Goal: Transaction & Acquisition: Purchase product/service

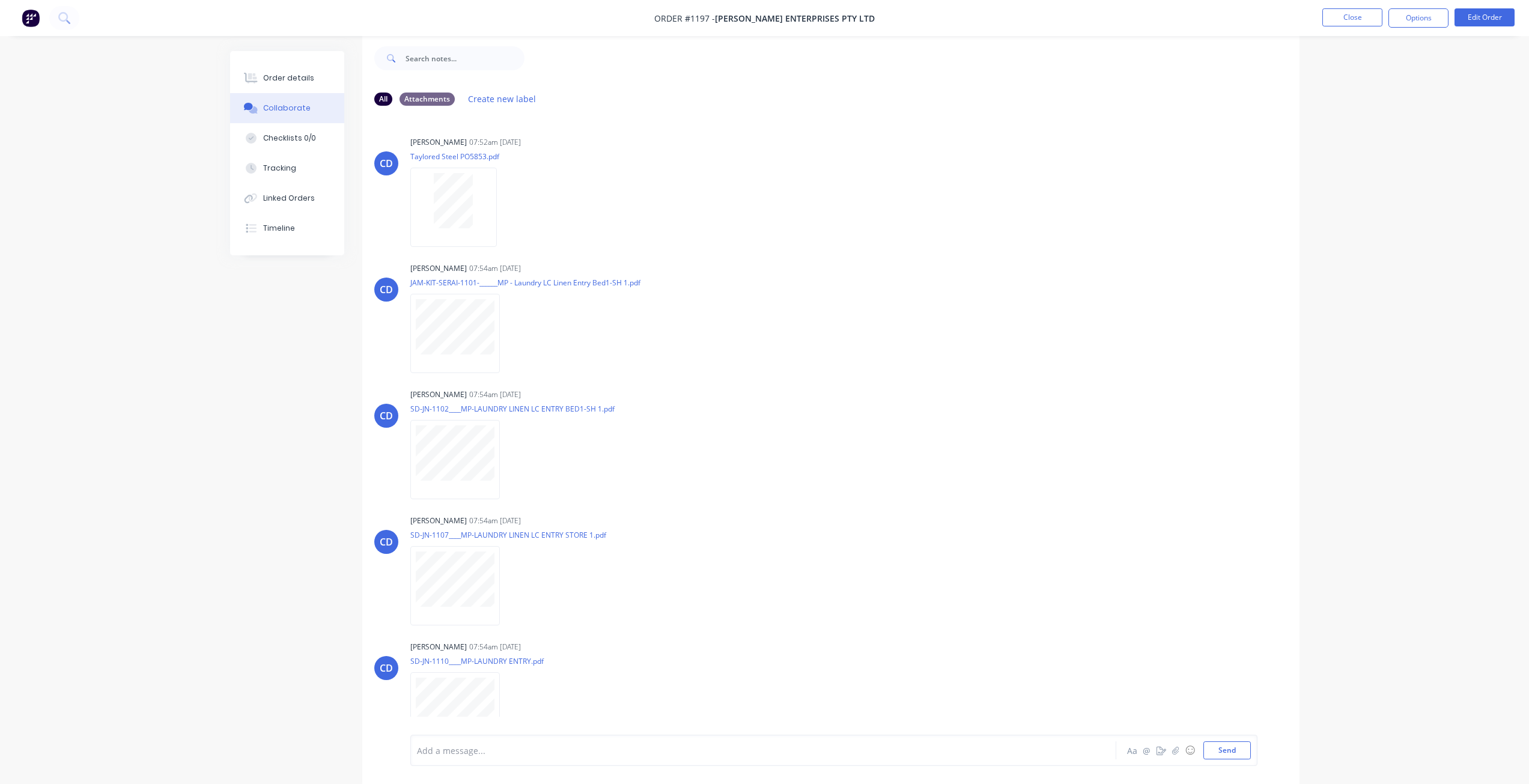
scroll to position [165, 0]
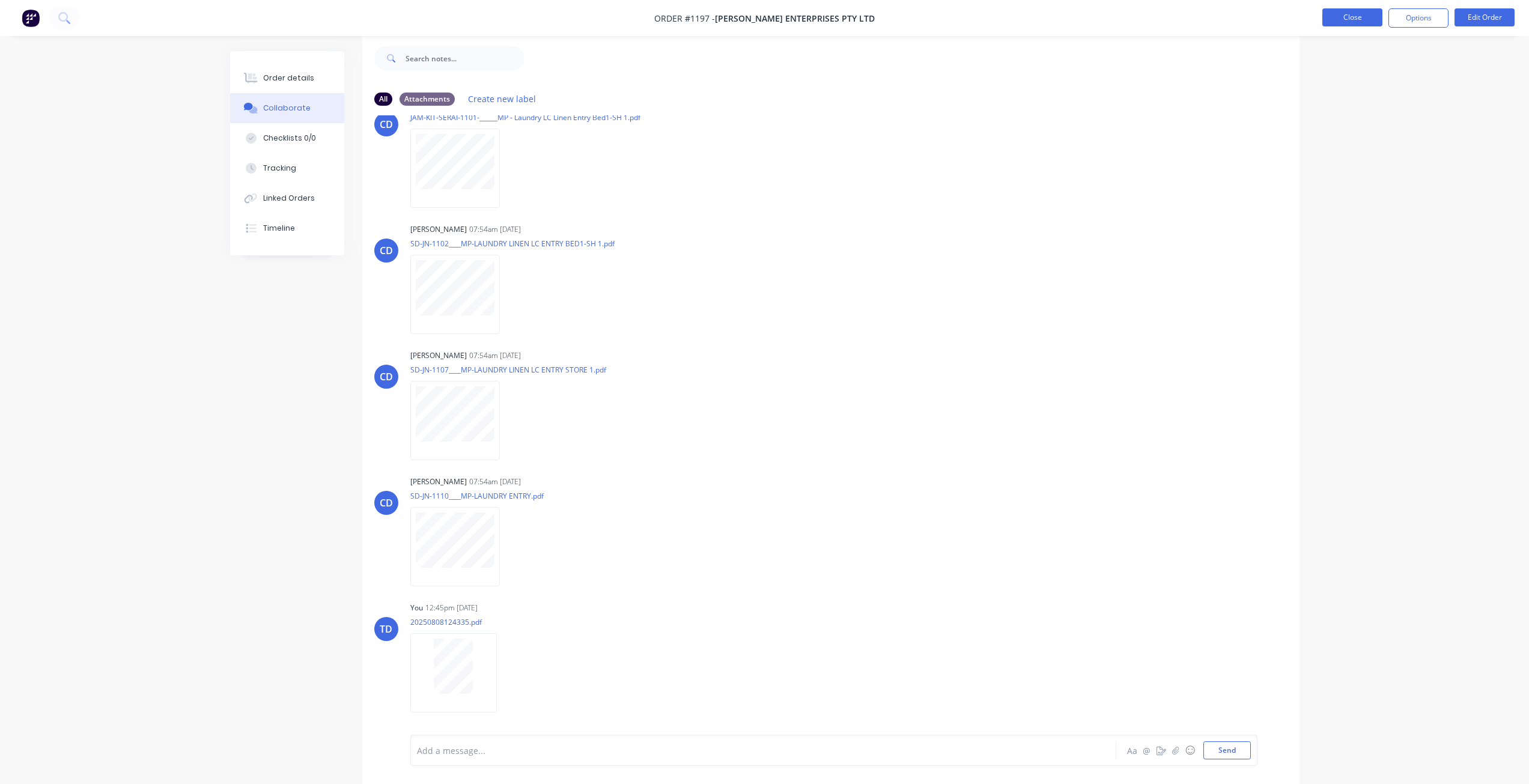
click at [1330, 17] on button "Close" at bounding box center [1352, 18] width 60 height 18
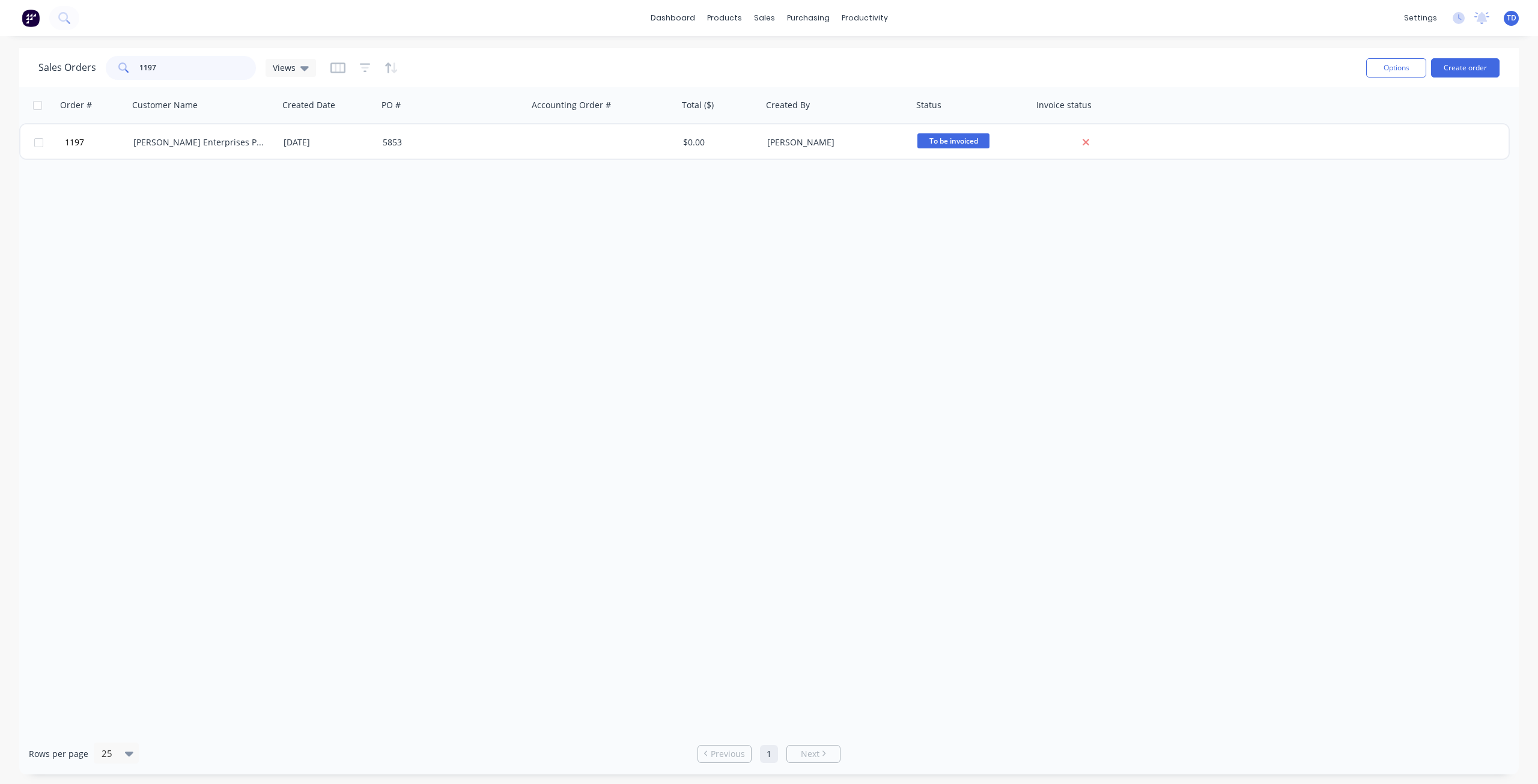
drag, startPoint x: 167, startPoint y: 64, endPoint x: 76, endPoint y: 63, distance: 91.0
click at [76, 63] on div "Sales Orders 1197 Views" at bounding box center [177, 68] width 278 height 24
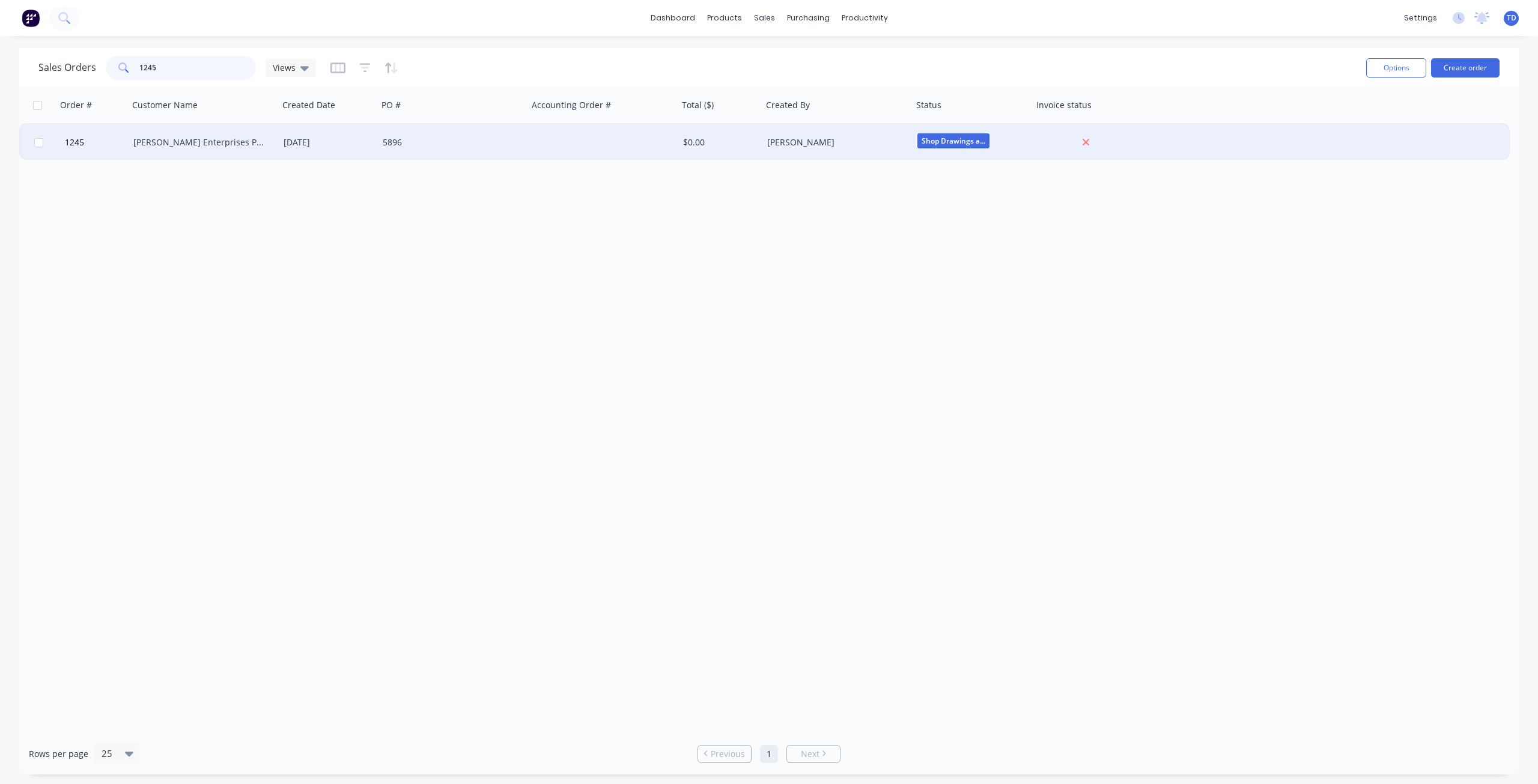
type input "1245"
click at [257, 140] on div "Jamel Enterprises PTY LTD" at bounding box center [200, 142] width 133 height 12
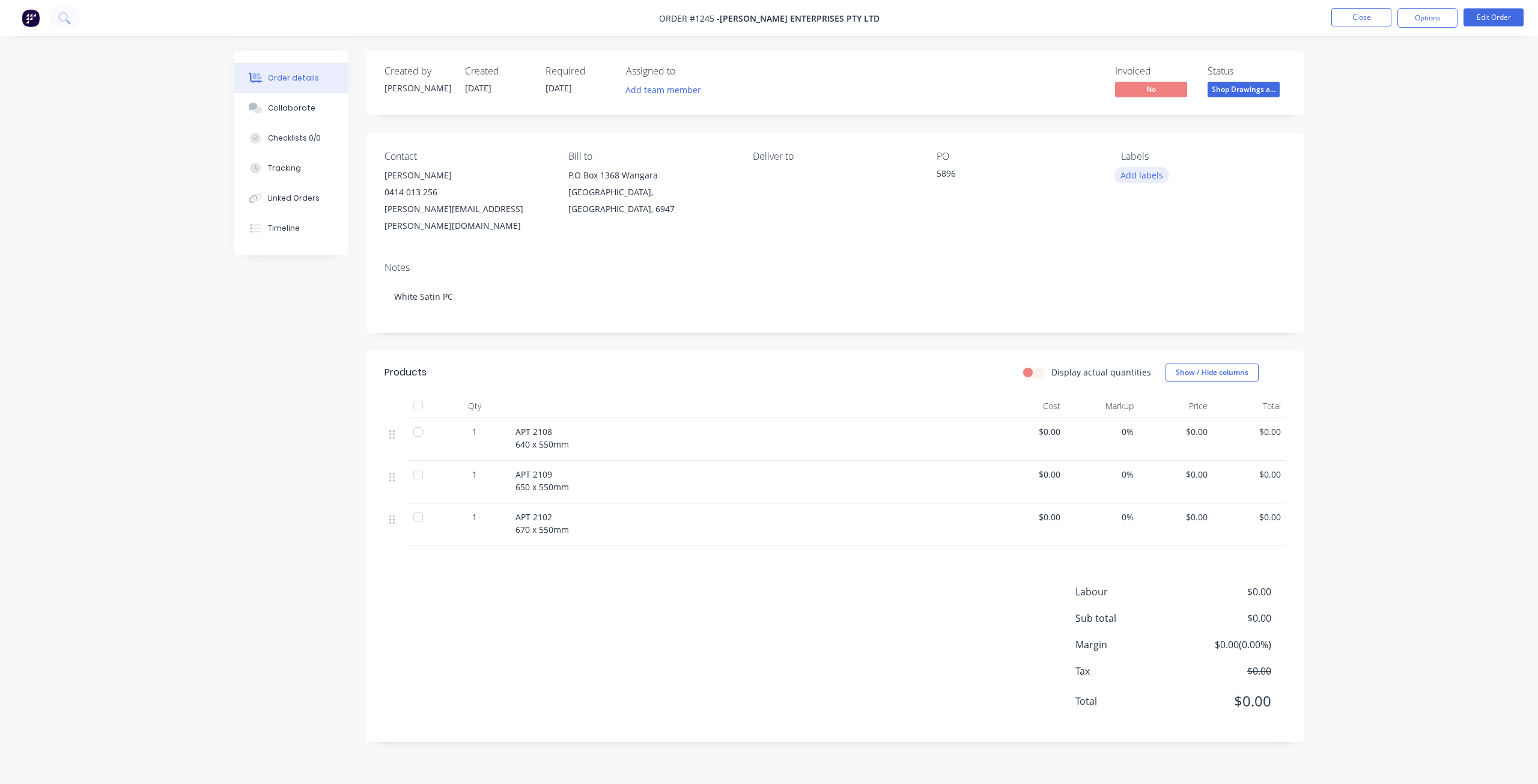
click at [1134, 172] on button "Add labels" at bounding box center [1141, 175] width 55 height 16
click at [1164, 365] on div "marbi" at bounding box center [1167, 366] width 30 height 14
click at [1371, 192] on div "Order details Collaborate Checklists 0/0 Tracking Linked Orders Timeline Order …" at bounding box center [769, 392] width 1538 height 784
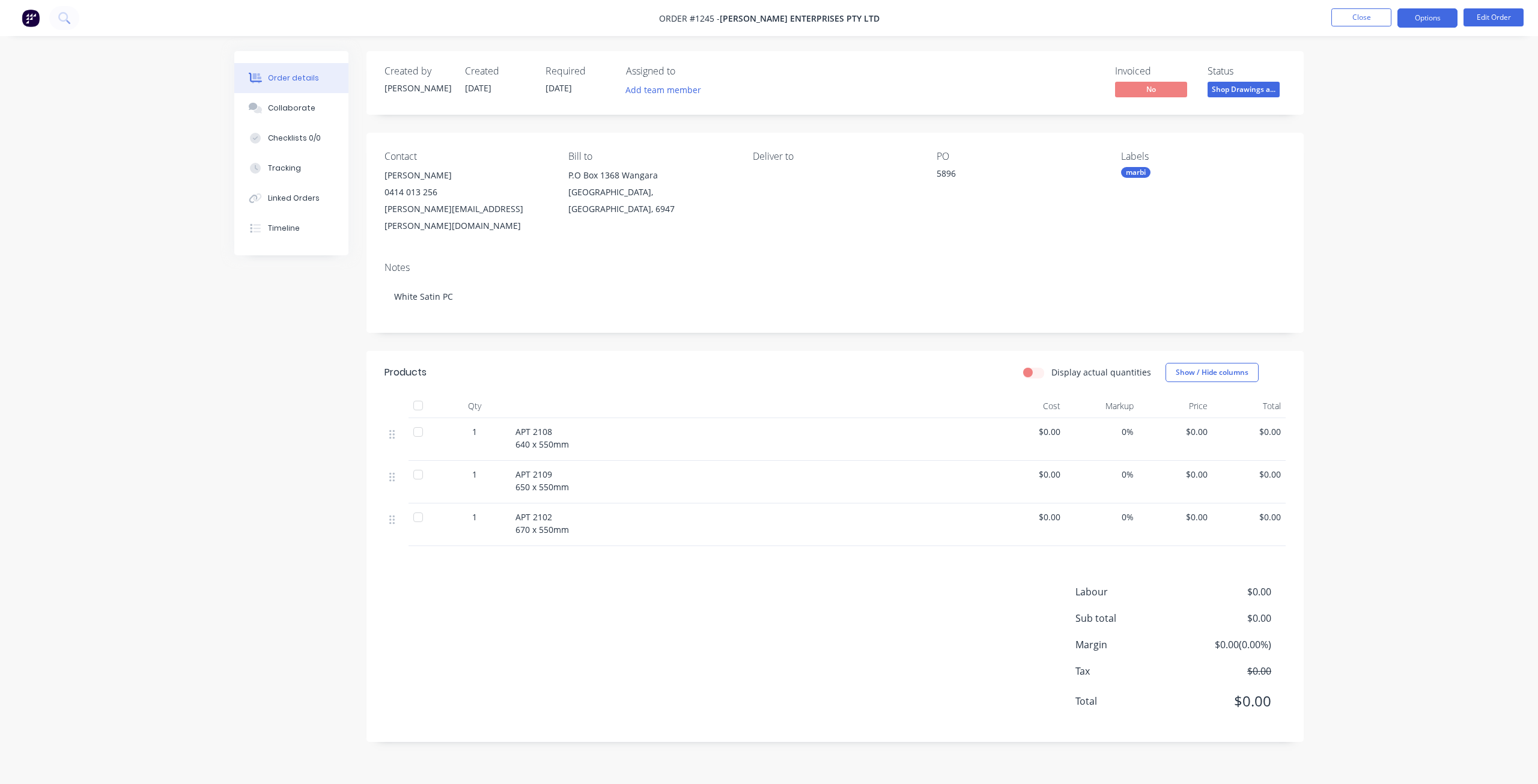
click at [1419, 16] on button "Options" at bounding box center [1427, 18] width 60 height 19
click at [1380, 227] on button "Purchase Products" at bounding box center [1390, 216] width 132 height 24
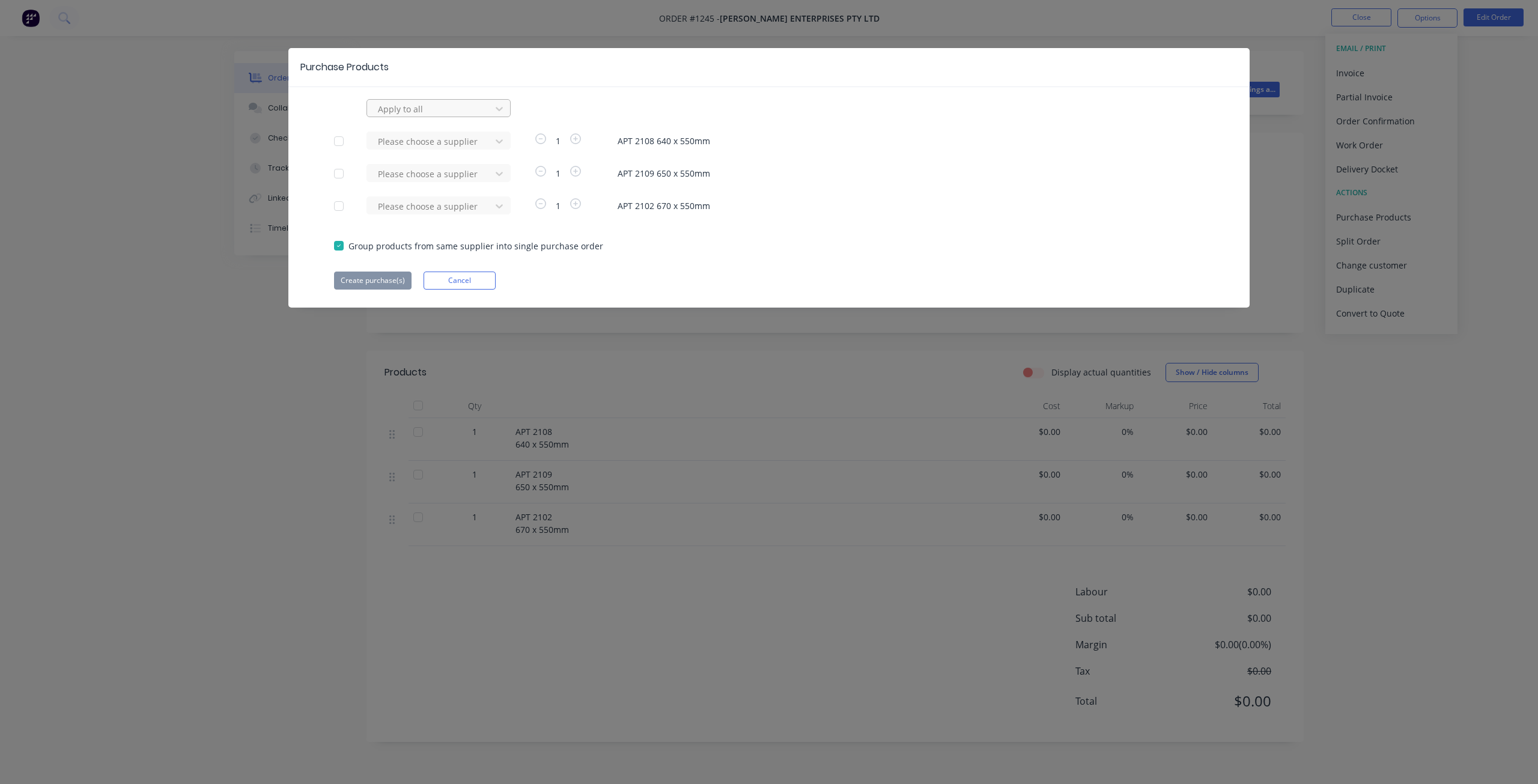
click at [458, 99] on div "Apply to all" at bounding box center [438, 108] width 145 height 18
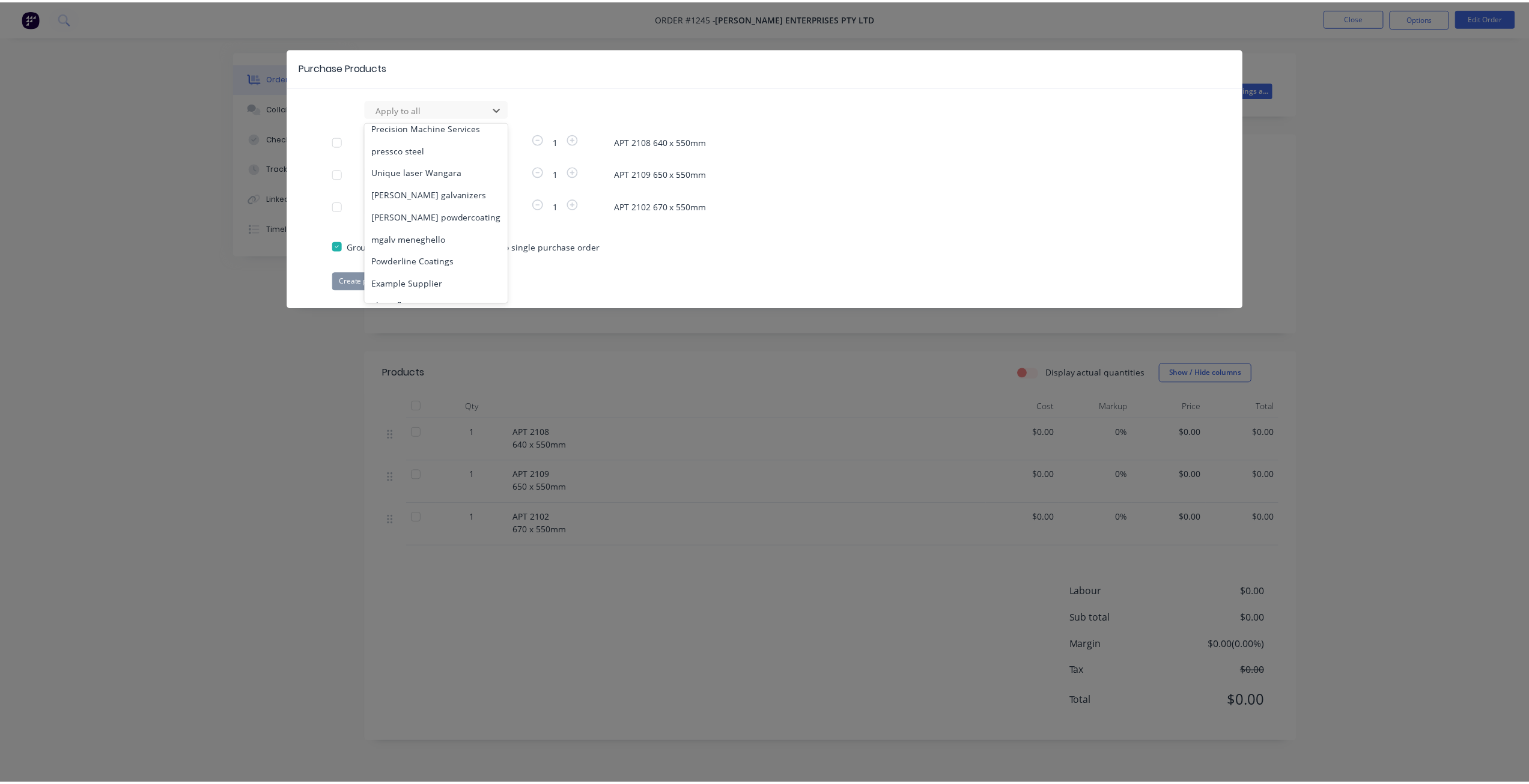
scroll to position [602, 0]
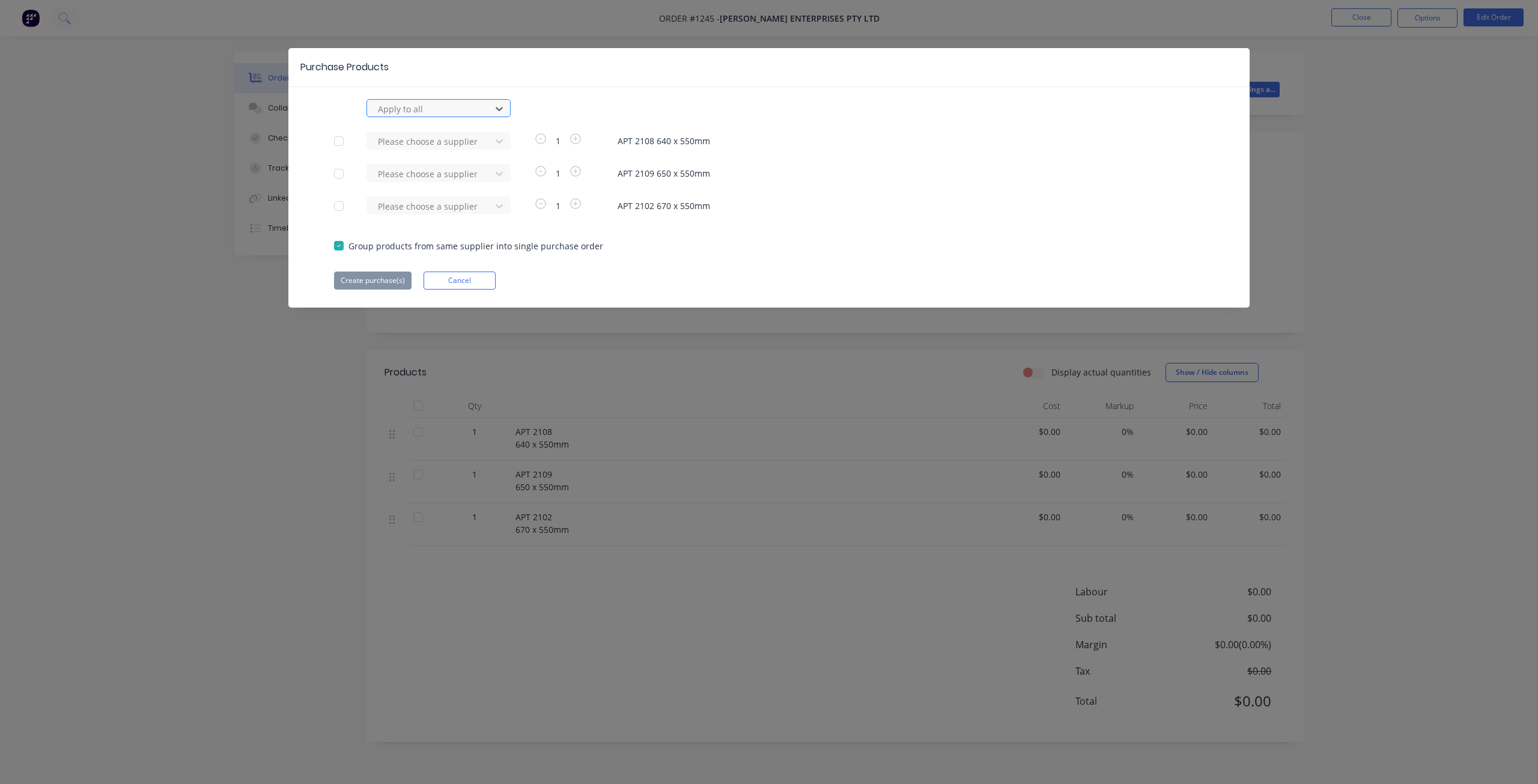
click at [409, 111] on div at bounding box center [430, 109] width 108 height 15
type input "ray"
click at [413, 133] on div "raynbow powder coating" at bounding box center [438, 136] width 145 height 22
click at [375, 275] on button "Create purchase(s)" at bounding box center [372, 280] width 77 height 18
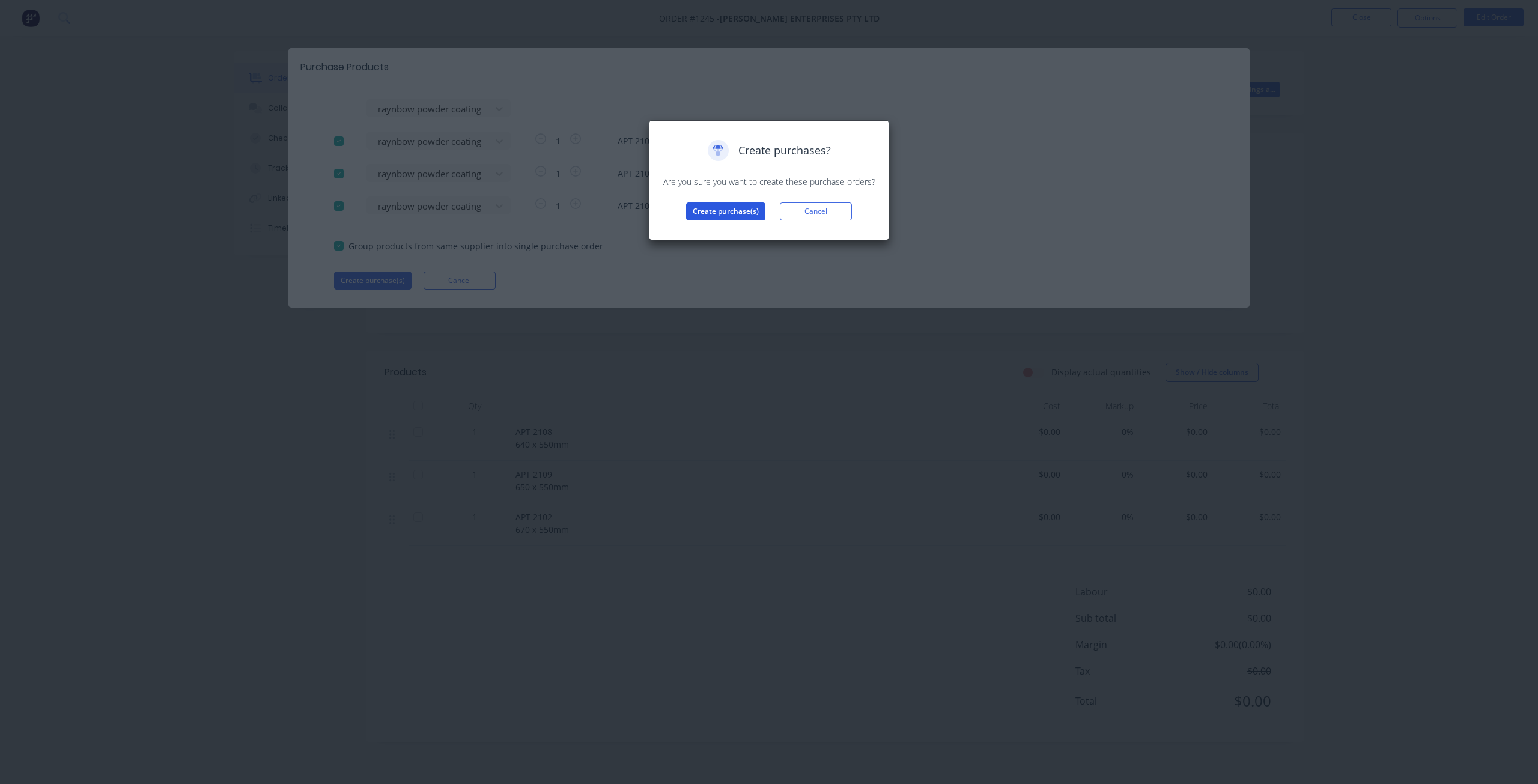
click at [712, 207] on button "Create purchase(s)" at bounding box center [725, 211] width 79 height 18
click at [731, 234] on button "View purchase(s)" at bounding box center [726, 231] width 72 height 18
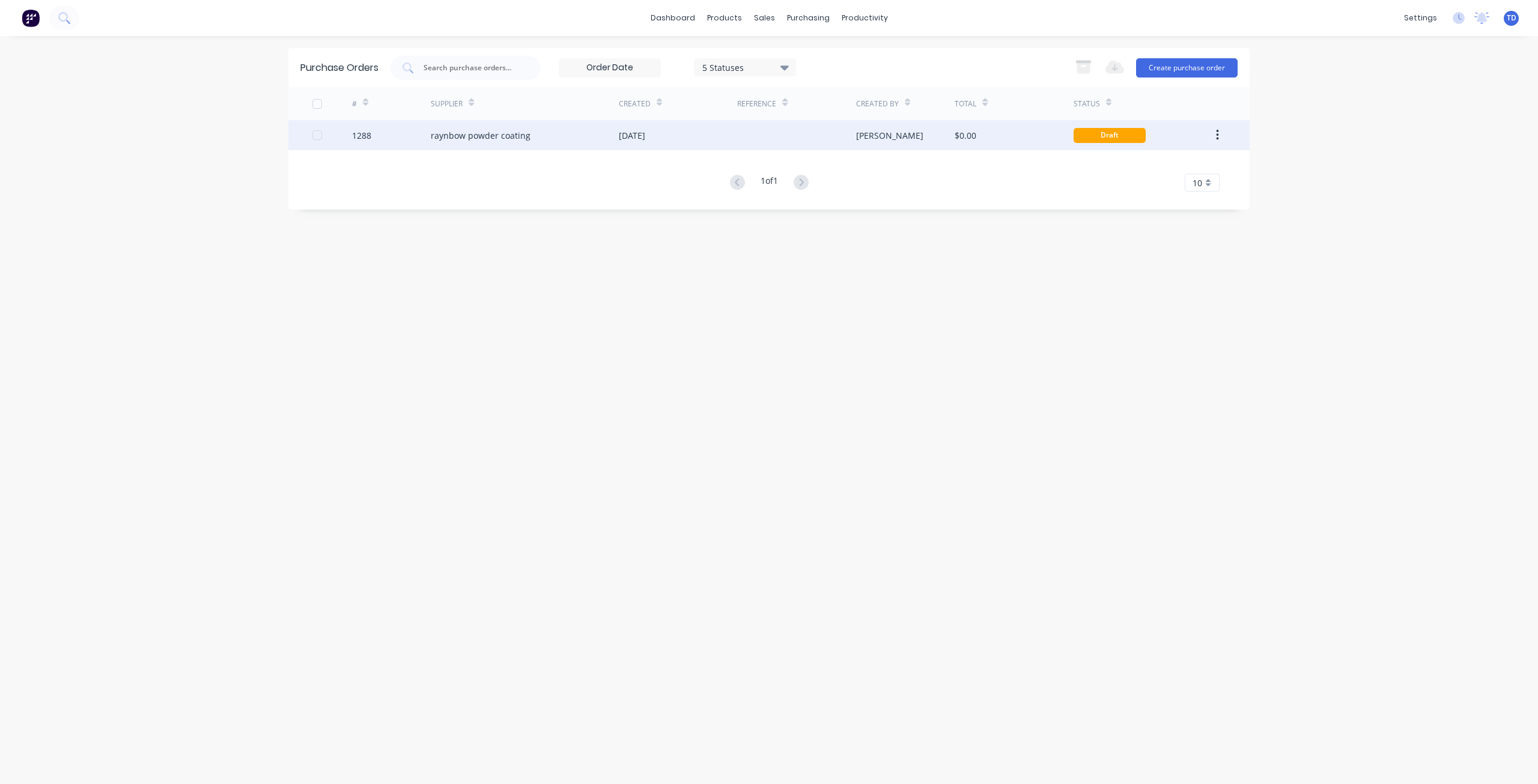
click at [585, 140] on div "raynbow powder coating" at bounding box center [524, 135] width 188 height 30
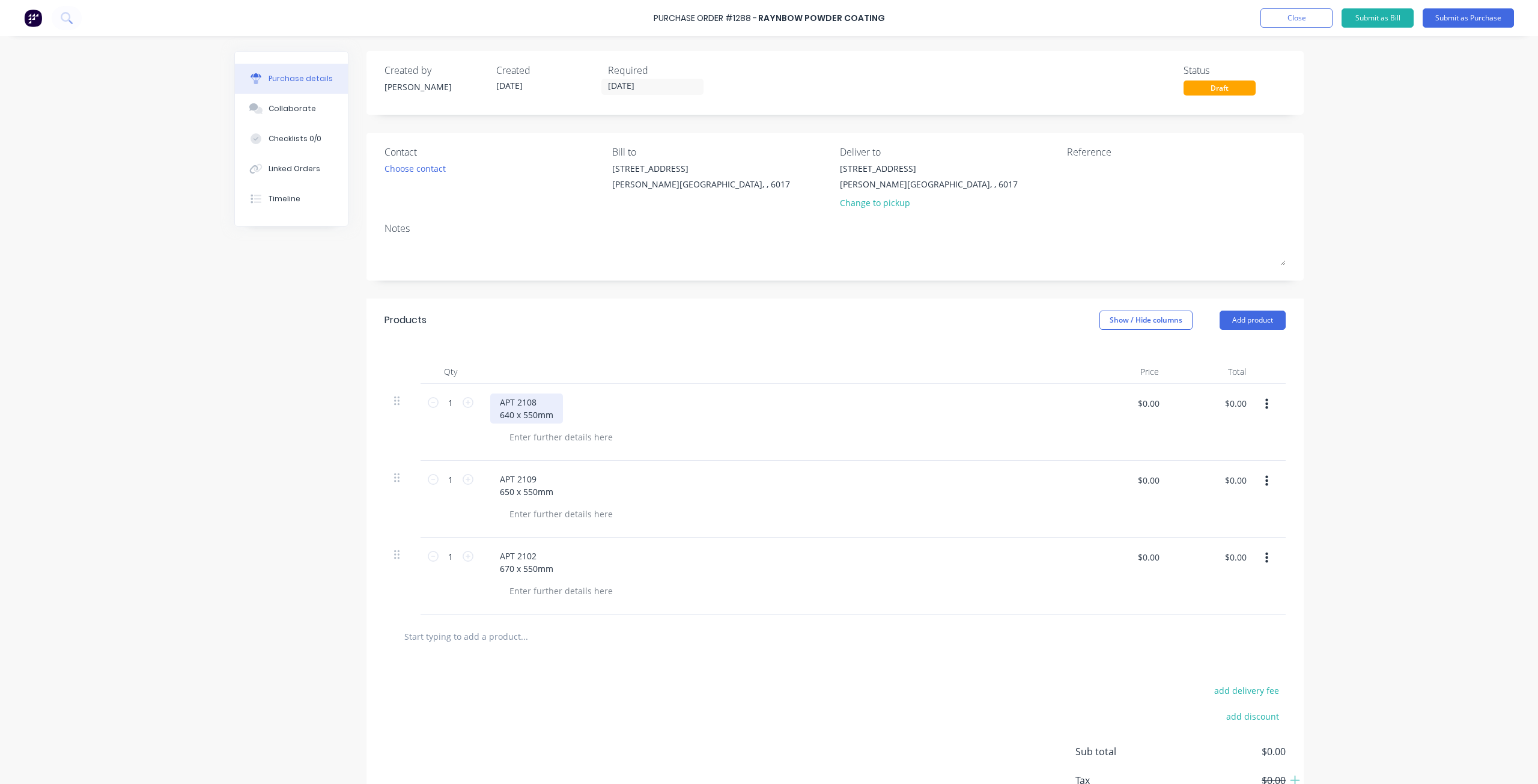
click at [497, 415] on div "APT 2108 640 x 550mm" at bounding box center [526, 409] width 73 height 30
click at [527, 426] on div at bounding box center [561, 425] width 122 height 18
drag, startPoint x: 496, startPoint y: 476, endPoint x: 458, endPoint y: 456, distance: 42.9
click at [458, 456] on div "1 1 APT 2109 650 x 550mm $0.00 $0.00 $0.00 $0.00" at bounding box center [834, 486] width 901 height 77
click at [605, 492] on div at bounding box center [561, 489] width 122 height 18
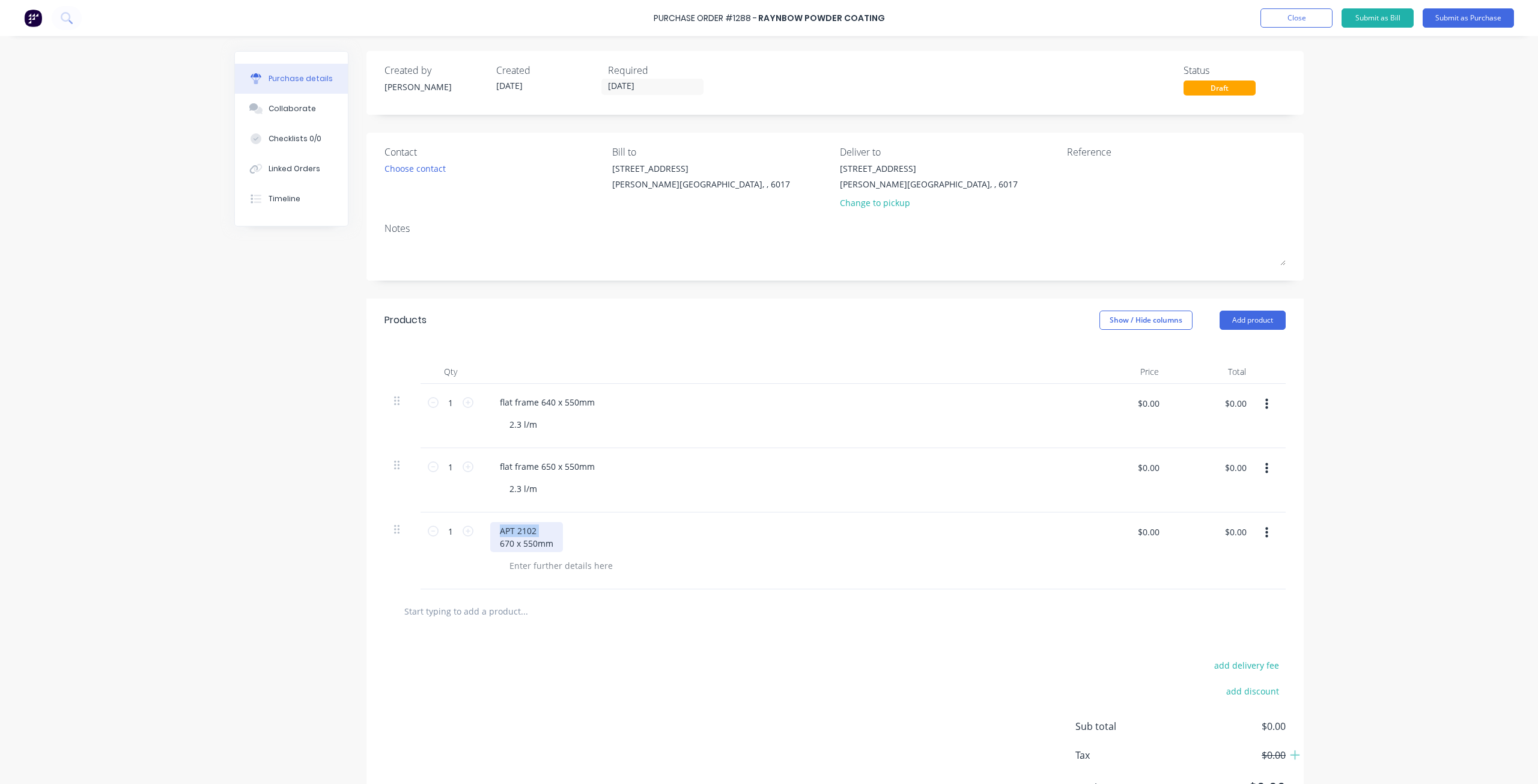
drag, startPoint x: 495, startPoint y: 544, endPoint x: 481, endPoint y: 526, distance: 22.8
click at [481, 526] on div "APT 2102 670 x 550mm" at bounding box center [781, 551] width 601 height 77
click at [569, 552] on div at bounding box center [561, 552] width 122 height 18
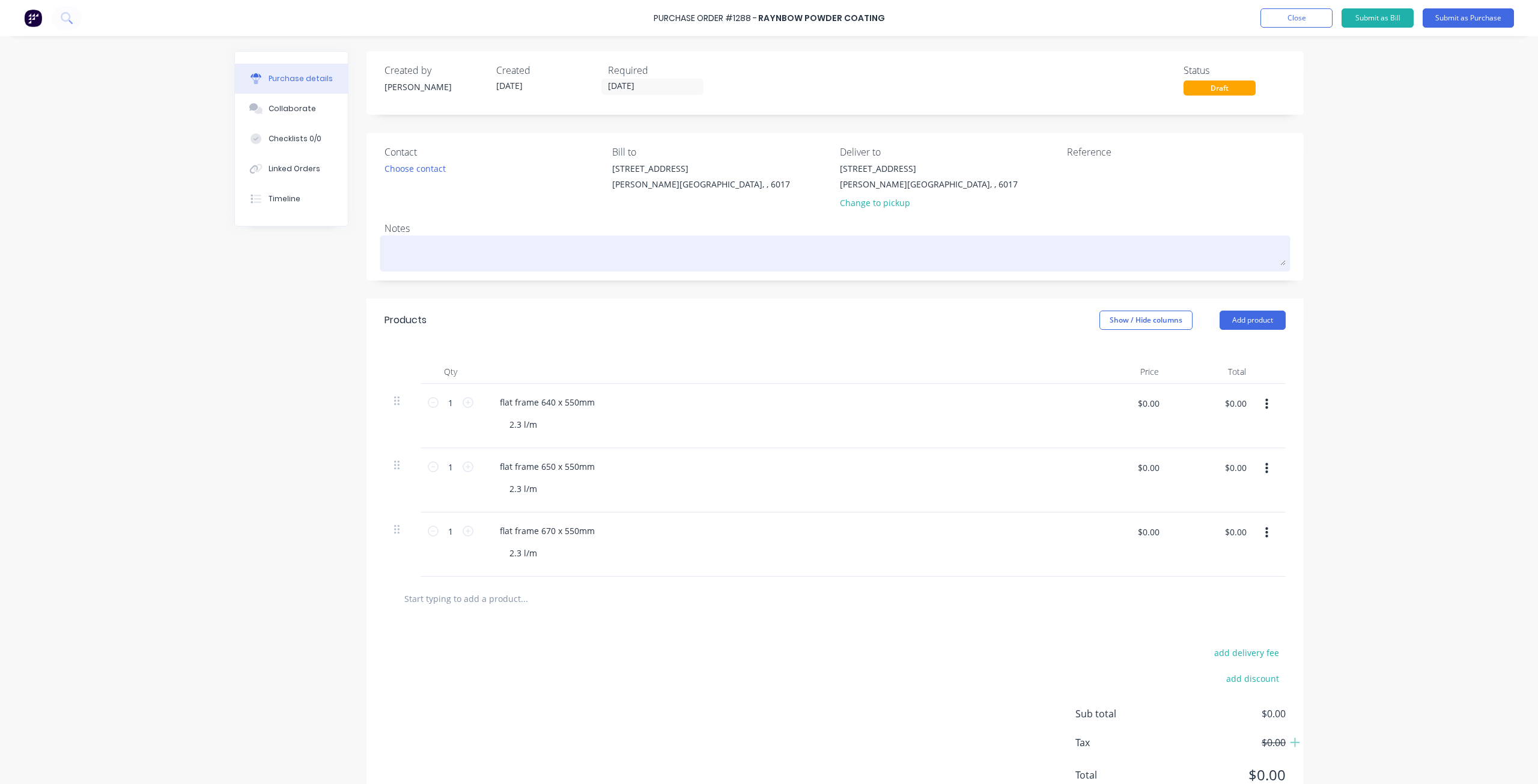
click at [391, 242] on textarea at bounding box center [834, 252] width 901 height 27
type textarea "x"
type textarea "w"
type textarea "x"
type textarea "wh"
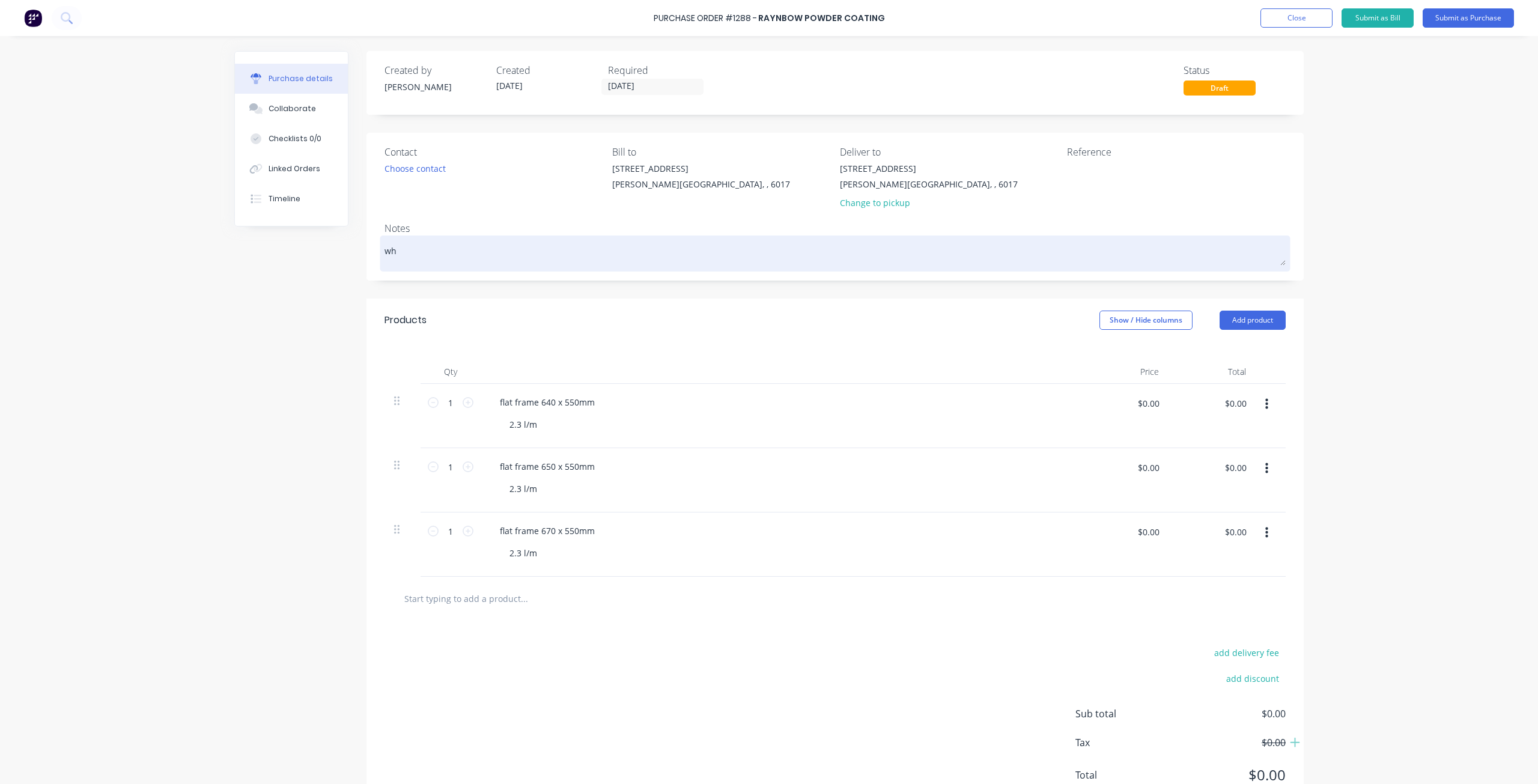
type textarea "x"
type textarea "whi"
type textarea "x"
type textarea "whit"
type textarea "x"
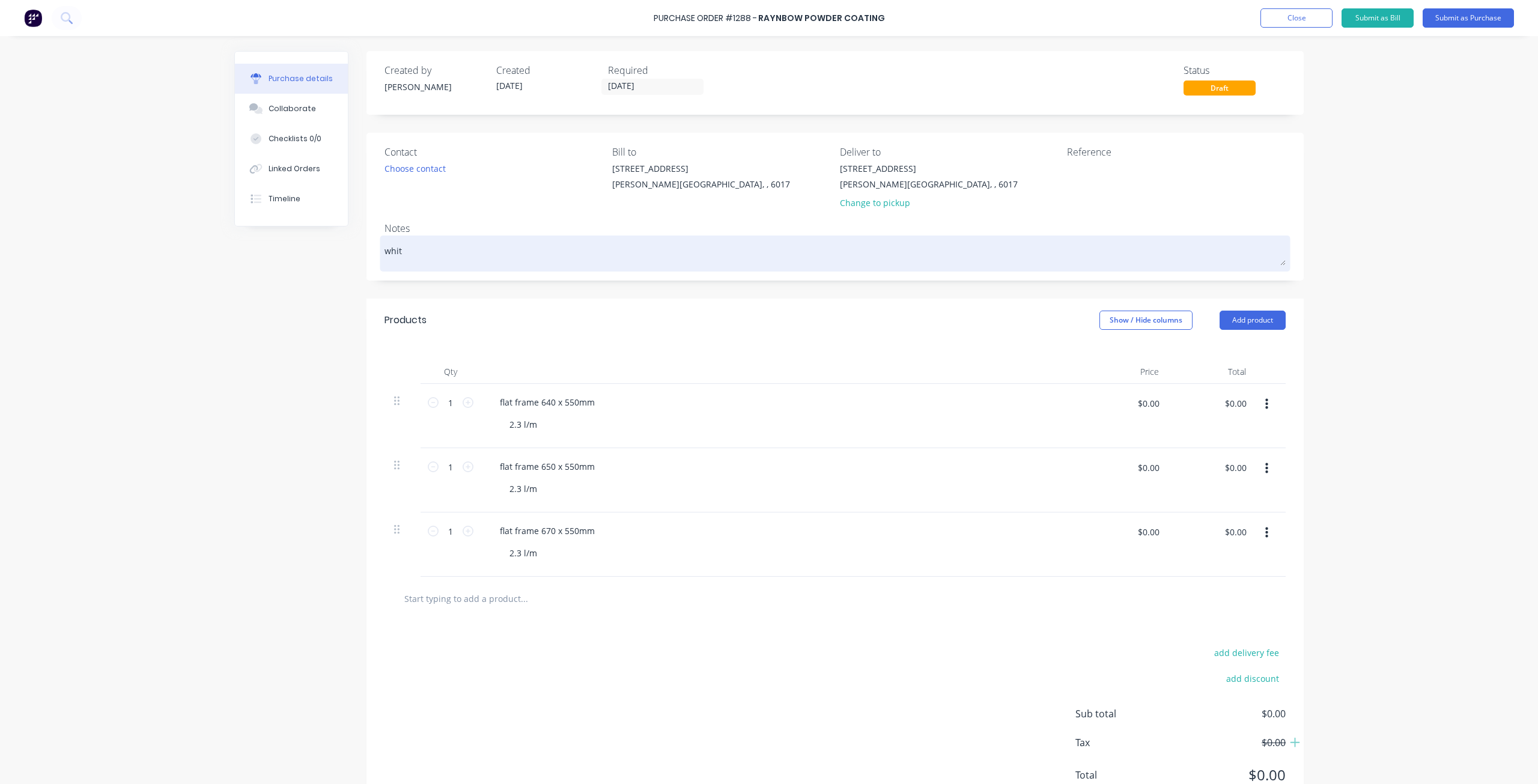
type textarea "white"
type textarea "x"
type textarea "white"
type textarea "x"
type textarea "white s"
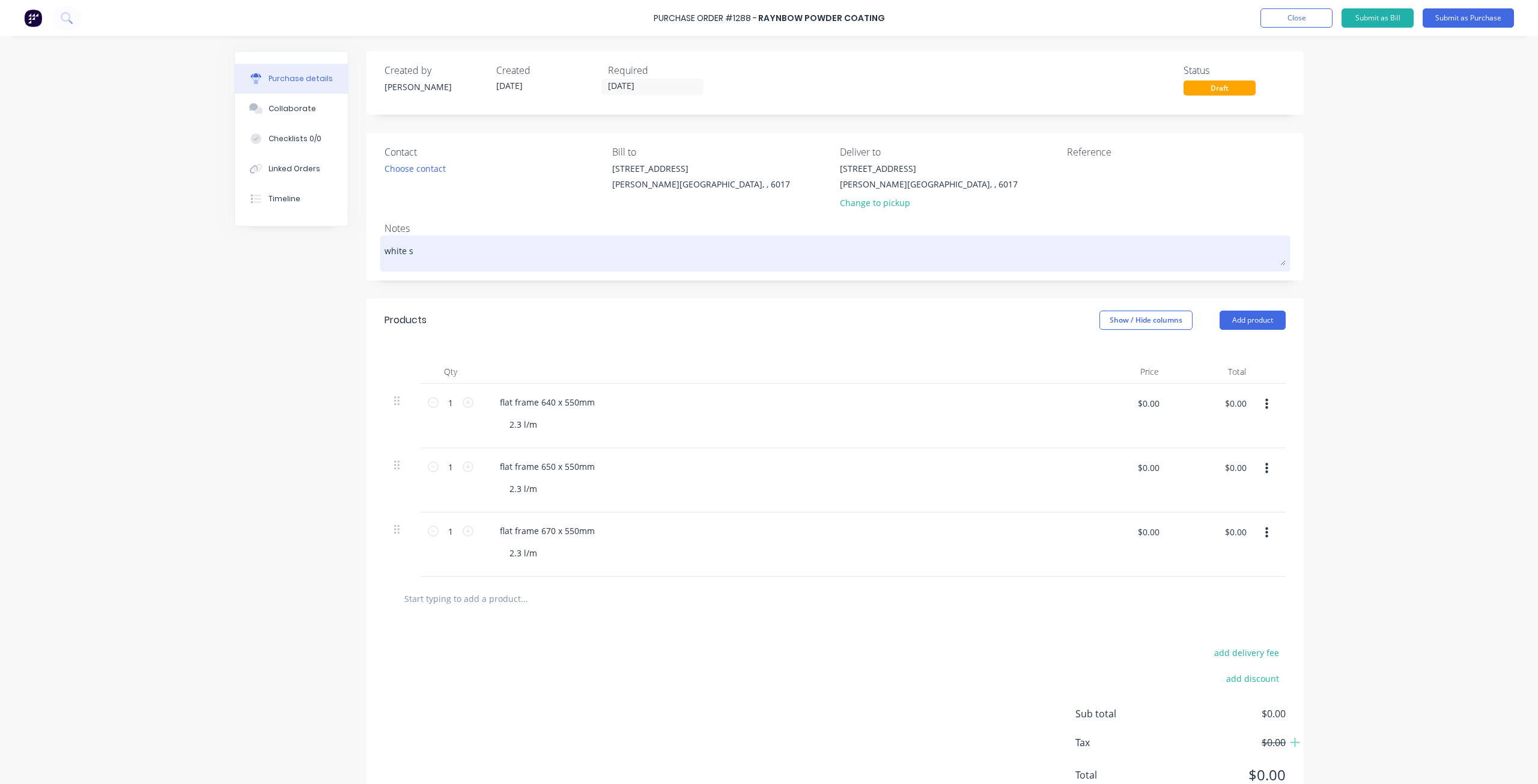
type textarea "x"
type textarea "white sa"
type textarea "x"
type textarea "white sat"
type textarea "x"
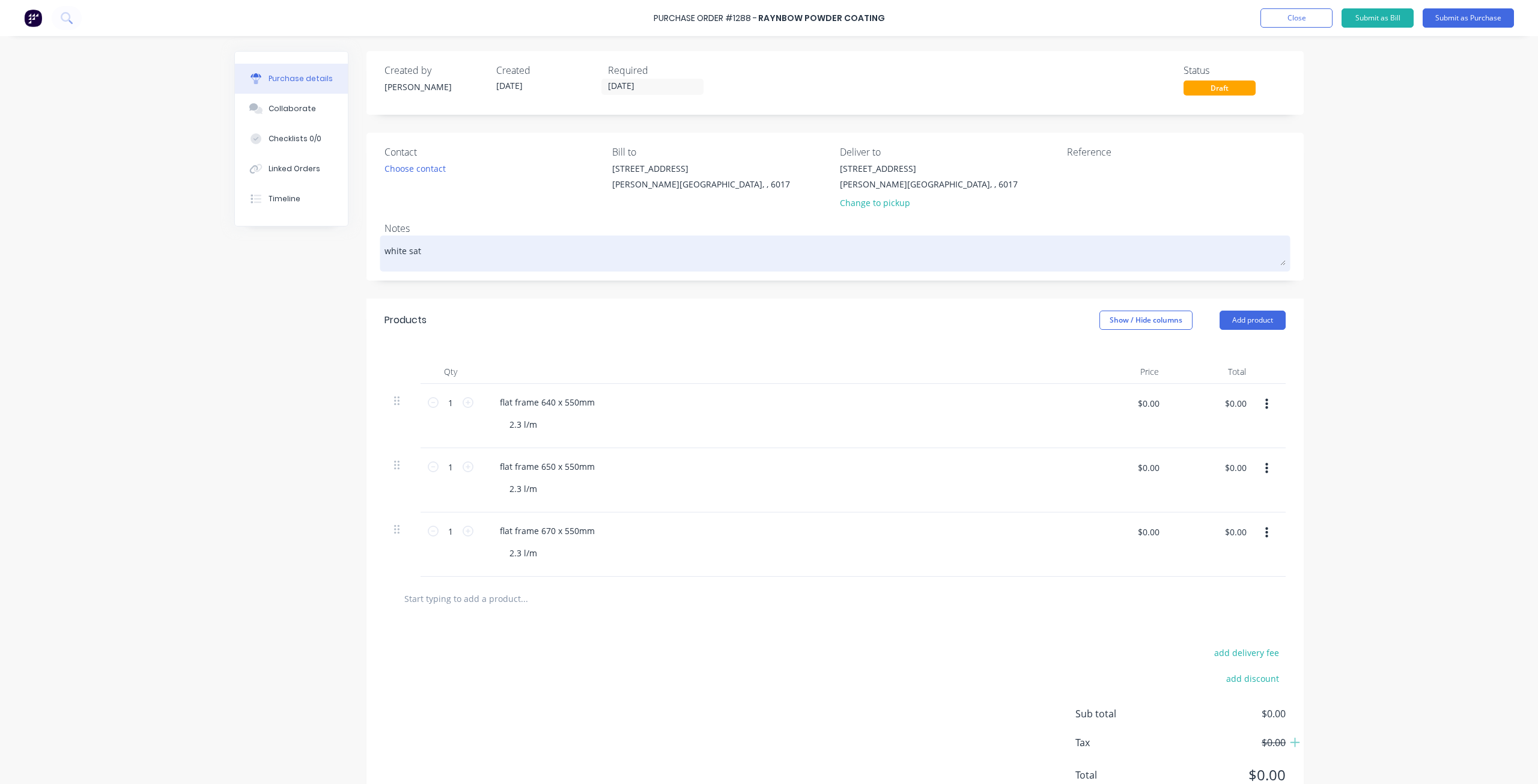
type textarea "white sati"
type textarea "x"
type textarea "white sati"
type textarea "x"
type textarea "white sati n"
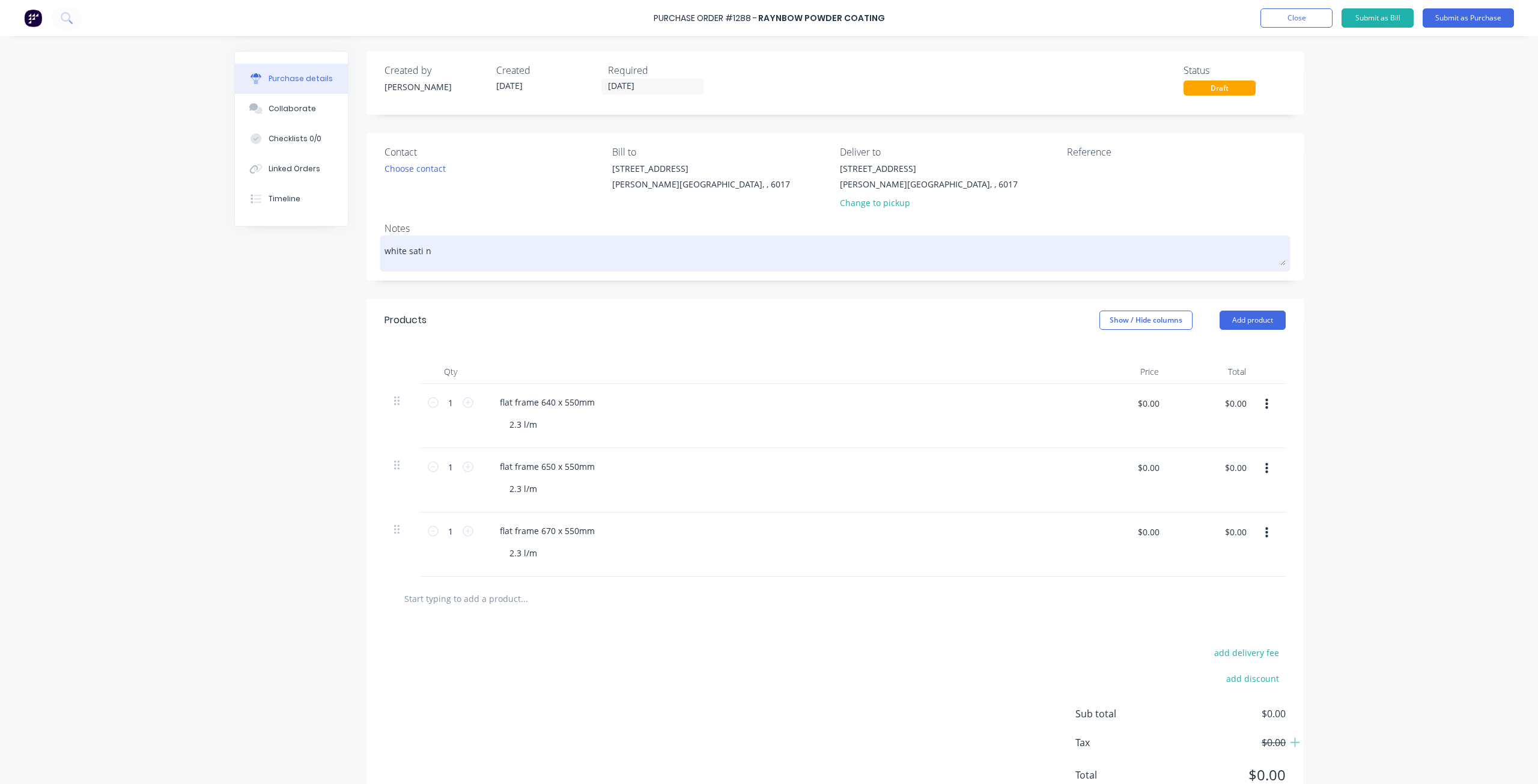
type textarea "x"
type textarea "white sati n"
type textarea "x"
type textarea "white sati n"
type textarea "x"
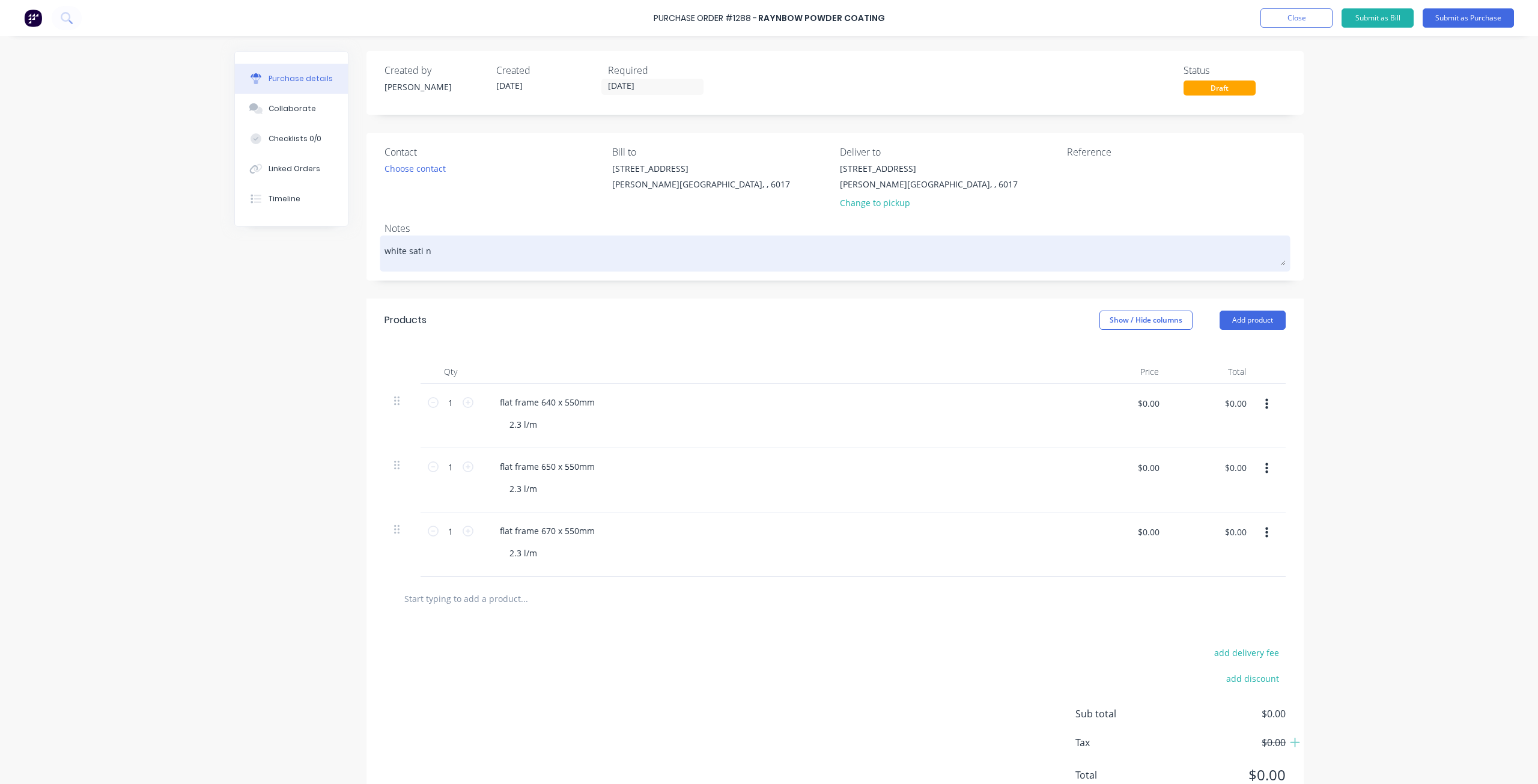
type textarea "white sati"
type textarea "x"
type textarea "white sati"
type textarea "x"
type textarea "white satin"
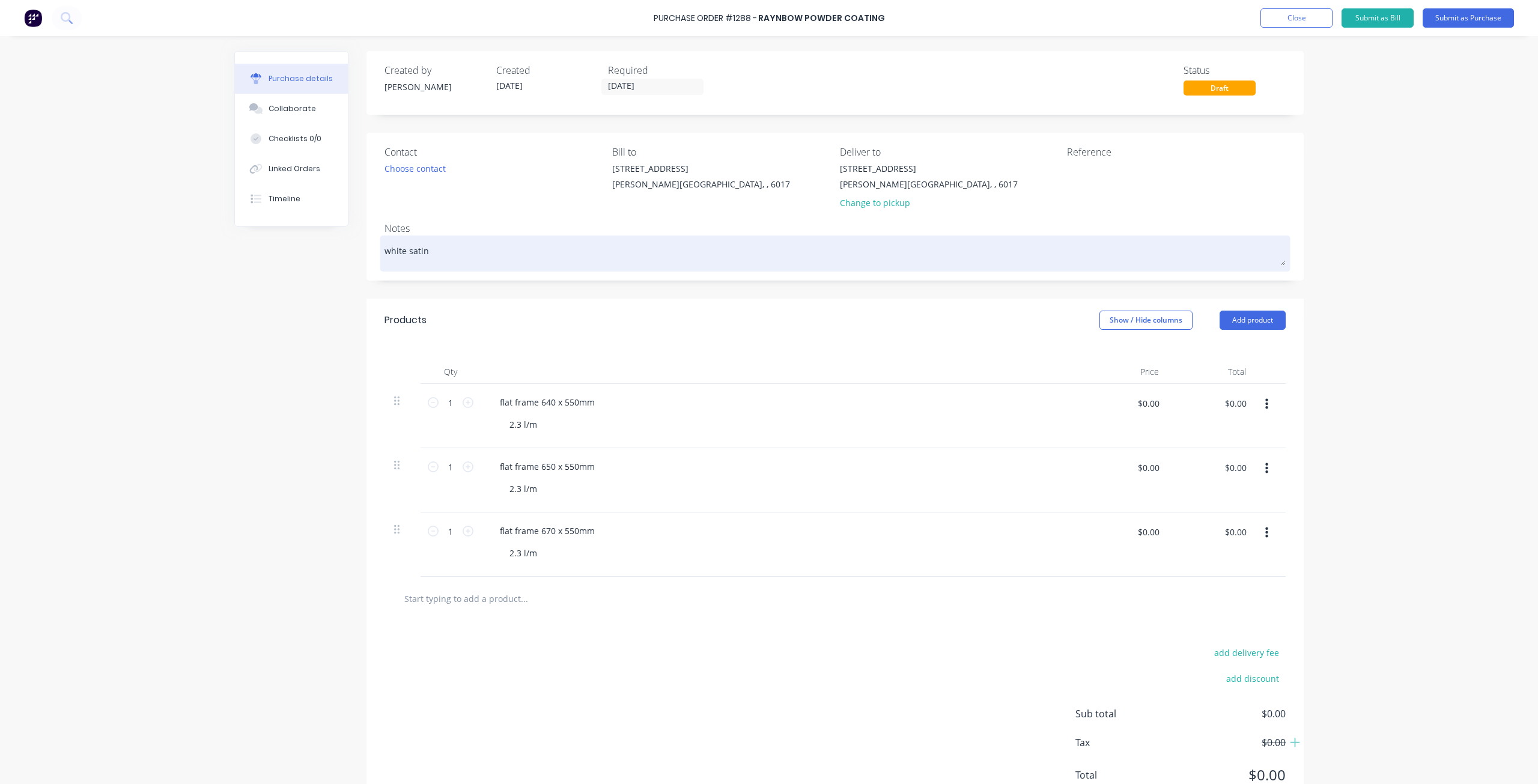
type textarea "x"
type textarea "white satin"
type textarea "x"
type textarea "white satin p"
type textarea "x"
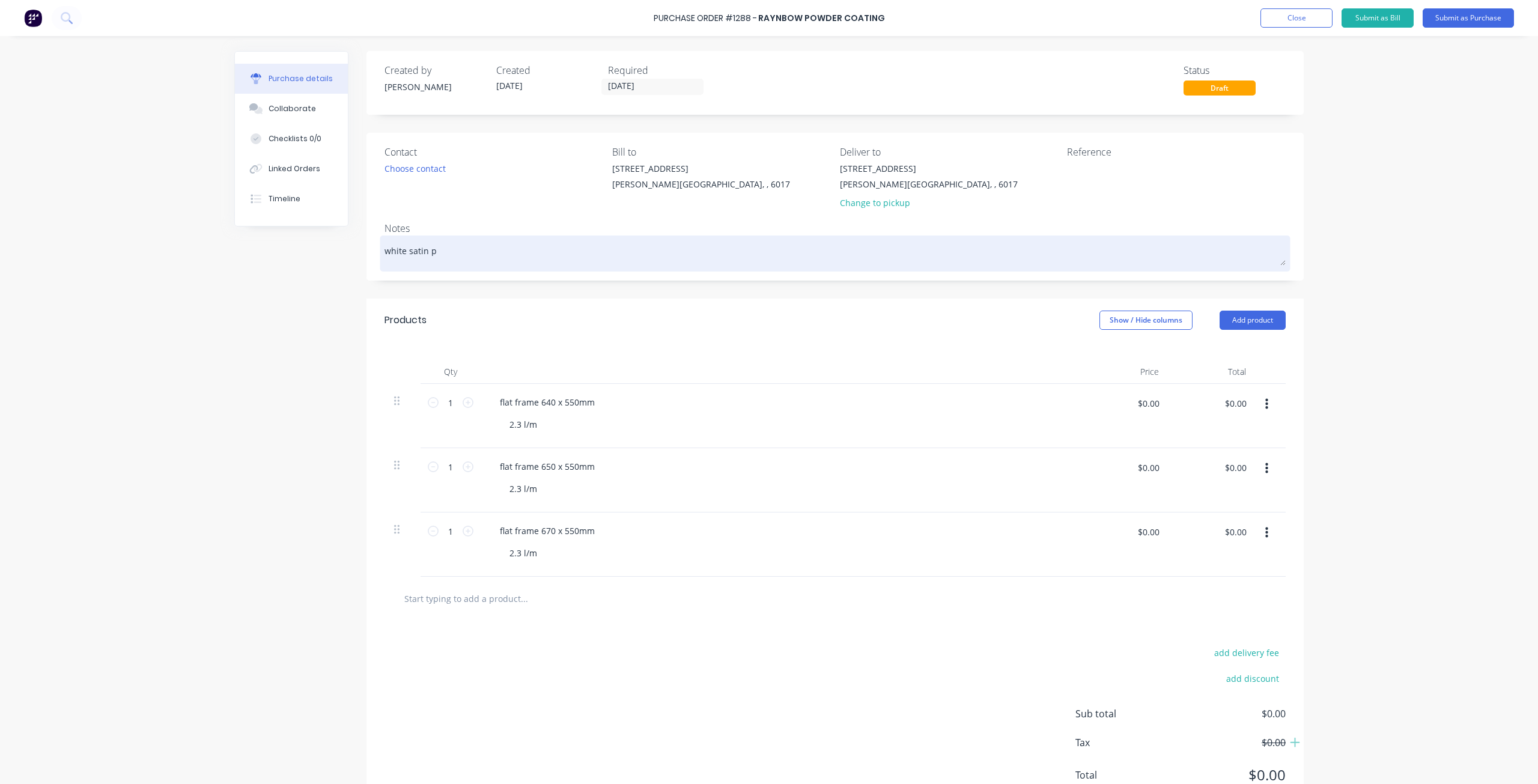
type textarea "white satin po"
type textarea "x"
type textarea "white satin pow"
type textarea "x"
type textarea "white satin powd"
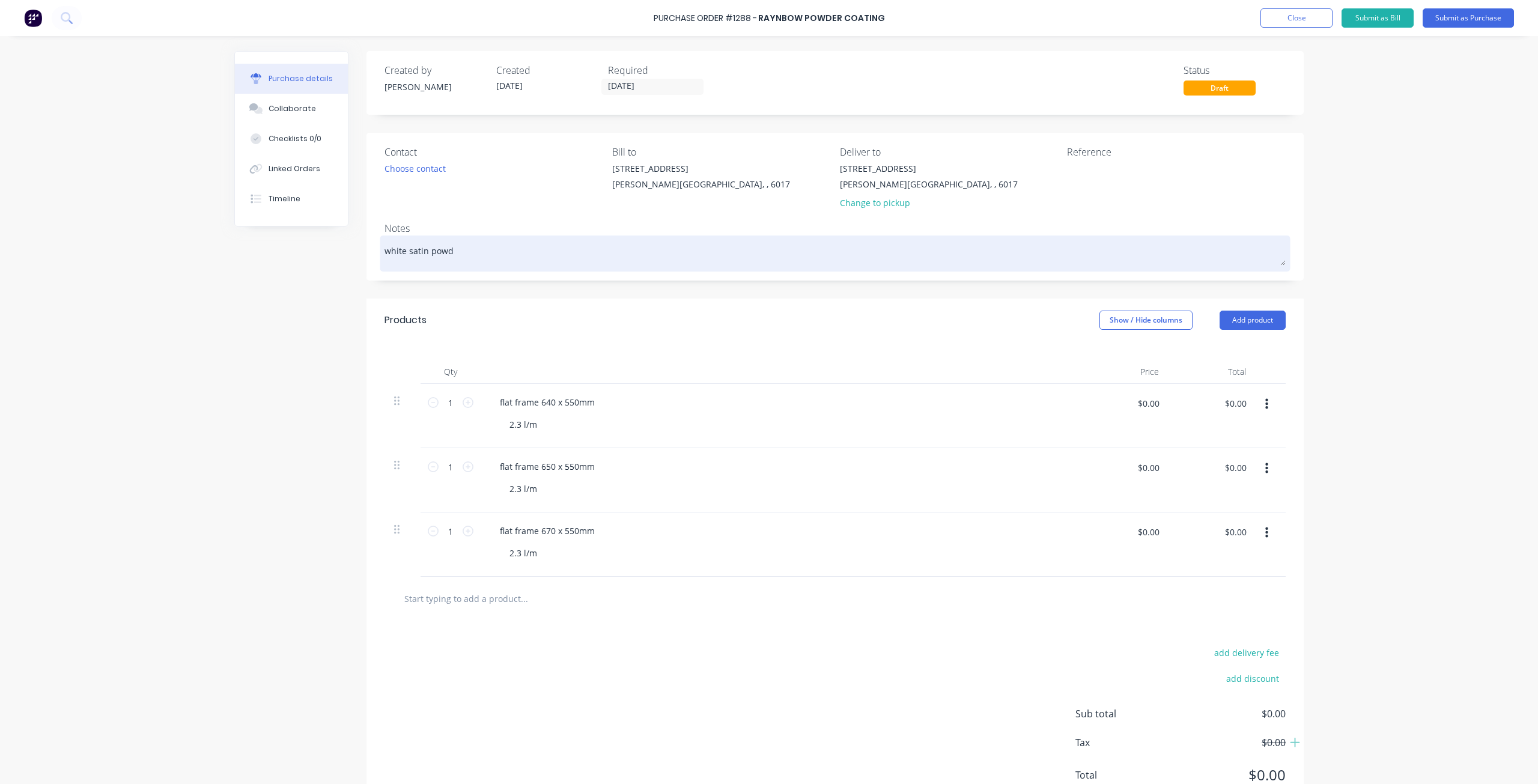
type textarea "x"
type textarea "white satin powde"
type textarea "x"
type textarea "white satin powder"
type textarea "x"
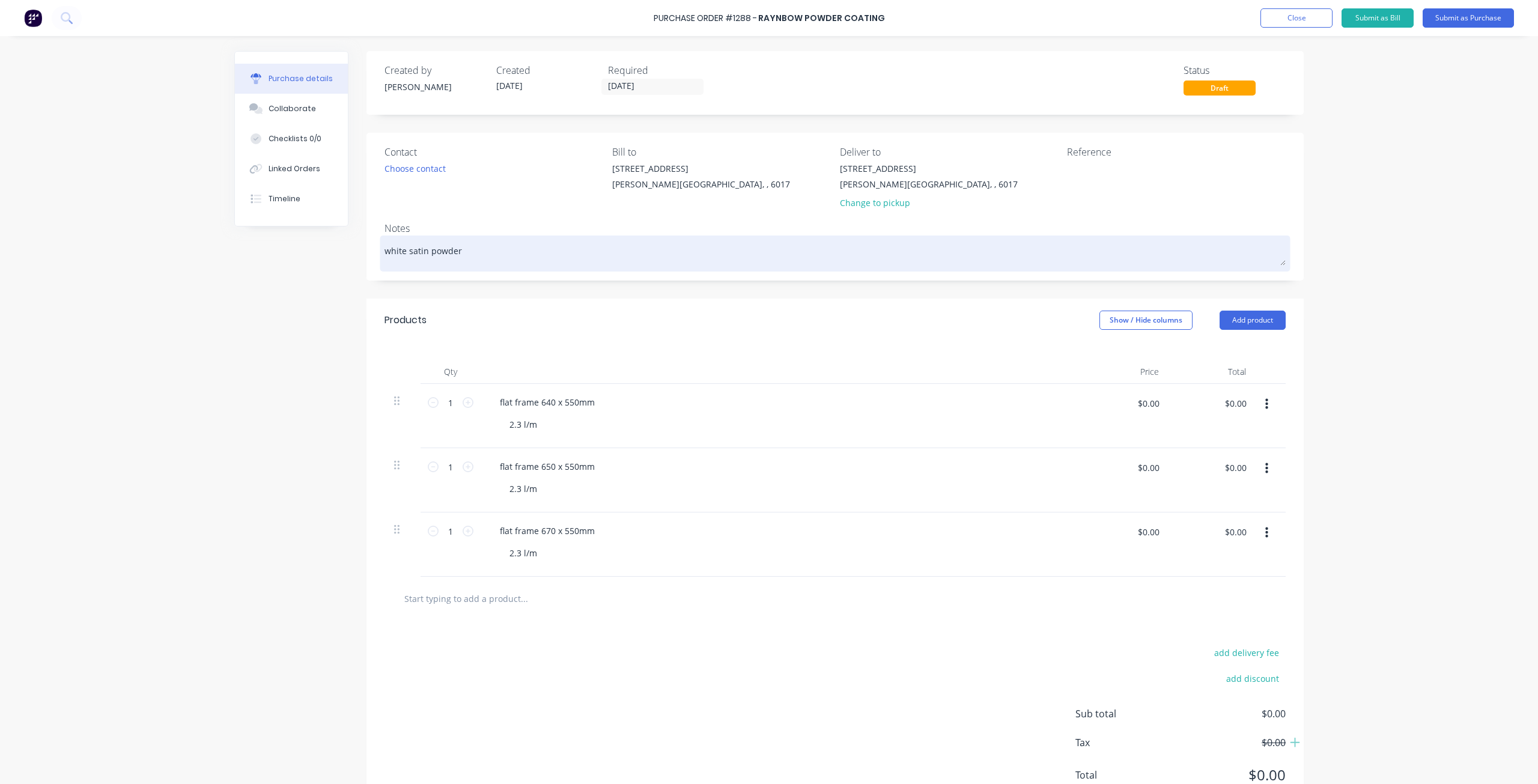
type textarea "white satin powder"
type textarea "x"
type textarea "white satin powder c"
type textarea "x"
type textarea "white satin powder co"
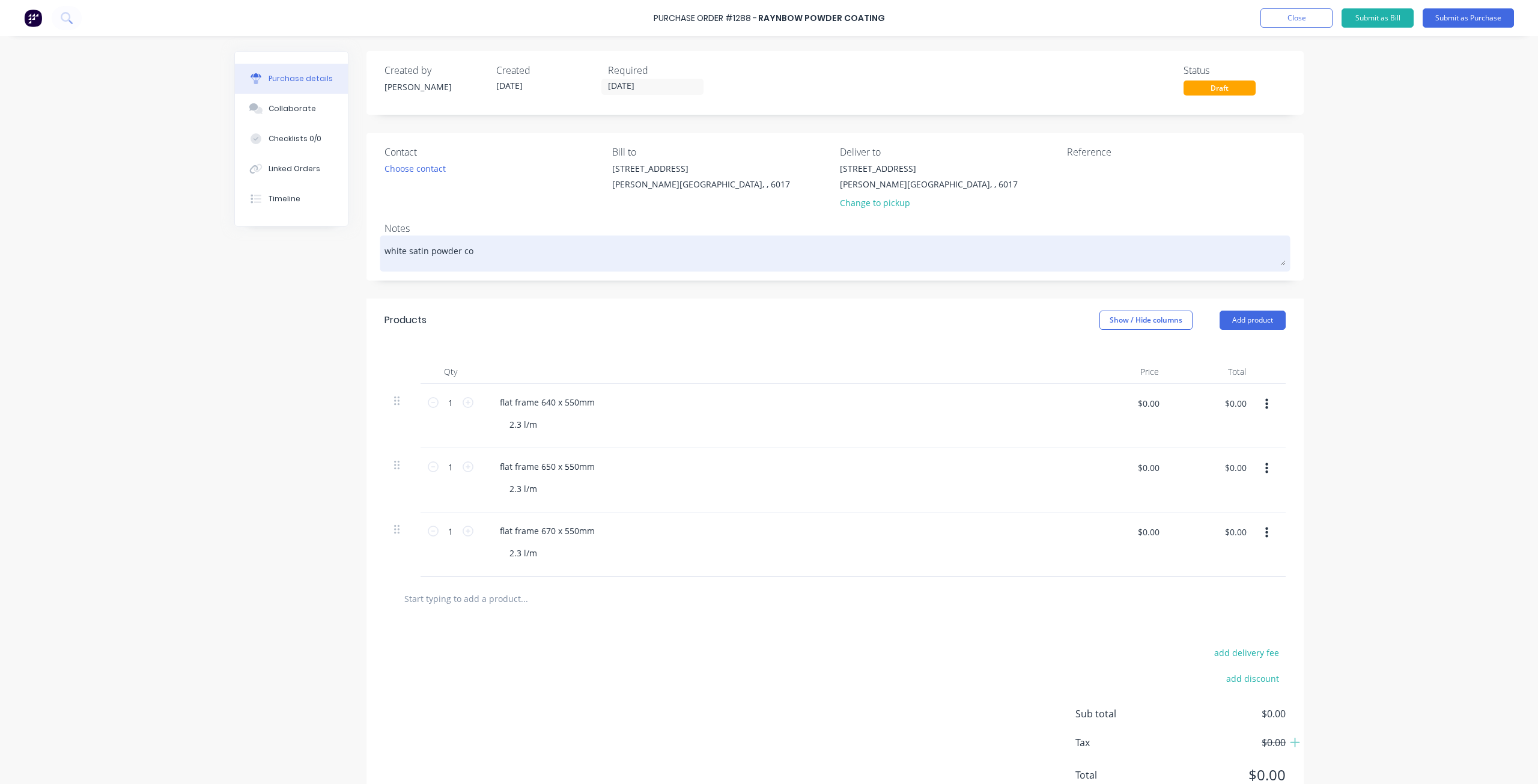
type textarea "x"
type textarea "white satin powder coa"
type textarea "x"
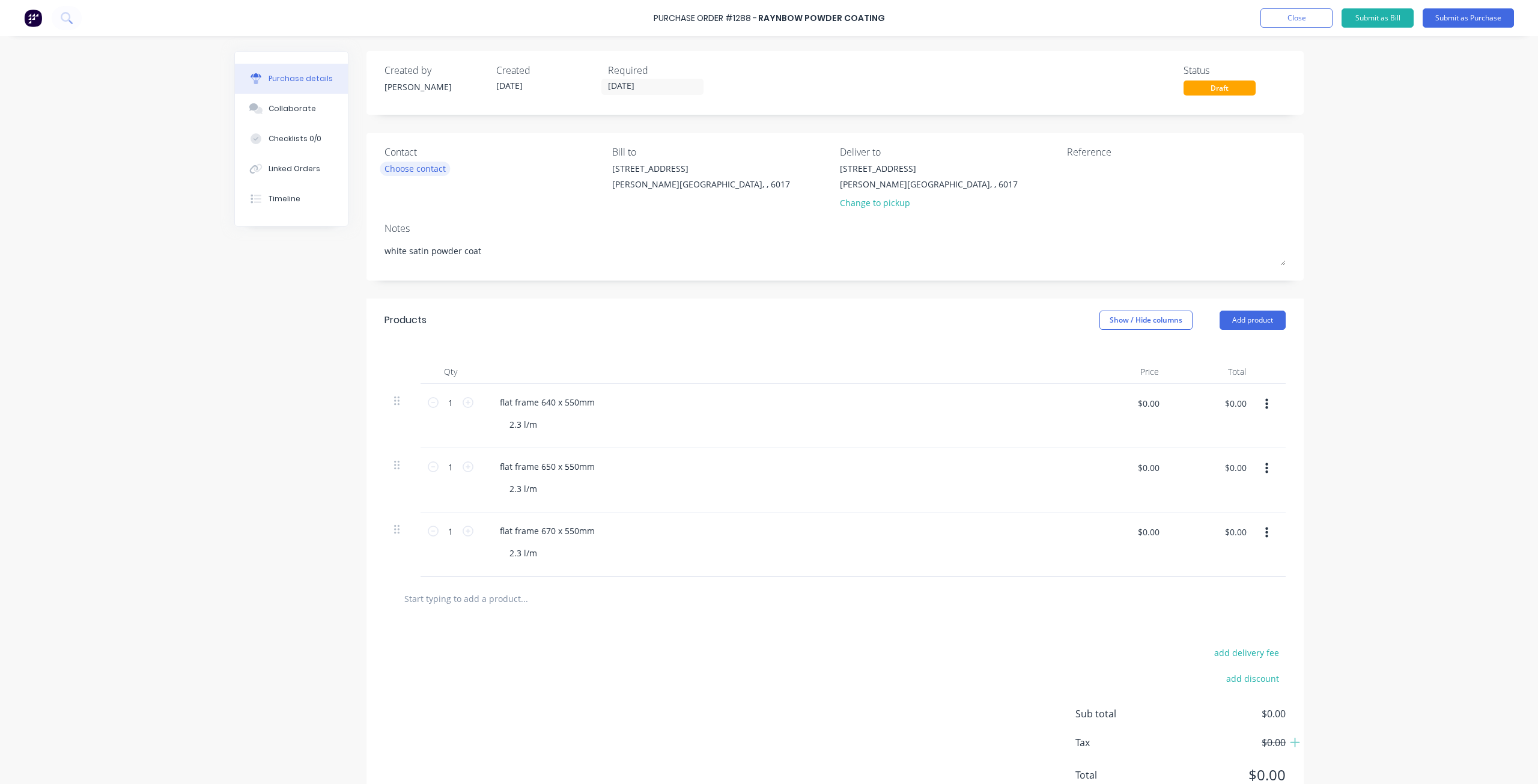
type textarea "white satin powder coat"
type textarea "x"
type textarea "white satin powder coat"
click at [413, 171] on div "Choose contact" at bounding box center [414, 168] width 61 height 13
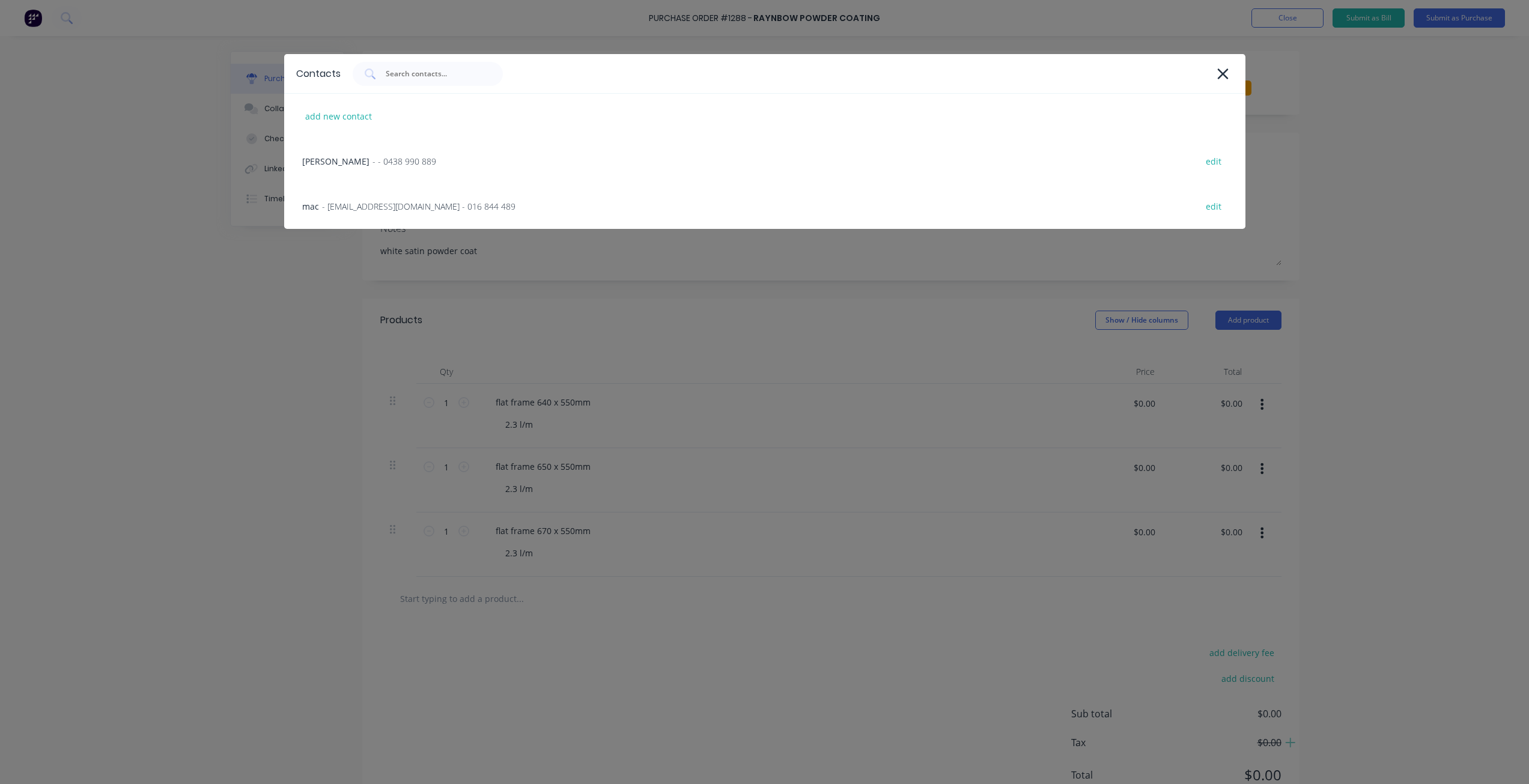
click at [413, 171] on div "andy - - 0438 990 889 edit" at bounding box center [765, 161] width 962 height 45
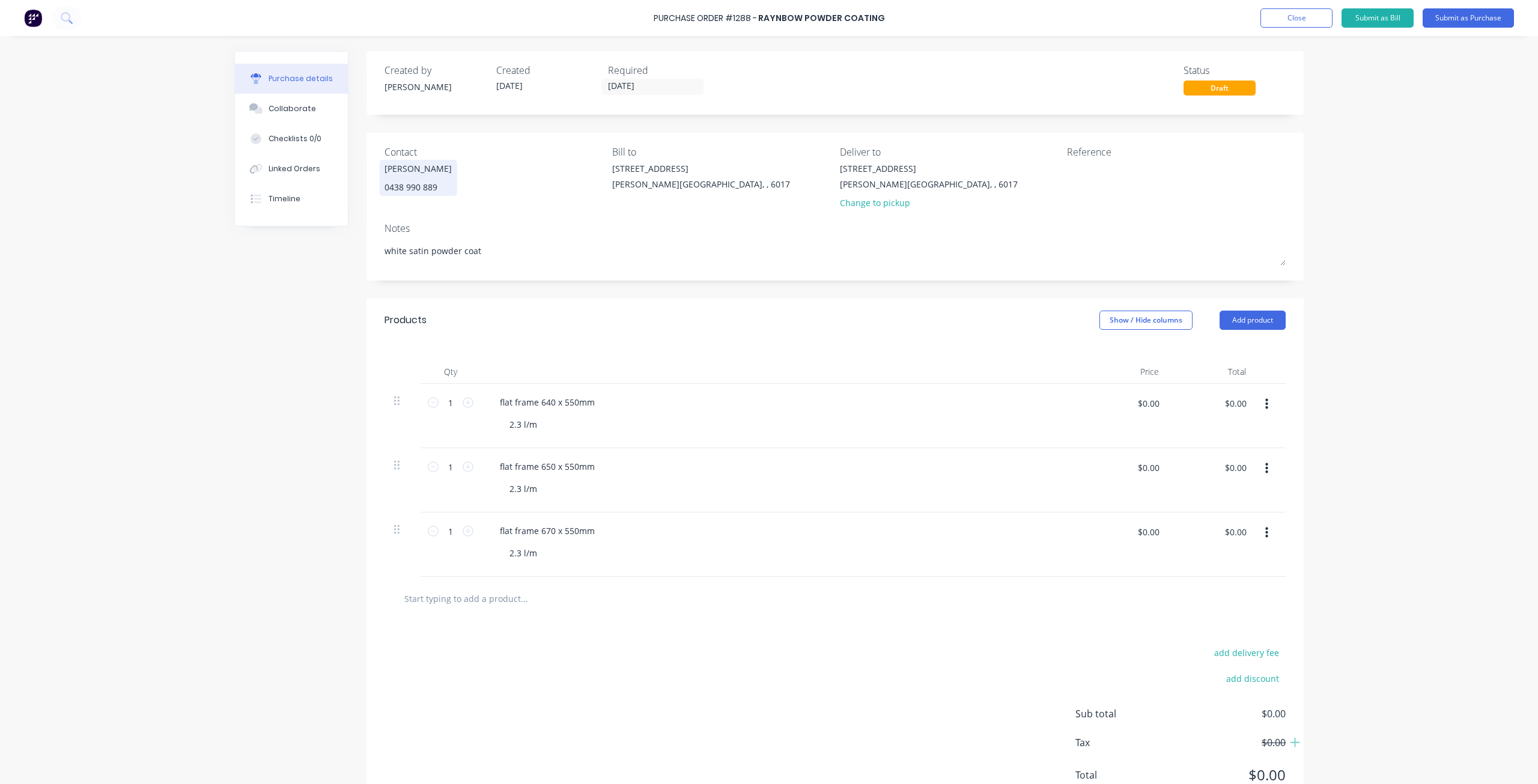
click at [857, 204] on div "Change to pickup" at bounding box center [929, 203] width 178 height 13
type textarea "x"
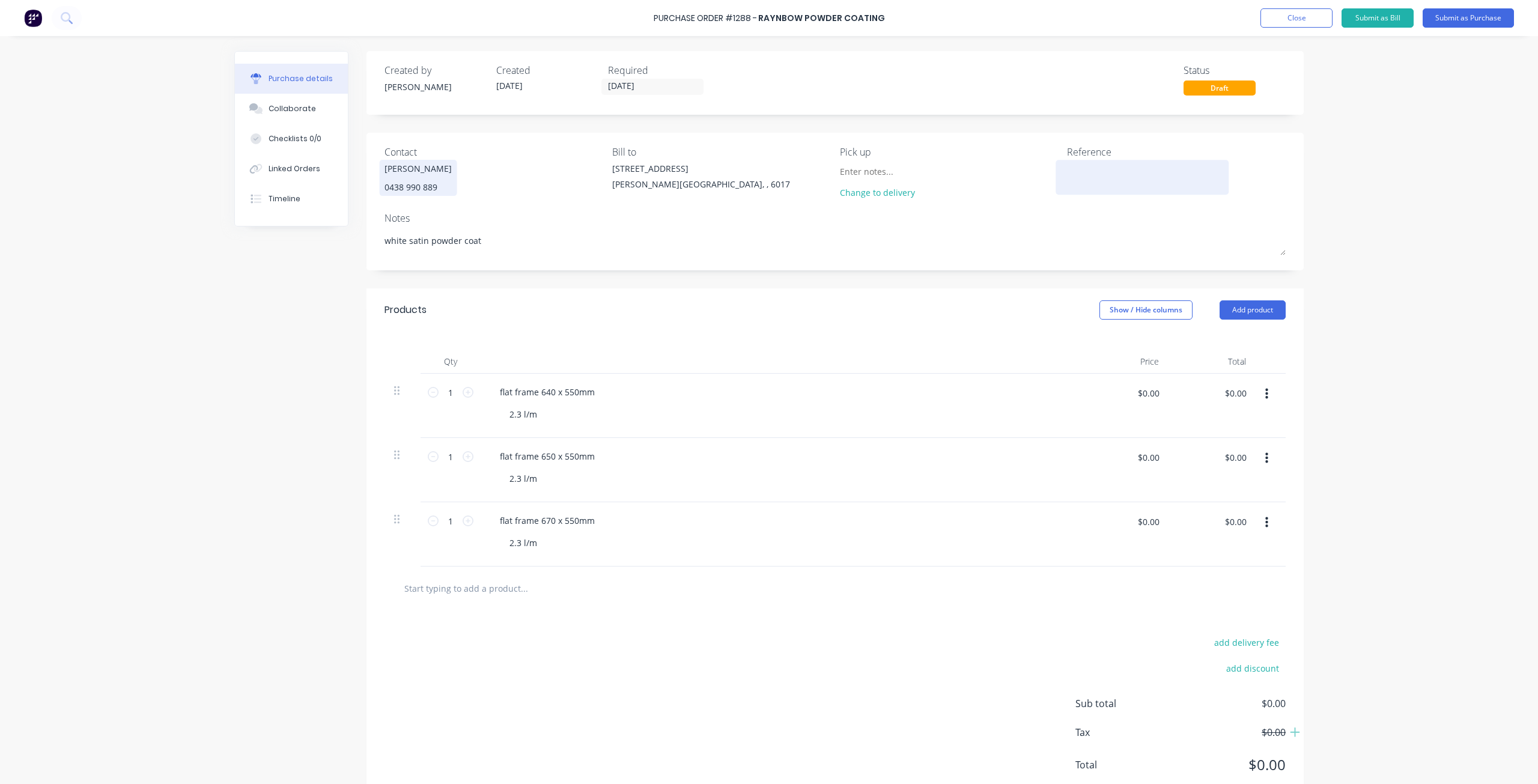
click at [1120, 184] on textarea at bounding box center [1142, 176] width 150 height 27
type textarea "jamel #1245"
type textarea "x"
type textarea "jamel #1245"
click at [672, 86] on input "10/08/25" at bounding box center [652, 86] width 101 height 15
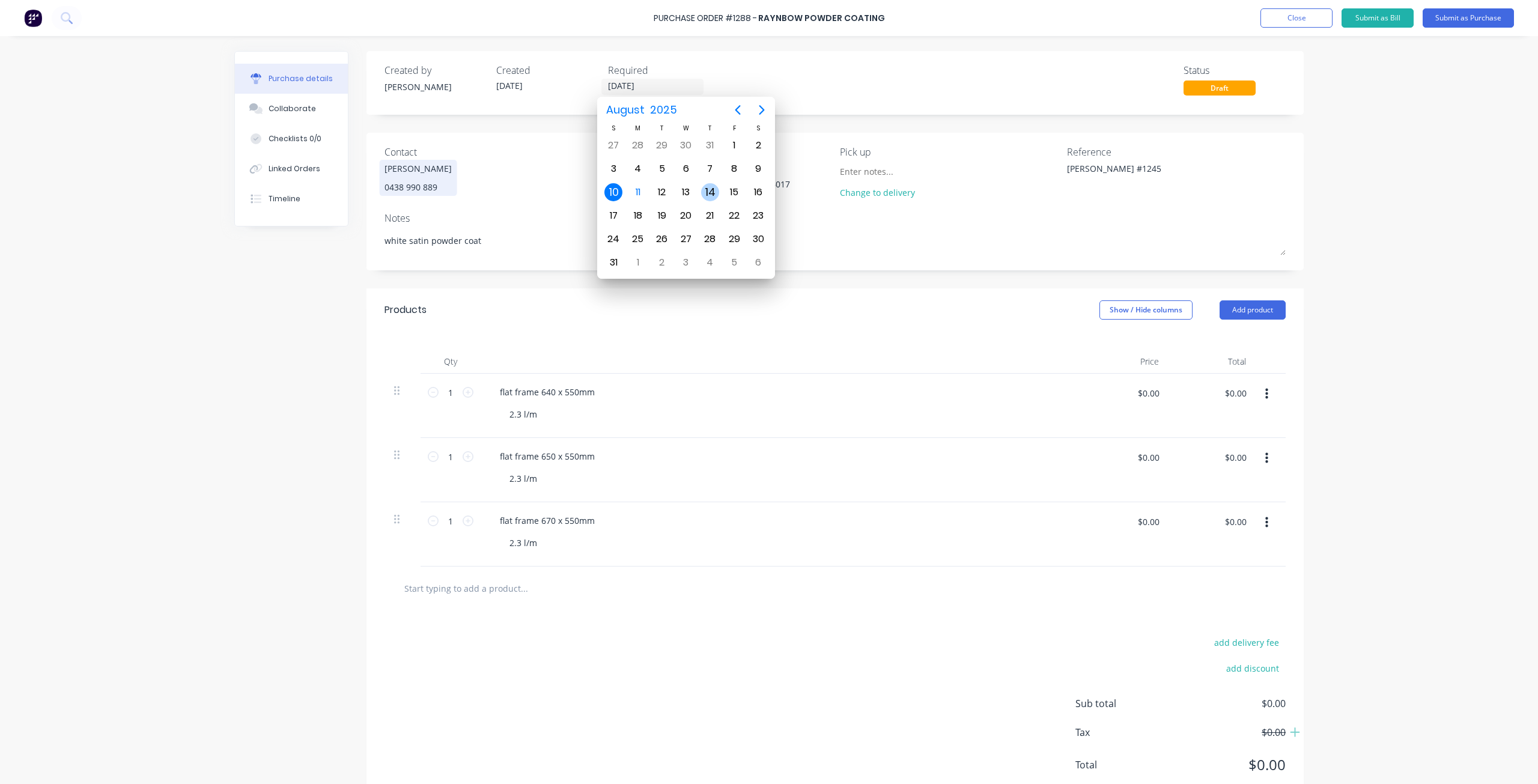
click at [709, 192] on div "14" at bounding box center [710, 192] width 18 height 18
type textarea "x"
type input "14/08/25"
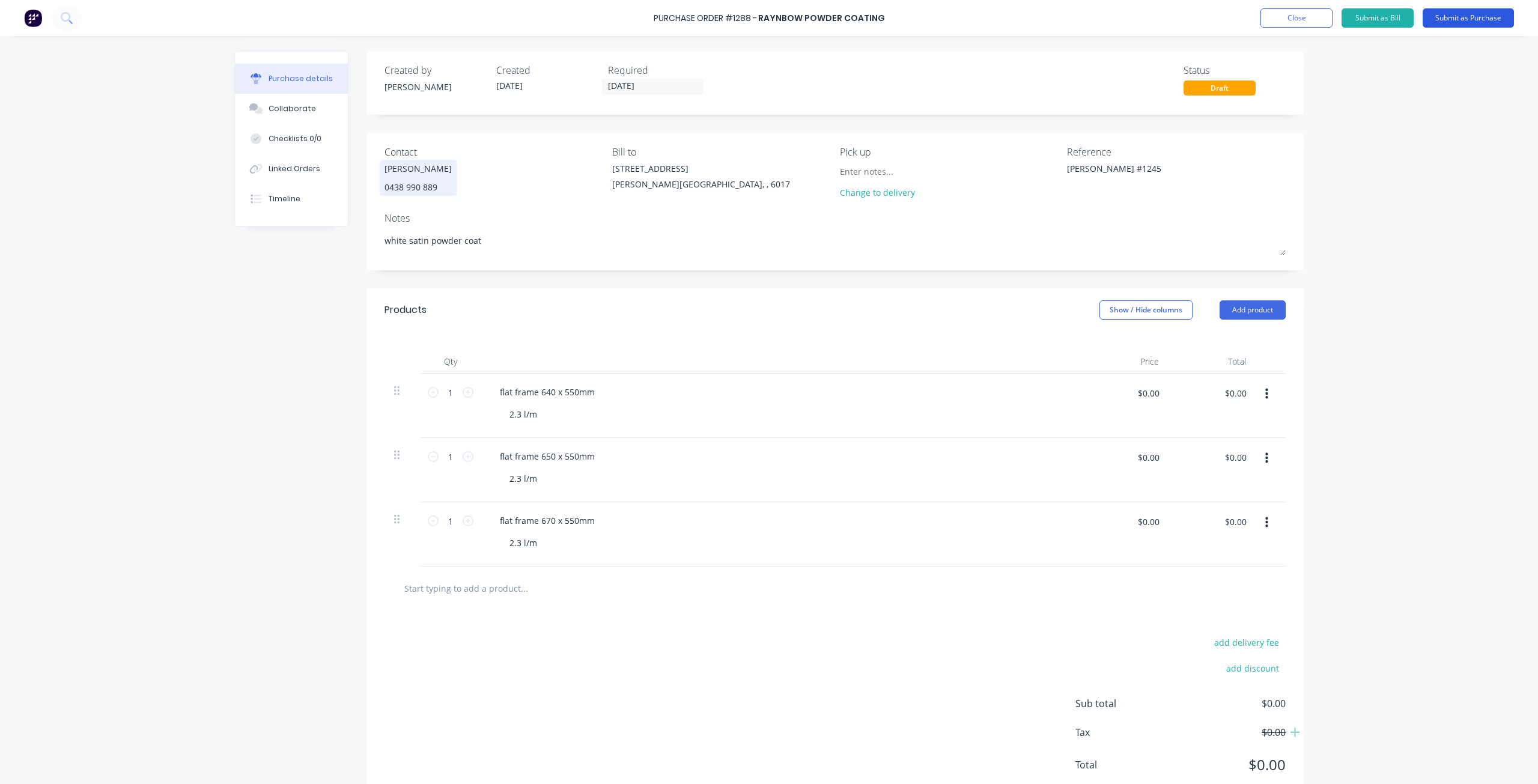
click at [1475, 18] on button "Submit as Purchase" at bounding box center [1468, 18] width 91 height 19
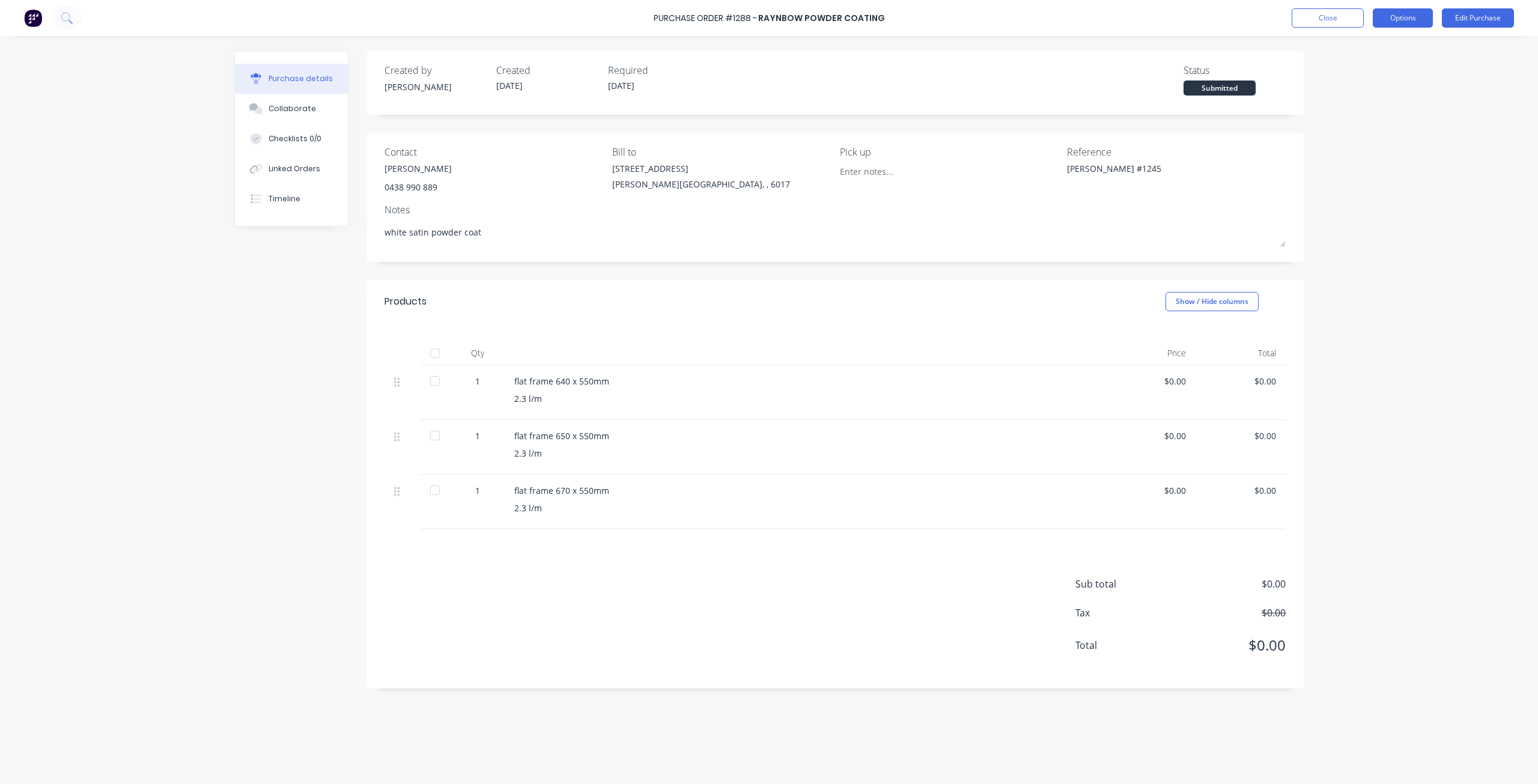
click at [1399, 16] on button "Options" at bounding box center [1402, 18] width 60 height 19
click at [1373, 51] on div "Print / Email" at bounding box center [1376, 49] width 93 height 18
click at [1350, 94] on div "Without pricing" at bounding box center [1376, 97] width 93 height 18
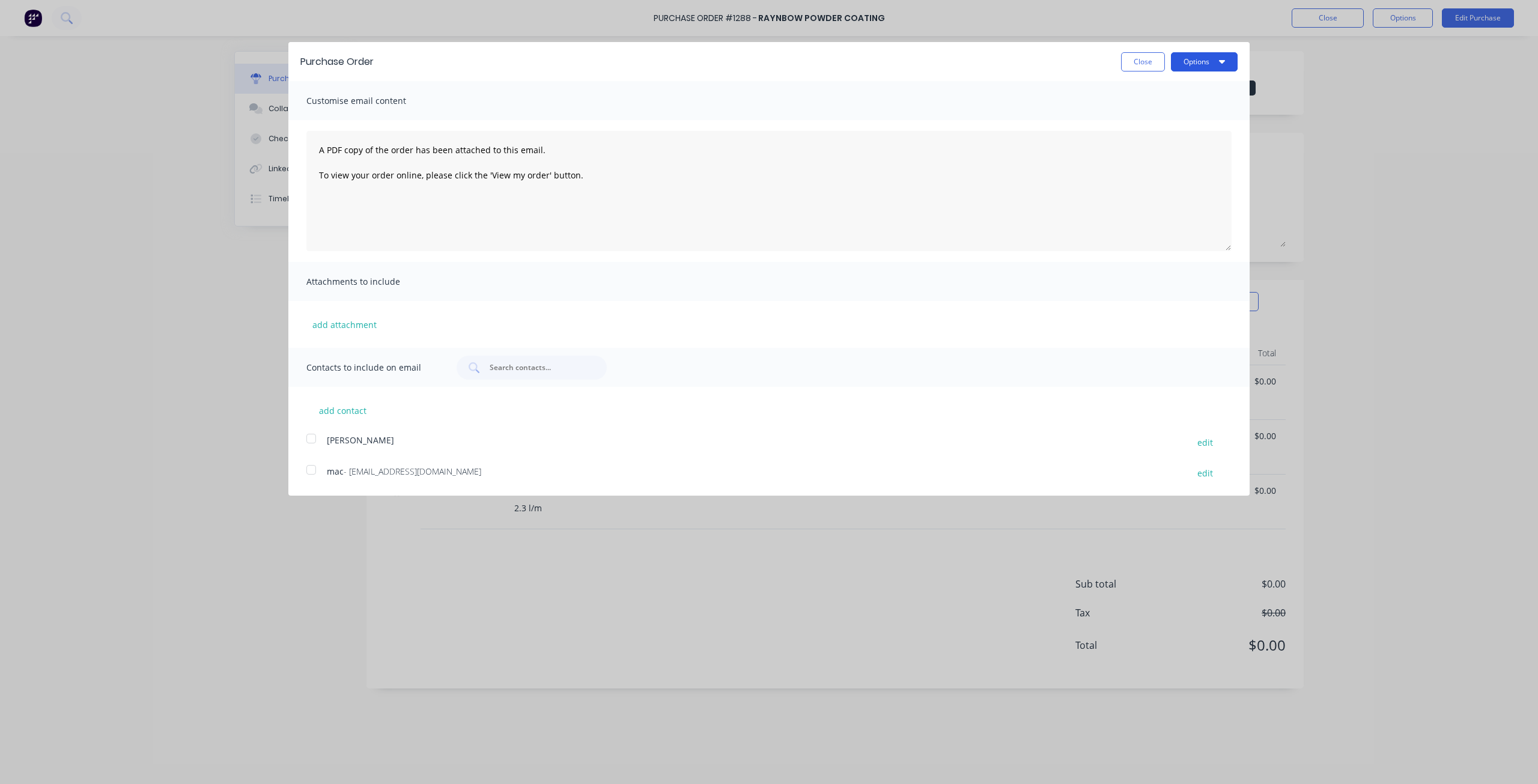
click at [1210, 64] on button "Options" at bounding box center [1203, 61] width 66 height 19
click at [1195, 93] on div "Print" at bounding box center [1180, 93] width 93 height 18
drag, startPoint x: 1142, startPoint y: 62, endPoint x: 1247, endPoint y: 50, distance: 105.7
click at [1142, 62] on button "Close" at bounding box center [1143, 61] width 44 height 19
type textarea "x"
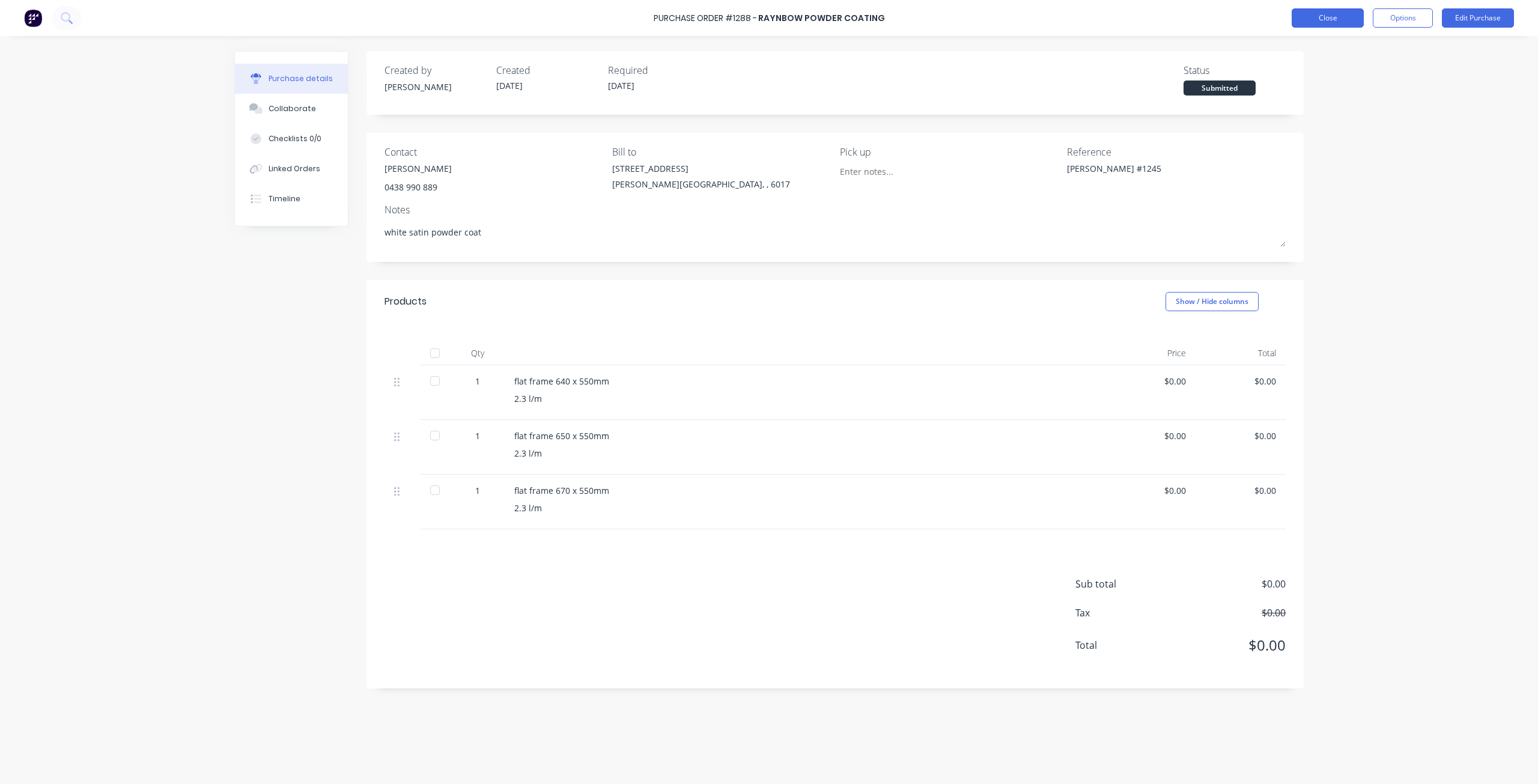
click at [1323, 15] on button "Close" at bounding box center [1327, 18] width 72 height 19
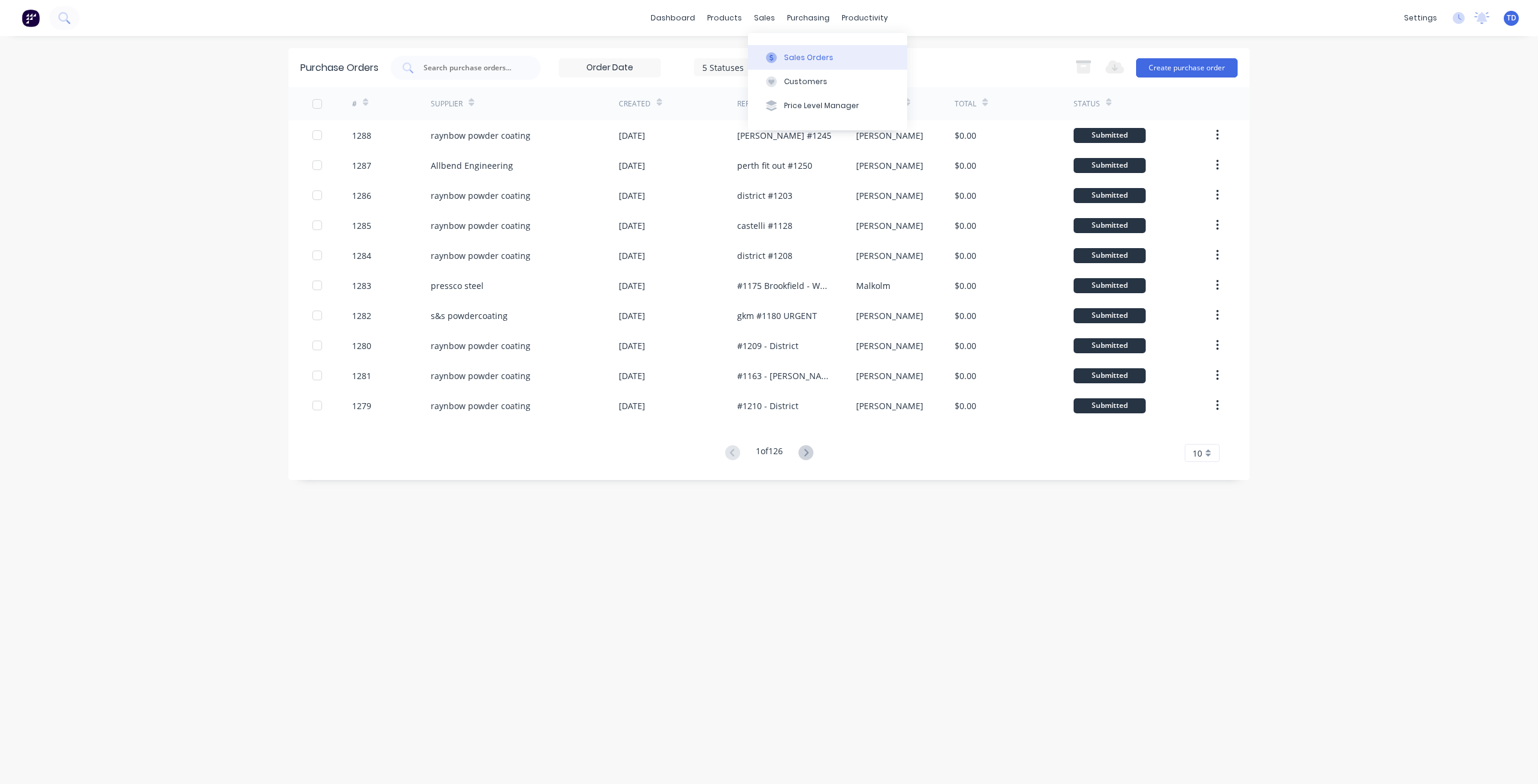
click at [793, 59] on div "Sales Orders" at bounding box center [809, 57] width 50 height 11
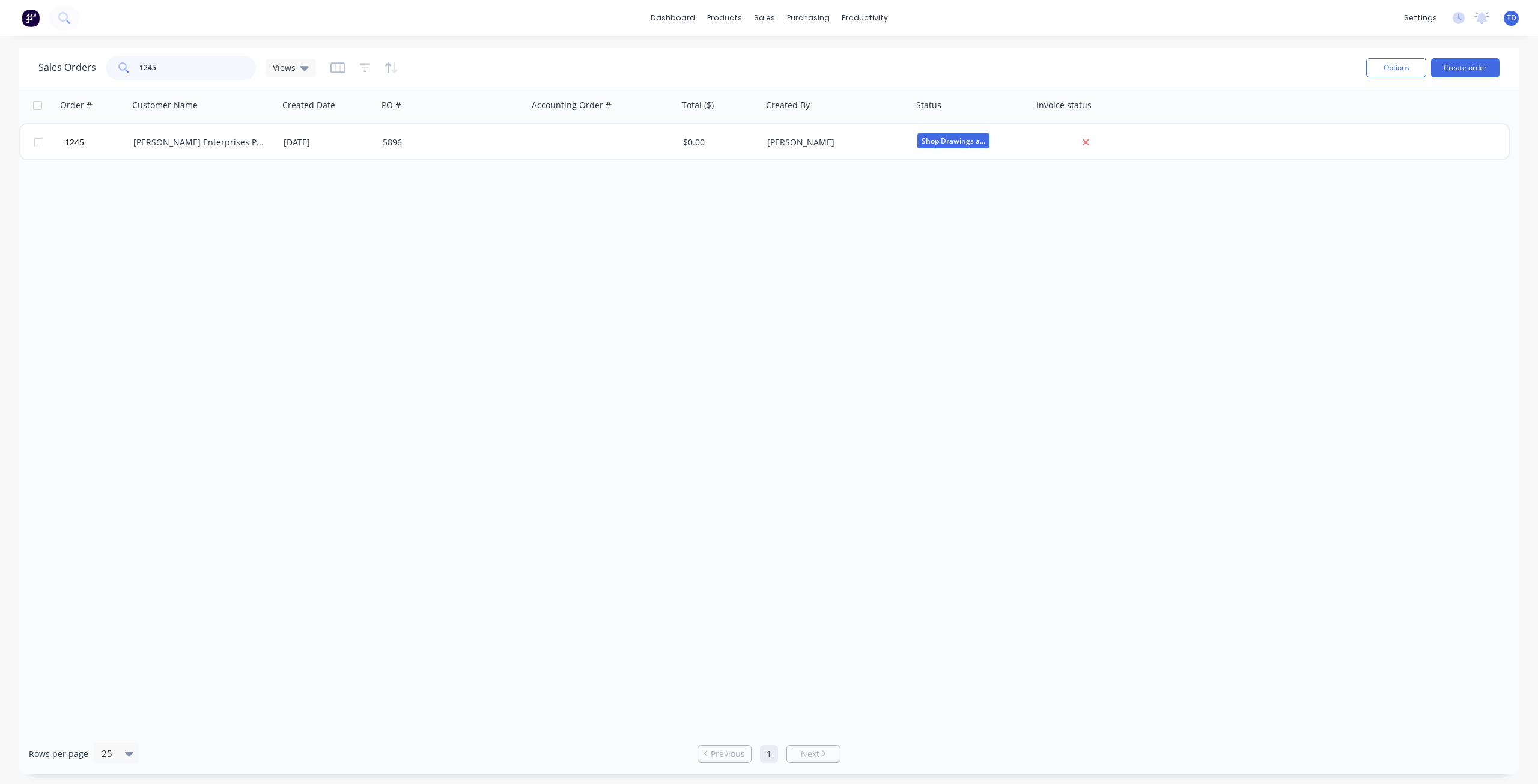
drag, startPoint x: 163, startPoint y: 69, endPoint x: 147, endPoint y: 62, distance: 17.5
click at [147, 62] on input "1245" at bounding box center [198, 68] width 117 height 24
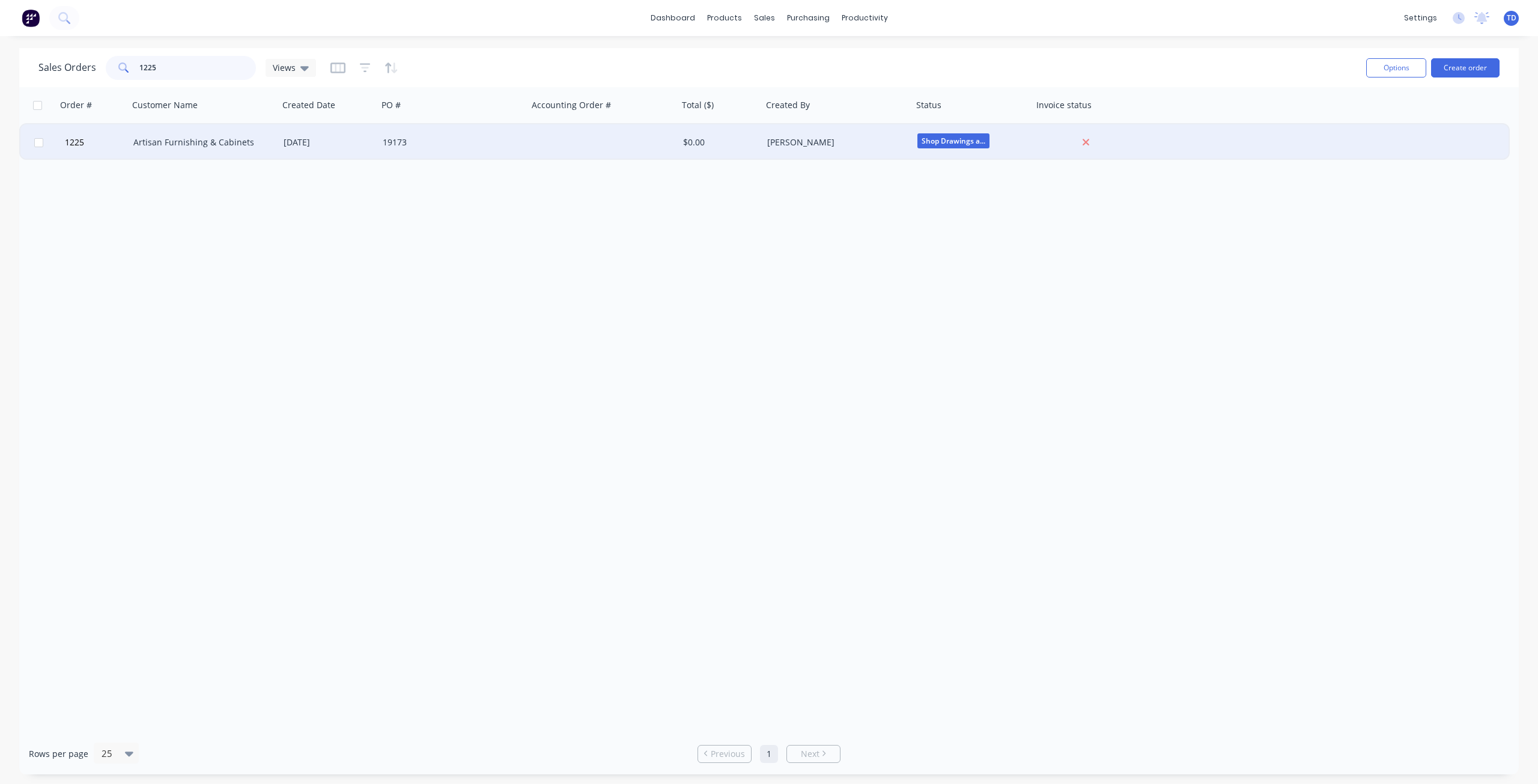
type input "1225"
click at [190, 142] on div "Artisan Furnishing & Cabinets" at bounding box center [200, 142] width 133 height 12
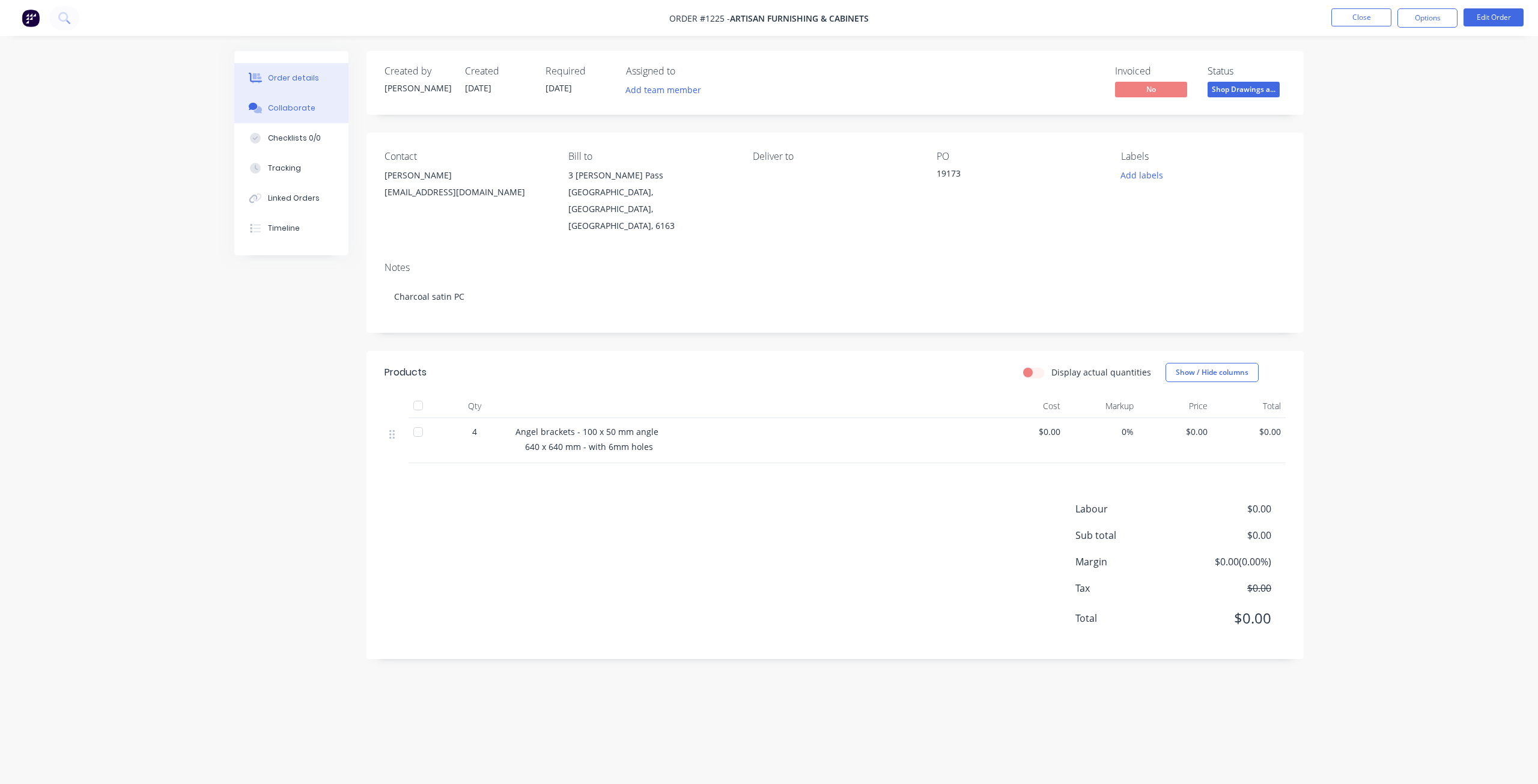
click at [300, 109] on div "Collaborate" at bounding box center [291, 109] width 47 height 11
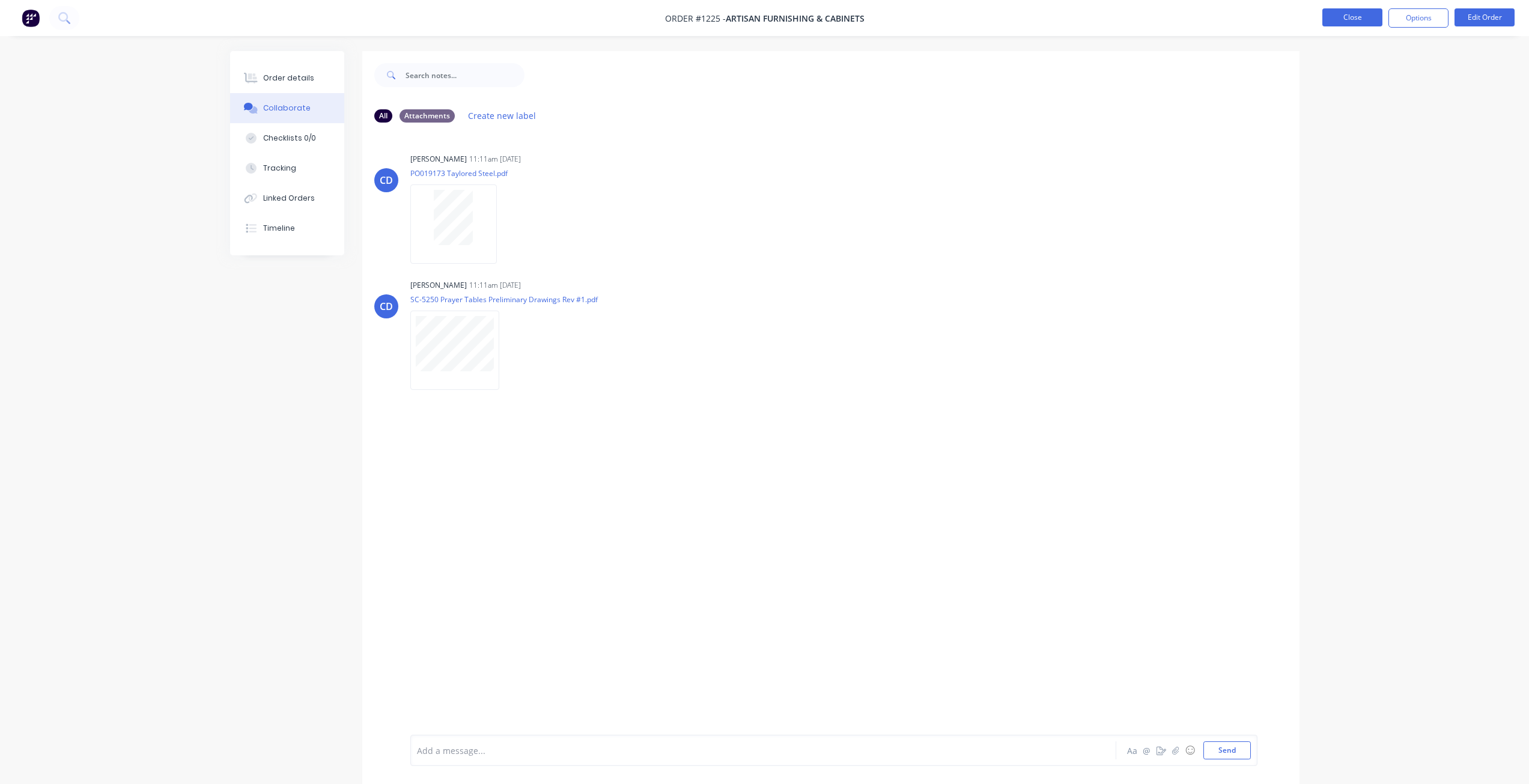
click at [1339, 16] on button "Close" at bounding box center [1352, 18] width 60 height 18
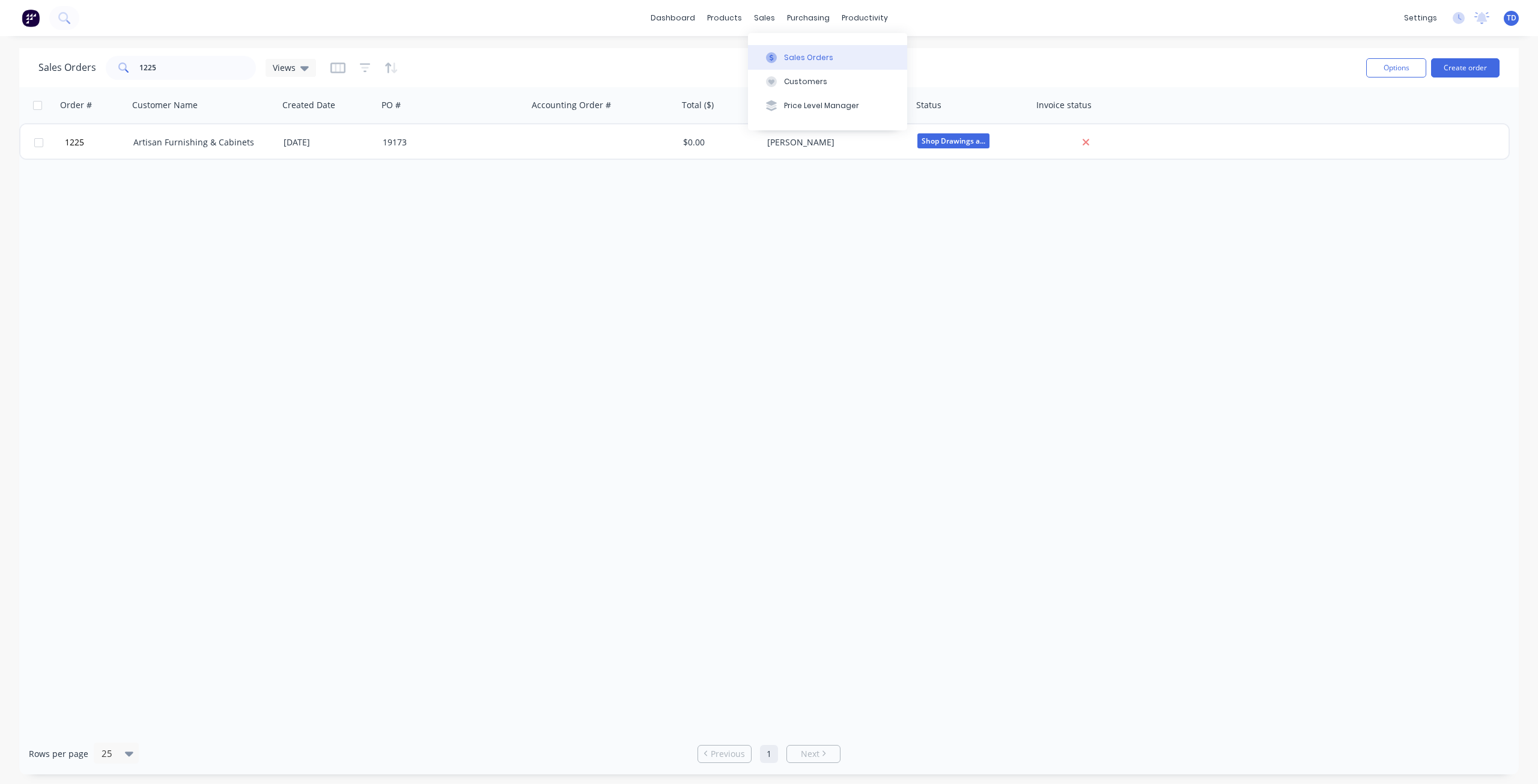
click at [787, 59] on div "Sales Orders" at bounding box center [809, 57] width 50 height 11
drag, startPoint x: 162, startPoint y: 61, endPoint x: 11, endPoint y: 61, distance: 151.0
click at [13, 64] on div "Sales Orders 1225 Views Options Create order Order # Customer Name Created Date…" at bounding box center [769, 410] width 1538 height 726
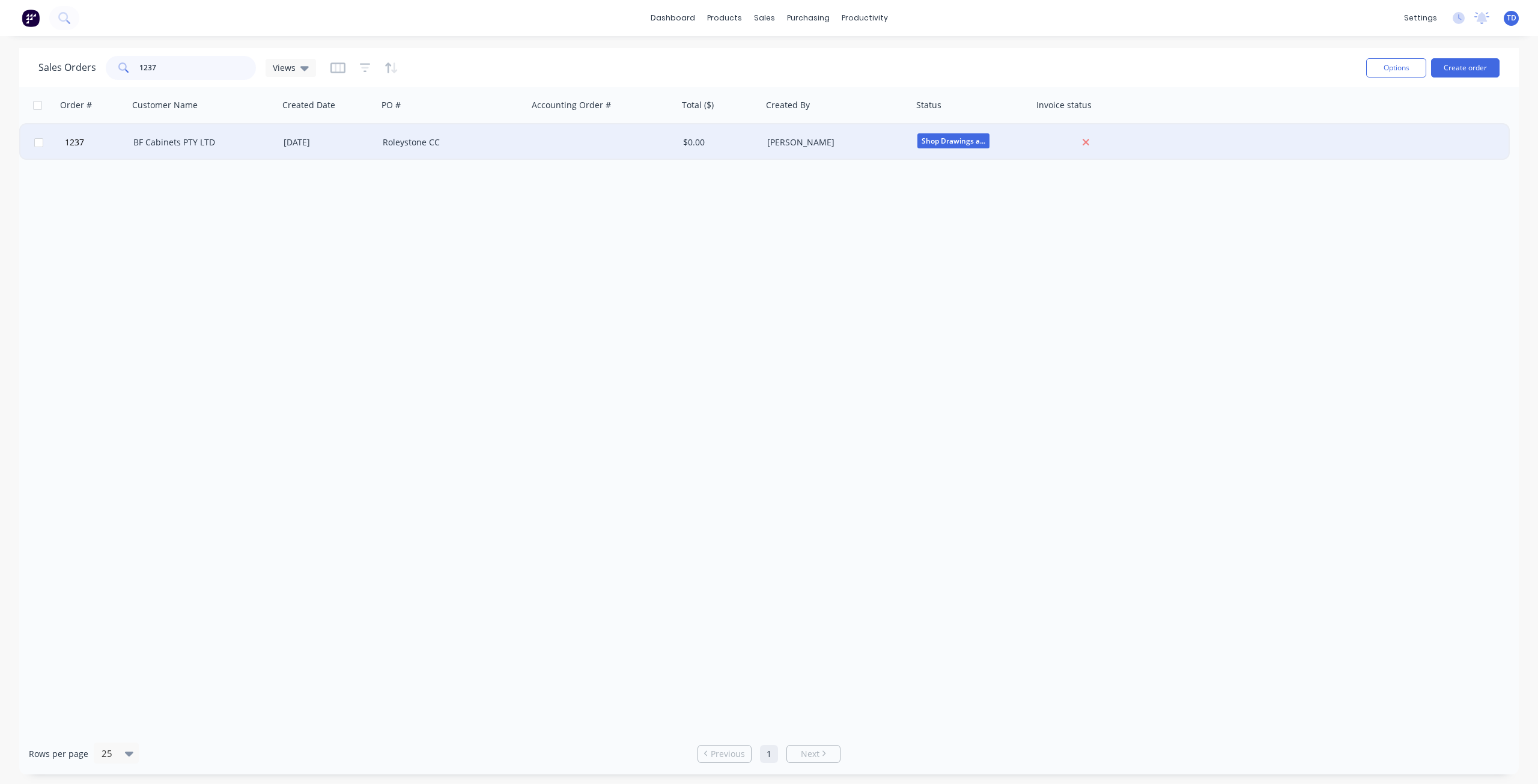
type input "1237"
click at [151, 140] on div "BF Cabinets PTY LTD" at bounding box center [200, 142] width 133 height 12
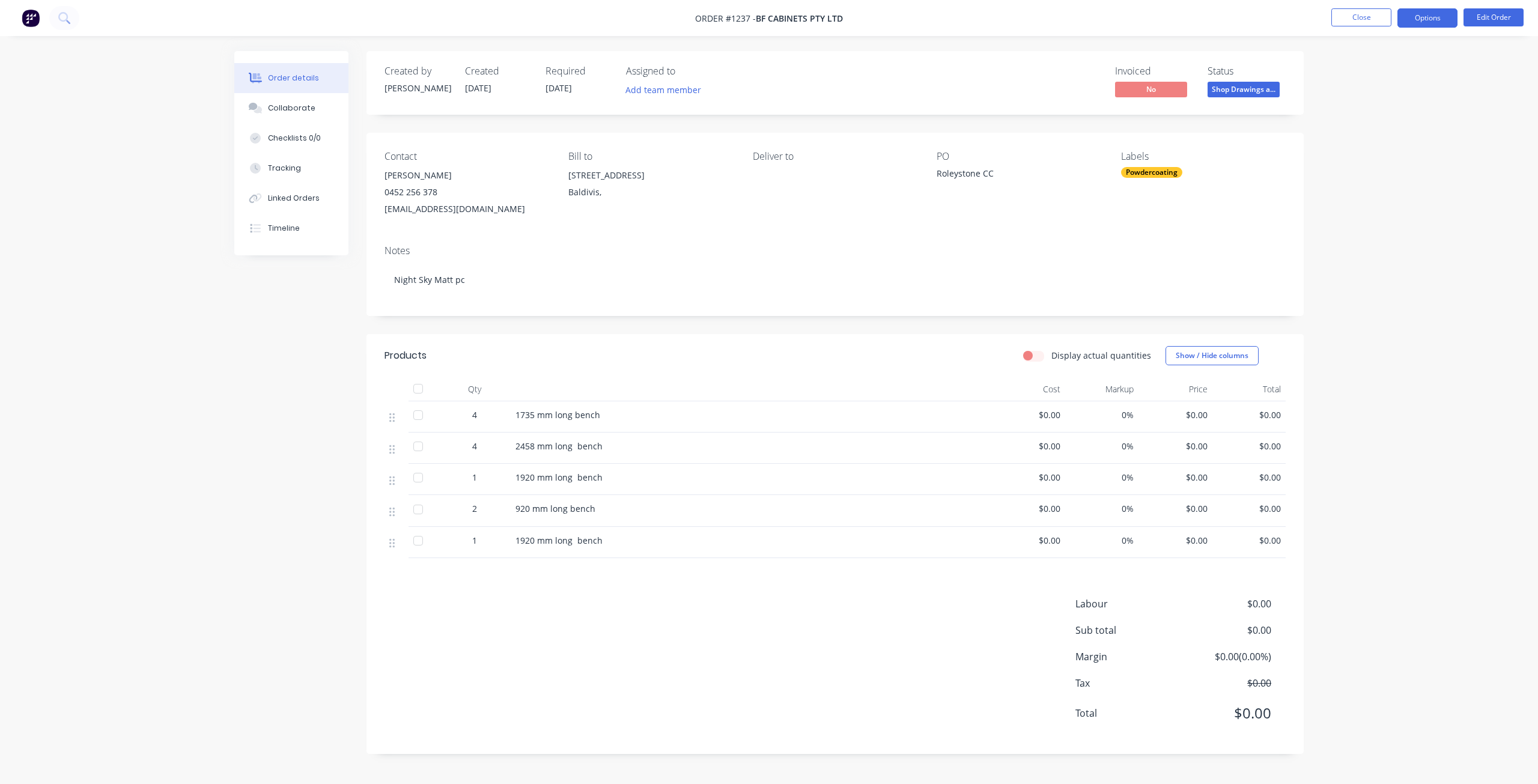
click at [1419, 15] on button "Options" at bounding box center [1427, 18] width 60 height 19
click at [1368, 215] on div "Purchase Products" at bounding box center [1391, 217] width 110 height 18
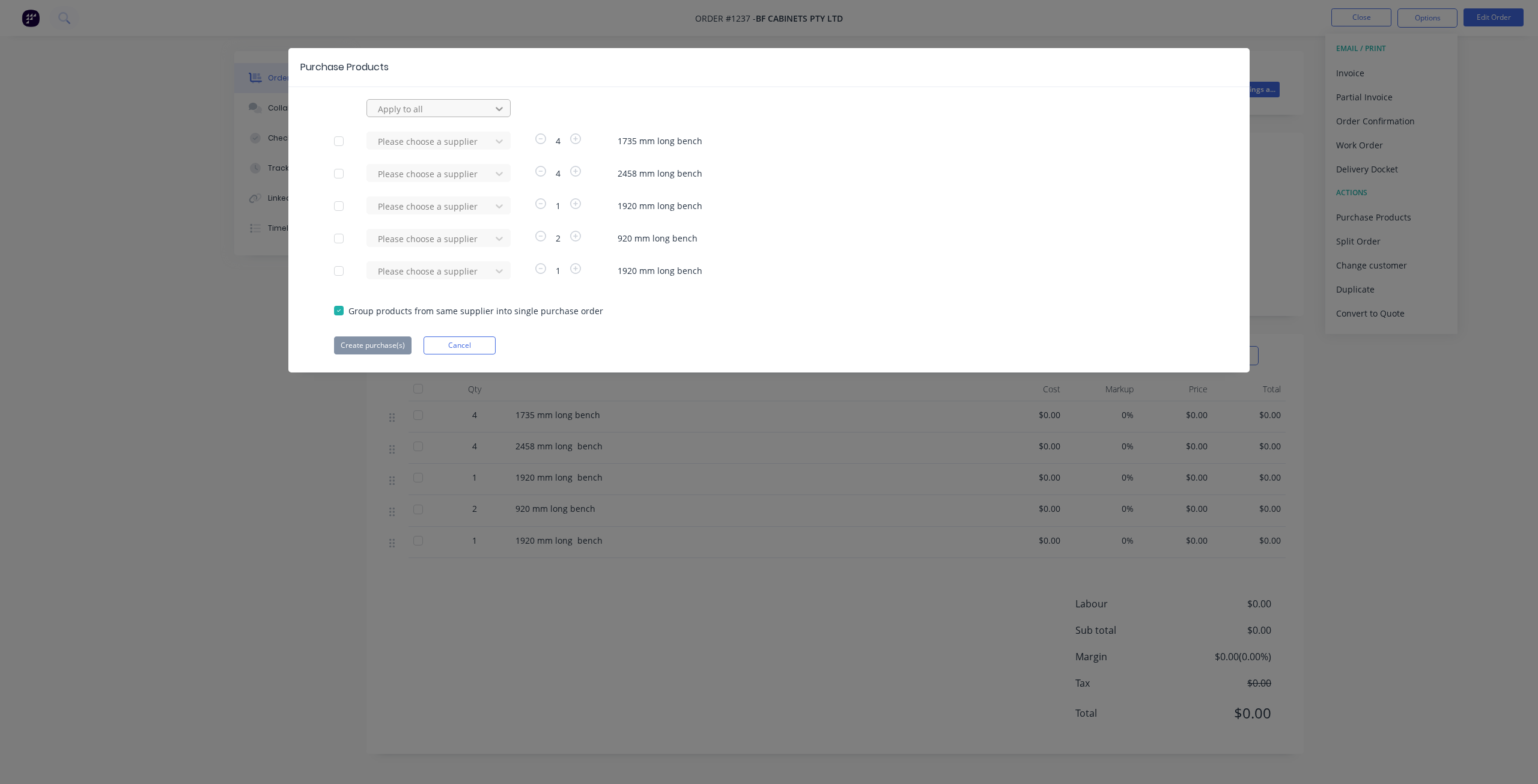
click at [496, 106] on icon at bounding box center [499, 109] width 12 height 12
type input "ray"
click at [426, 138] on div "raynbow powder coating" at bounding box center [438, 136] width 145 height 22
click at [379, 343] on button "Create purchase(s)" at bounding box center [372, 345] width 77 height 18
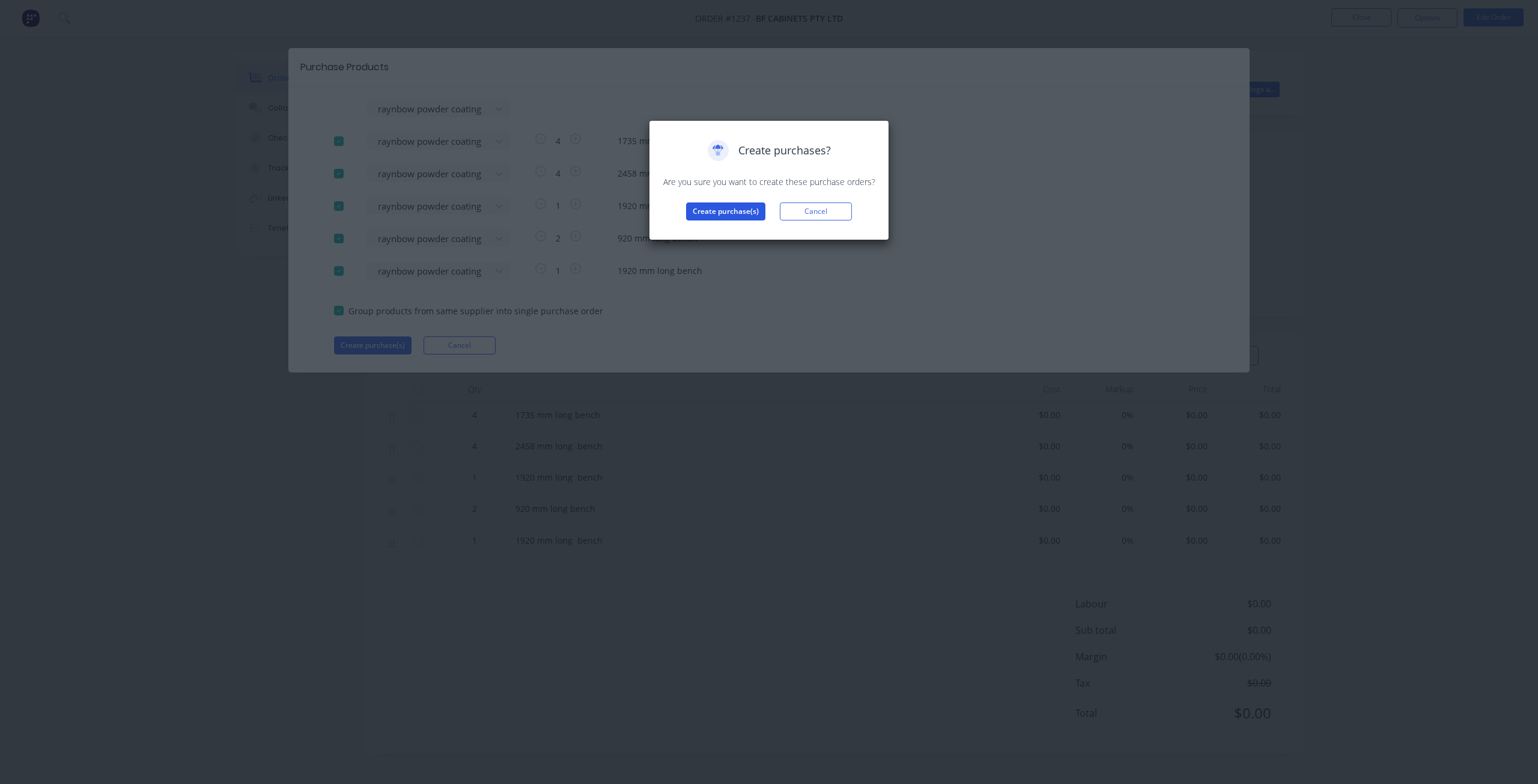
click at [704, 212] on button "Create purchase(s)" at bounding box center [725, 211] width 79 height 18
click at [713, 224] on button "View purchase(s)" at bounding box center [726, 231] width 72 height 18
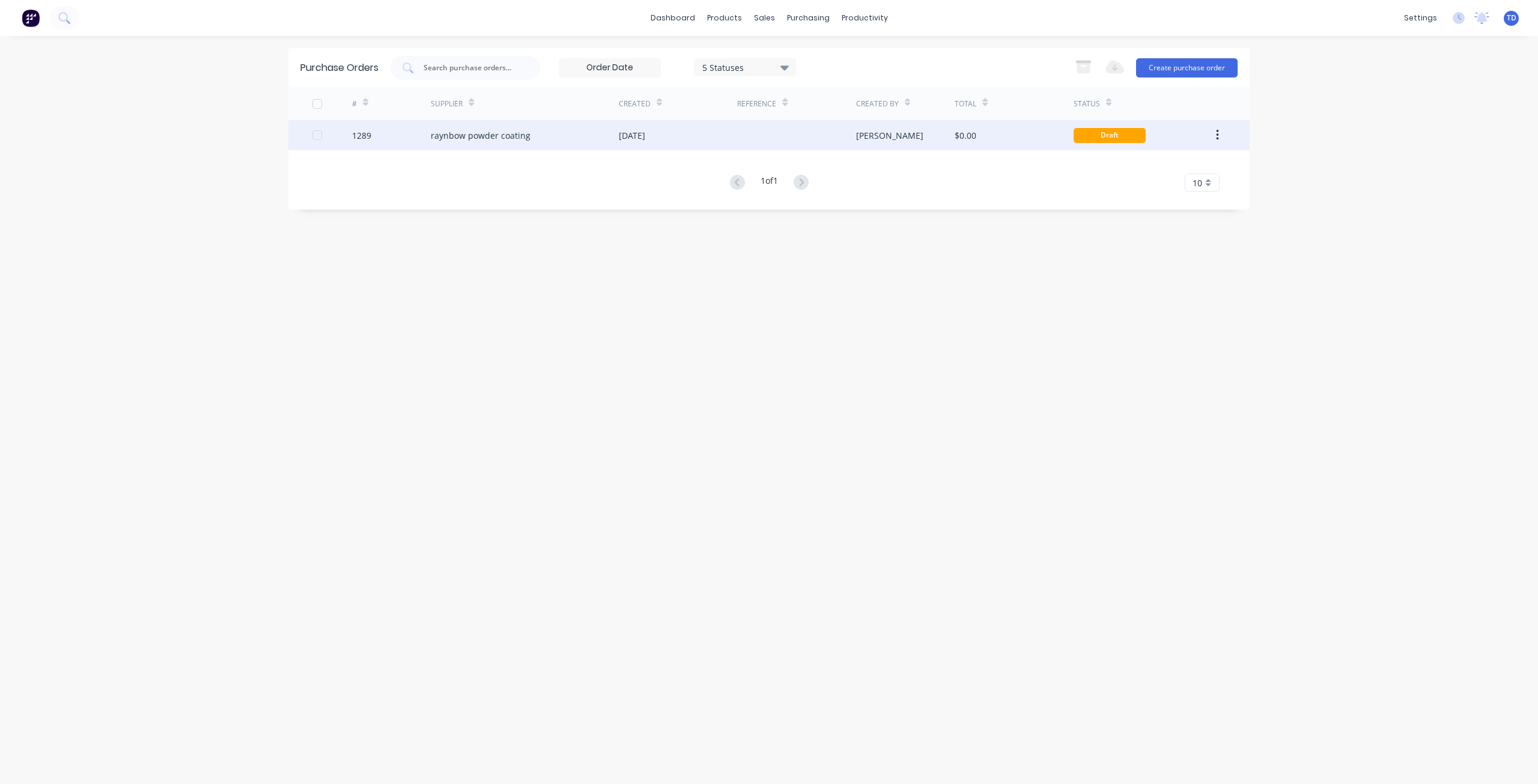
click at [497, 133] on div "raynbow powder coating" at bounding box center [480, 136] width 100 height 13
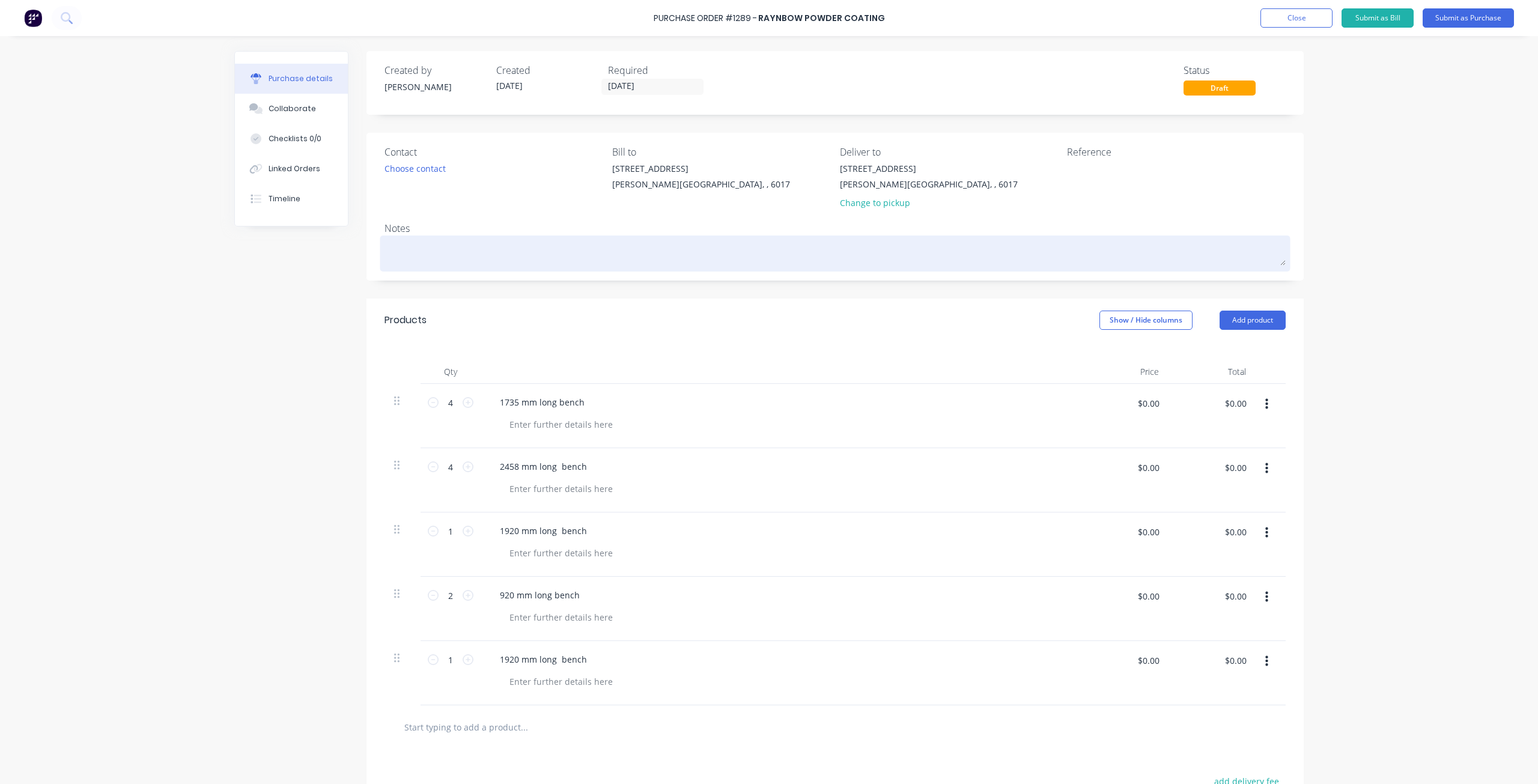
click at [464, 259] on textarea at bounding box center [834, 252] width 901 height 27
type textarea "x"
type textarea "n"
type textarea "x"
type textarea "ni"
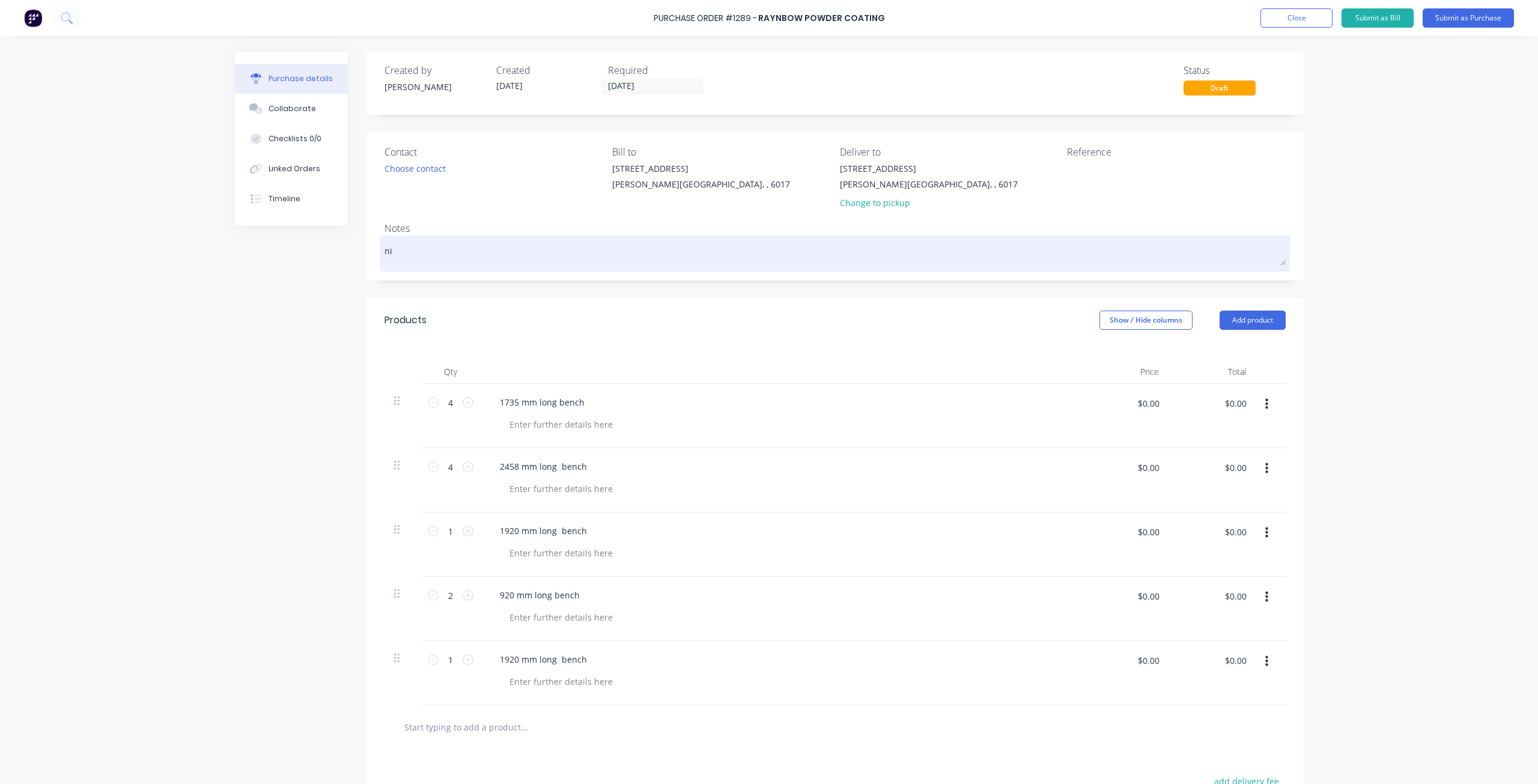
type textarea "x"
type textarea "nig"
type textarea "x"
type textarea "nigh"
type textarea "x"
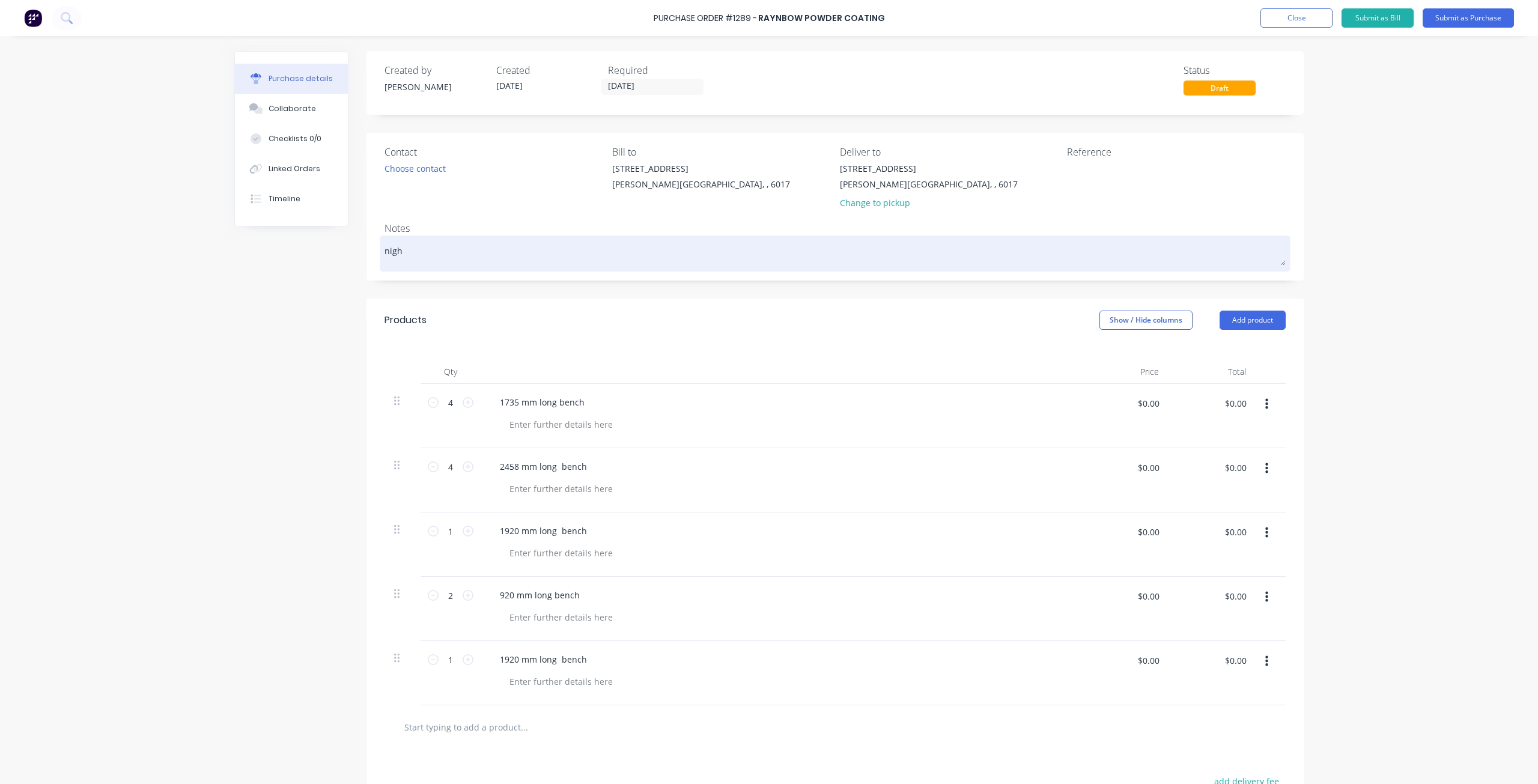
type textarea "night"
type textarea "x"
type textarea "night"
type textarea "x"
type textarea "night s"
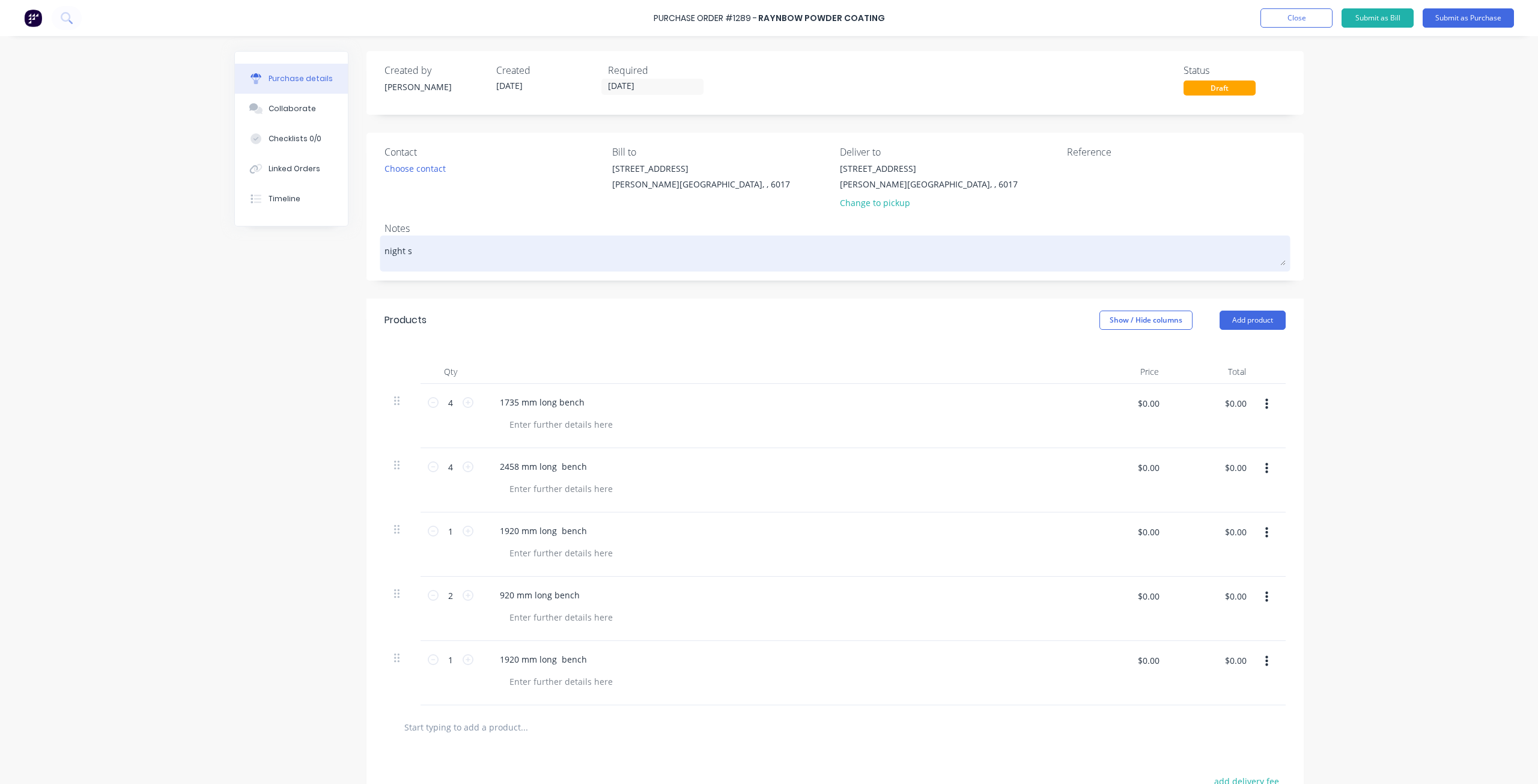
type textarea "x"
type textarea "night sk"
type textarea "x"
type textarea "night sky"
type textarea "x"
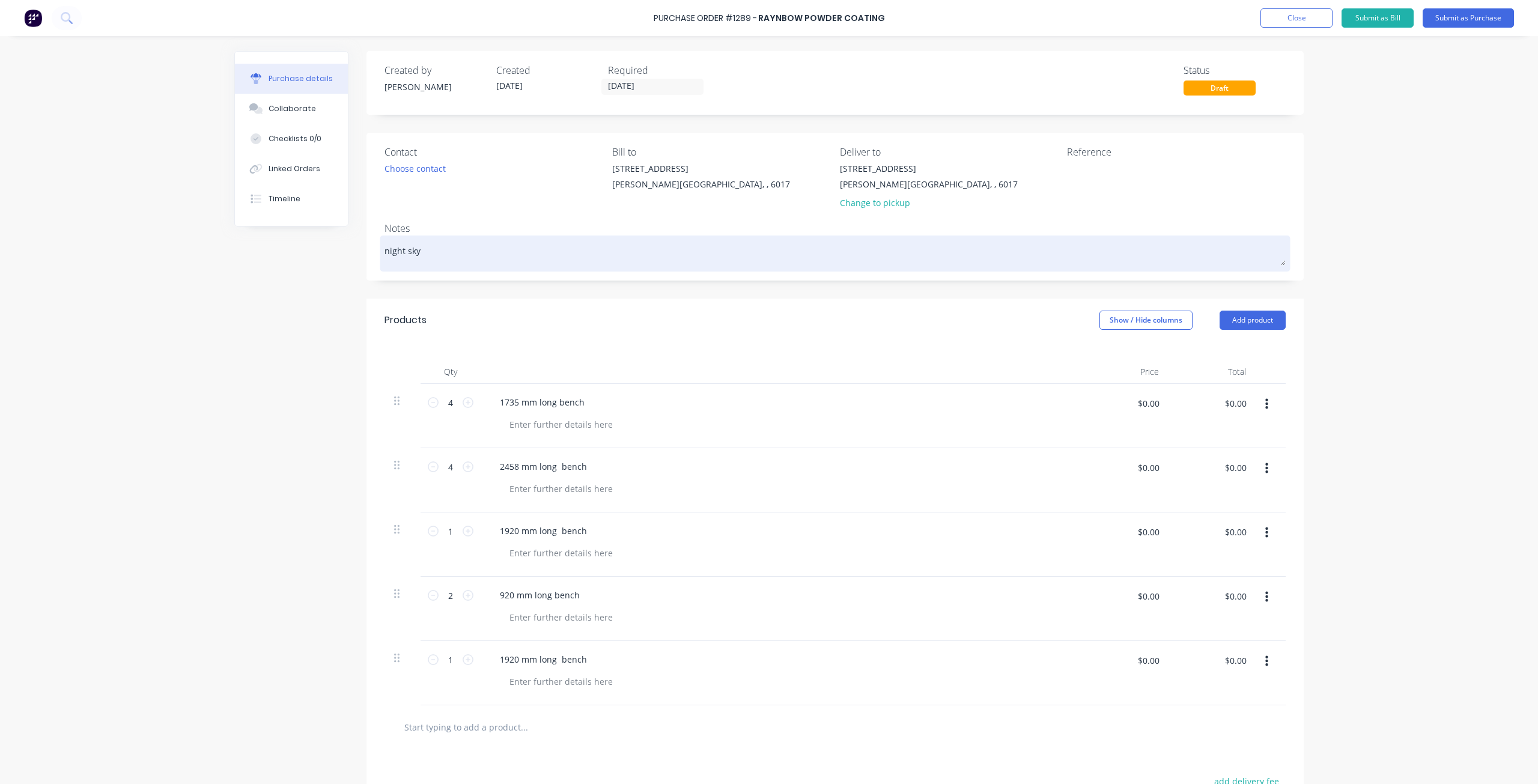
type textarea "night sky"
type textarea "x"
type textarea "night sky m"
type textarea "x"
type textarea "night sky ma"
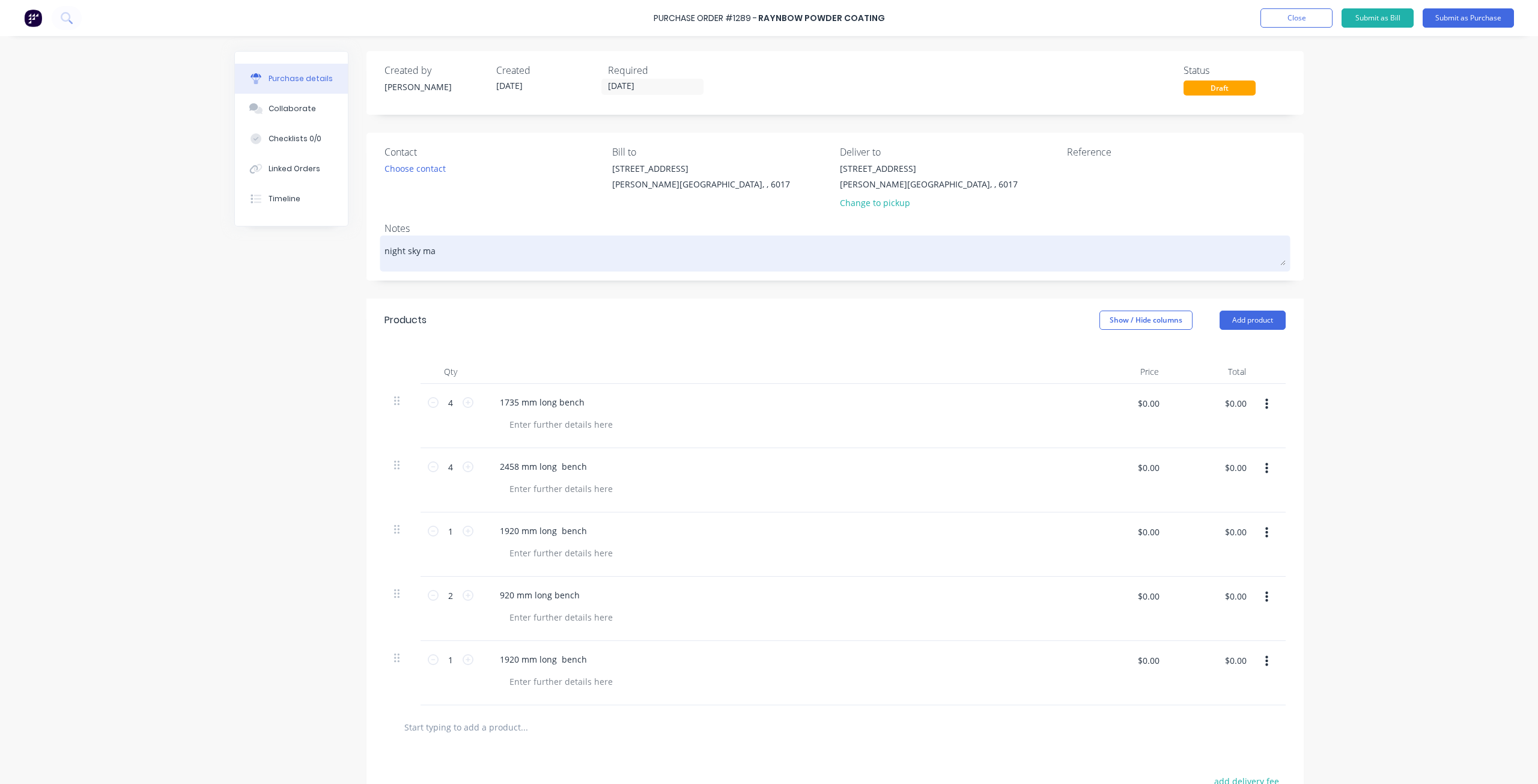
type textarea "x"
type textarea "night sky mat"
type textarea "x"
type textarea "night sky matt"
type textarea "x"
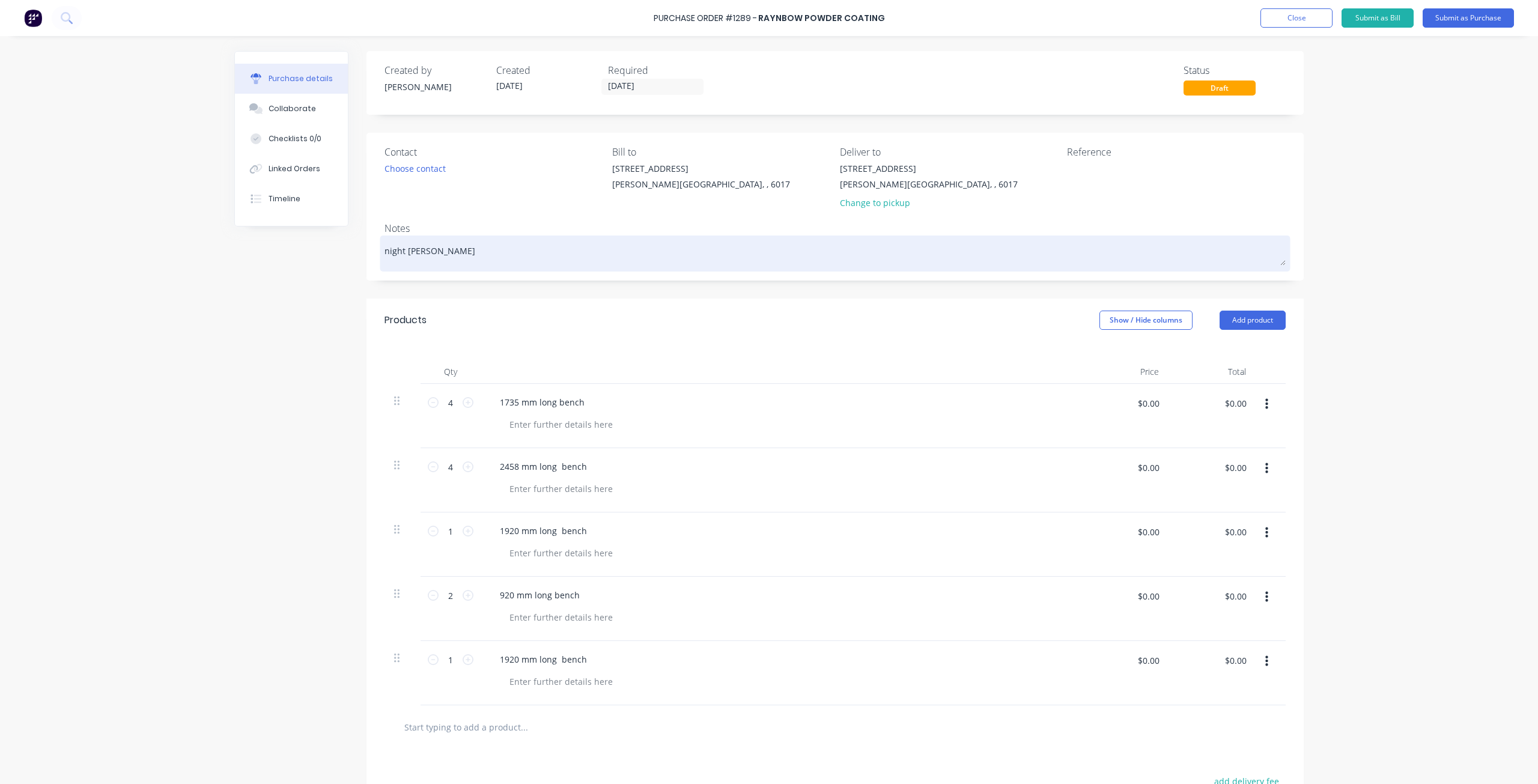
type textarea "night sky matt"
type textarea "x"
type textarea "night sky matt p"
type textarea "x"
type textarea "night sky matt po"
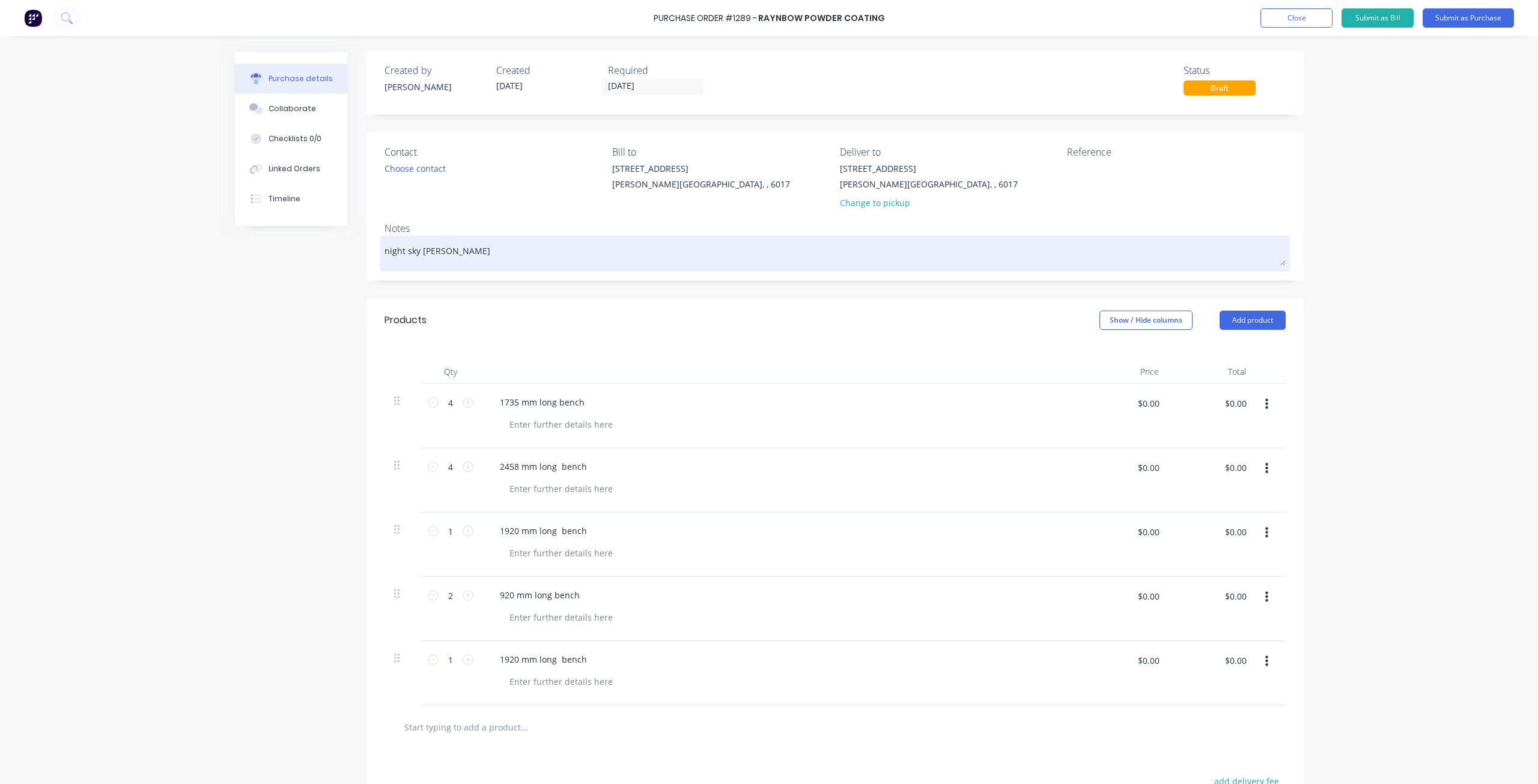
type textarea "x"
type textarea "night sky matt pow"
type textarea "x"
type textarea "night sky matt powd"
type textarea "x"
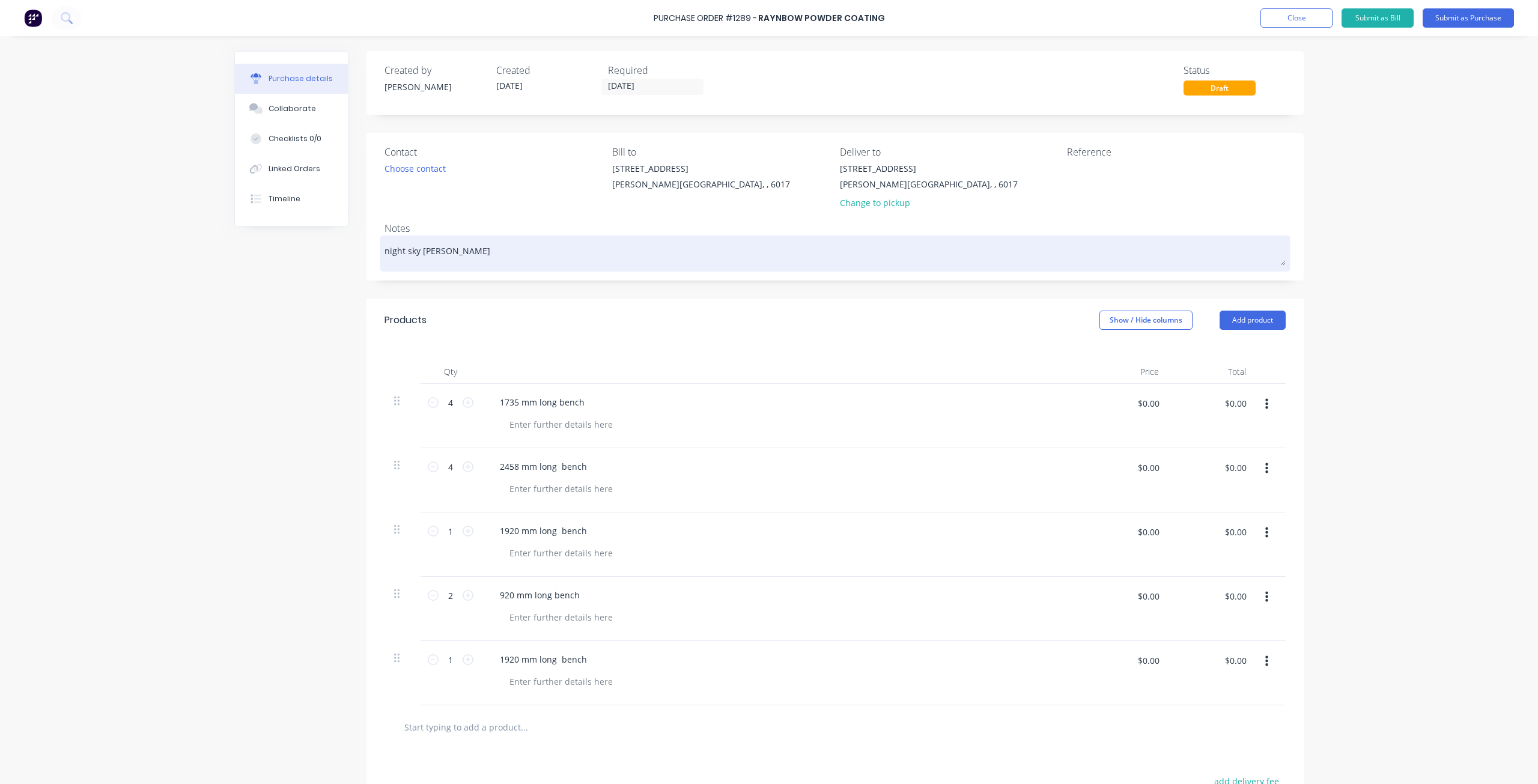
type textarea "night sky matt powde"
type textarea "x"
type textarea "night sky matt powder"
type textarea "x"
type textarea "night sky matt powder"
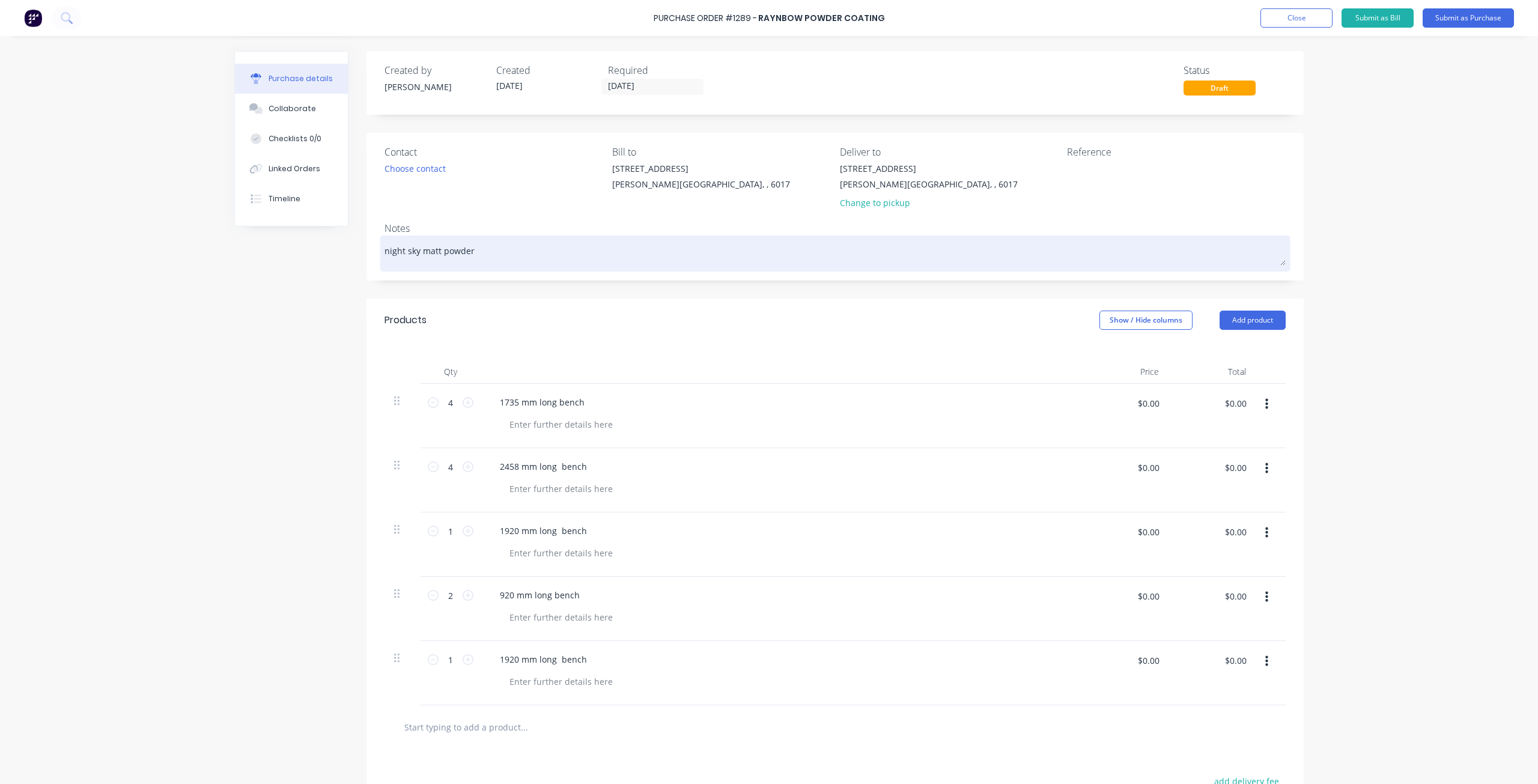
type textarea "x"
type textarea "night sky matt powder c"
type textarea "x"
type textarea "night sky matt powder co"
type textarea "x"
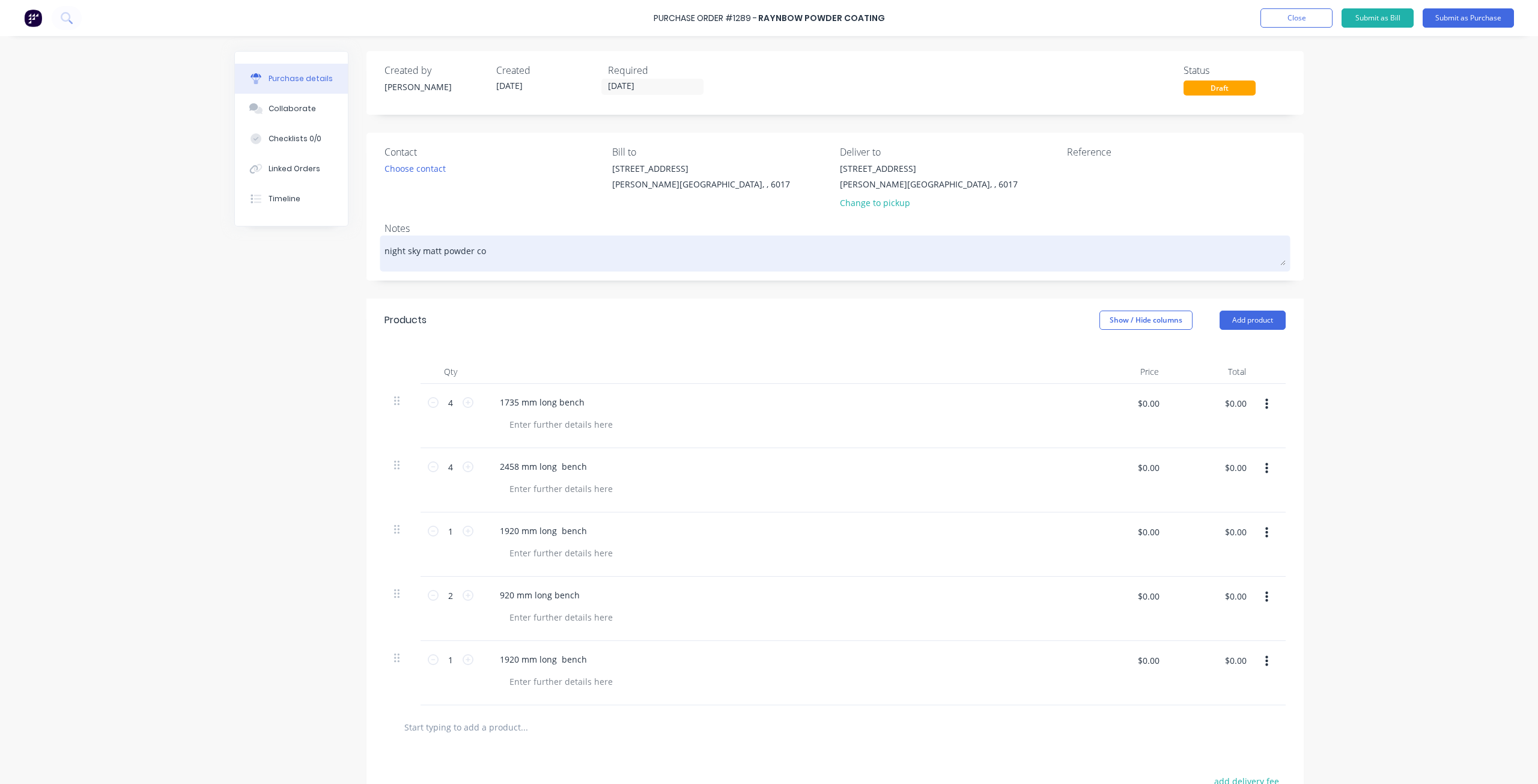
type textarea "night sky matt powder coa"
type textarea "x"
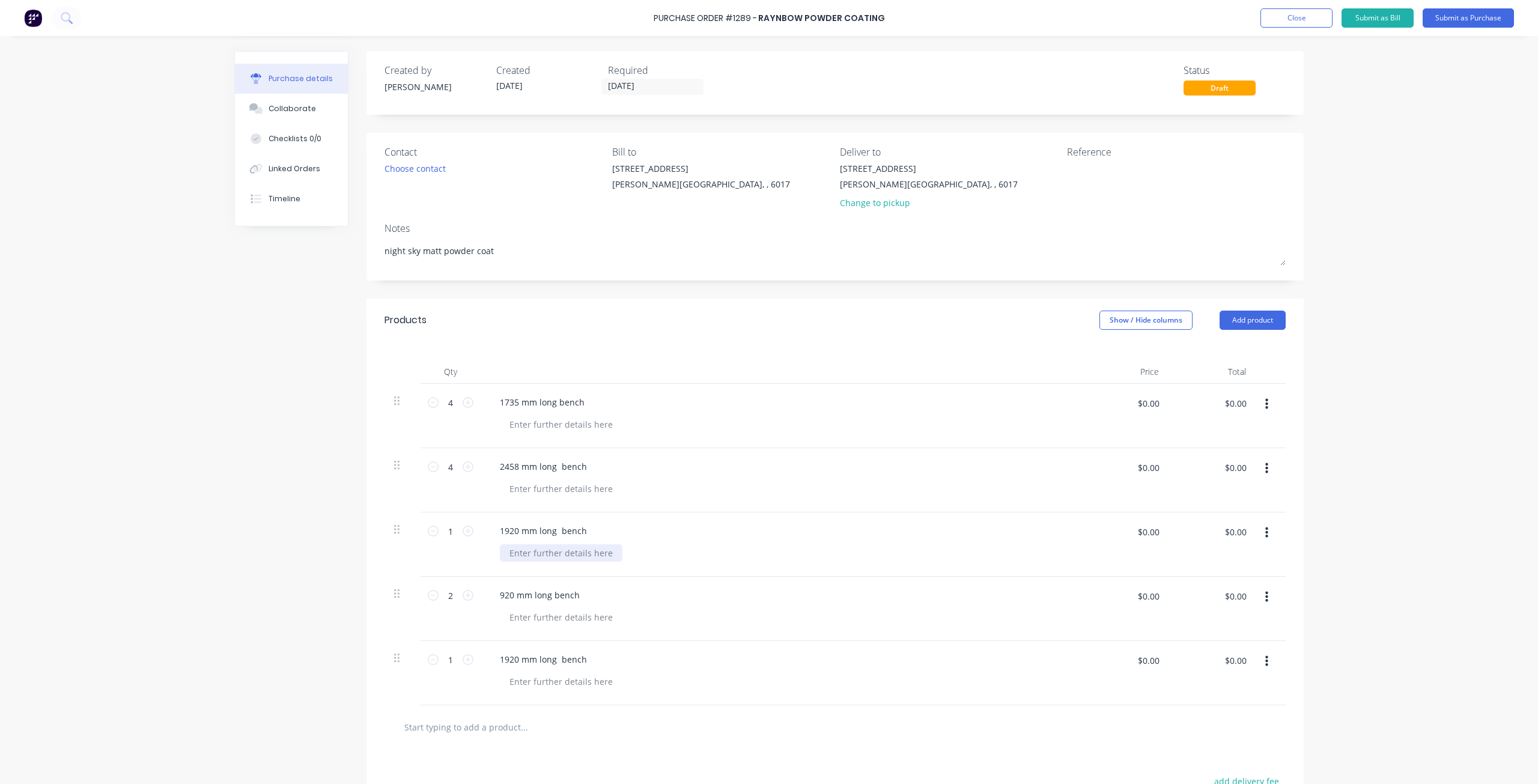
type textarea "night sky matt powder coat"
type textarea "x"
type textarea "night sky matt powder coat"
click at [564, 550] on div at bounding box center [561, 552] width 122 height 18
type textarea "x"
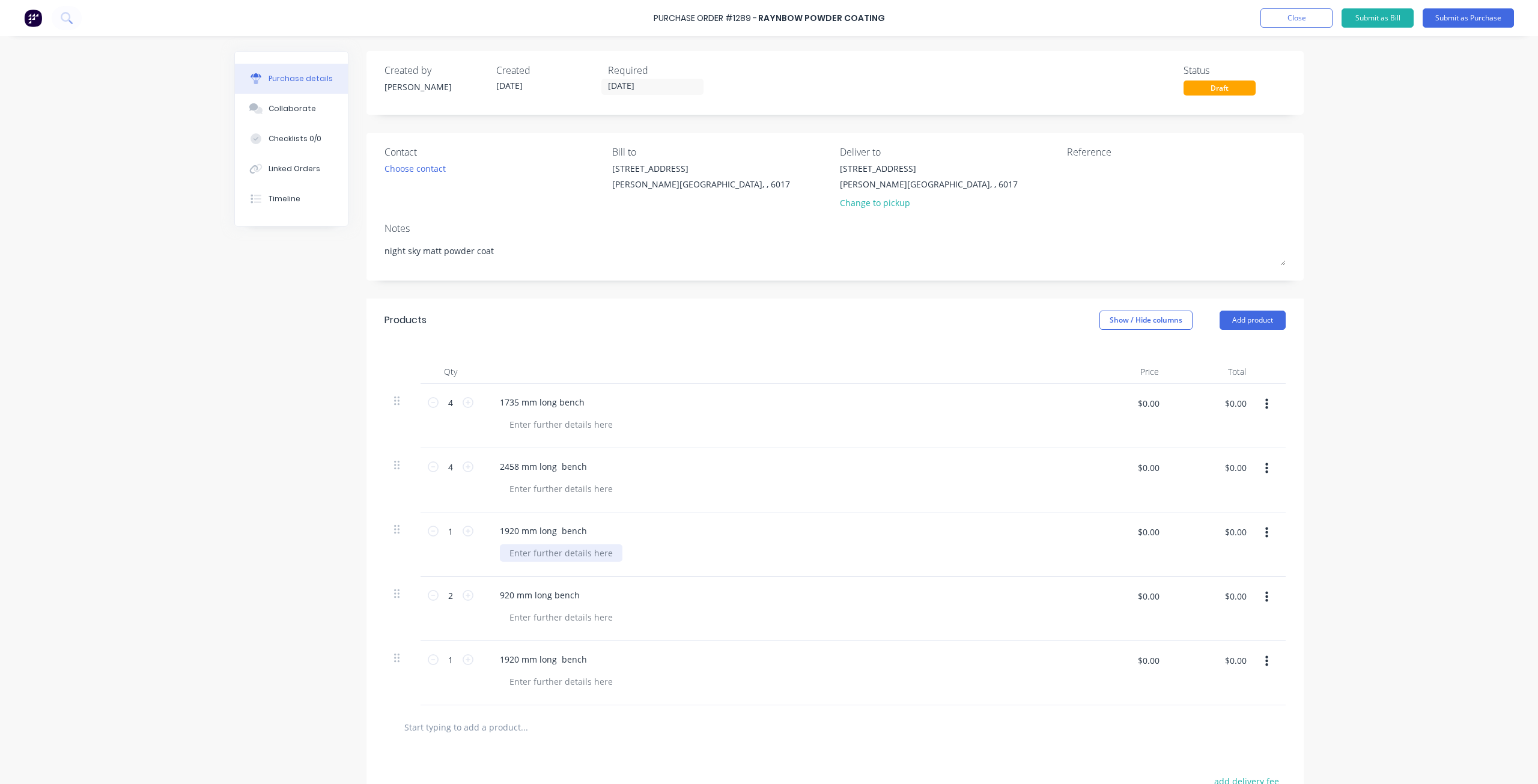
click at [566, 554] on div at bounding box center [561, 552] width 122 height 18
type textarea "x"
click at [605, 425] on div at bounding box center [561, 425] width 122 height 18
type textarea "x"
click at [557, 489] on div at bounding box center [561, 489] width 122 height 18
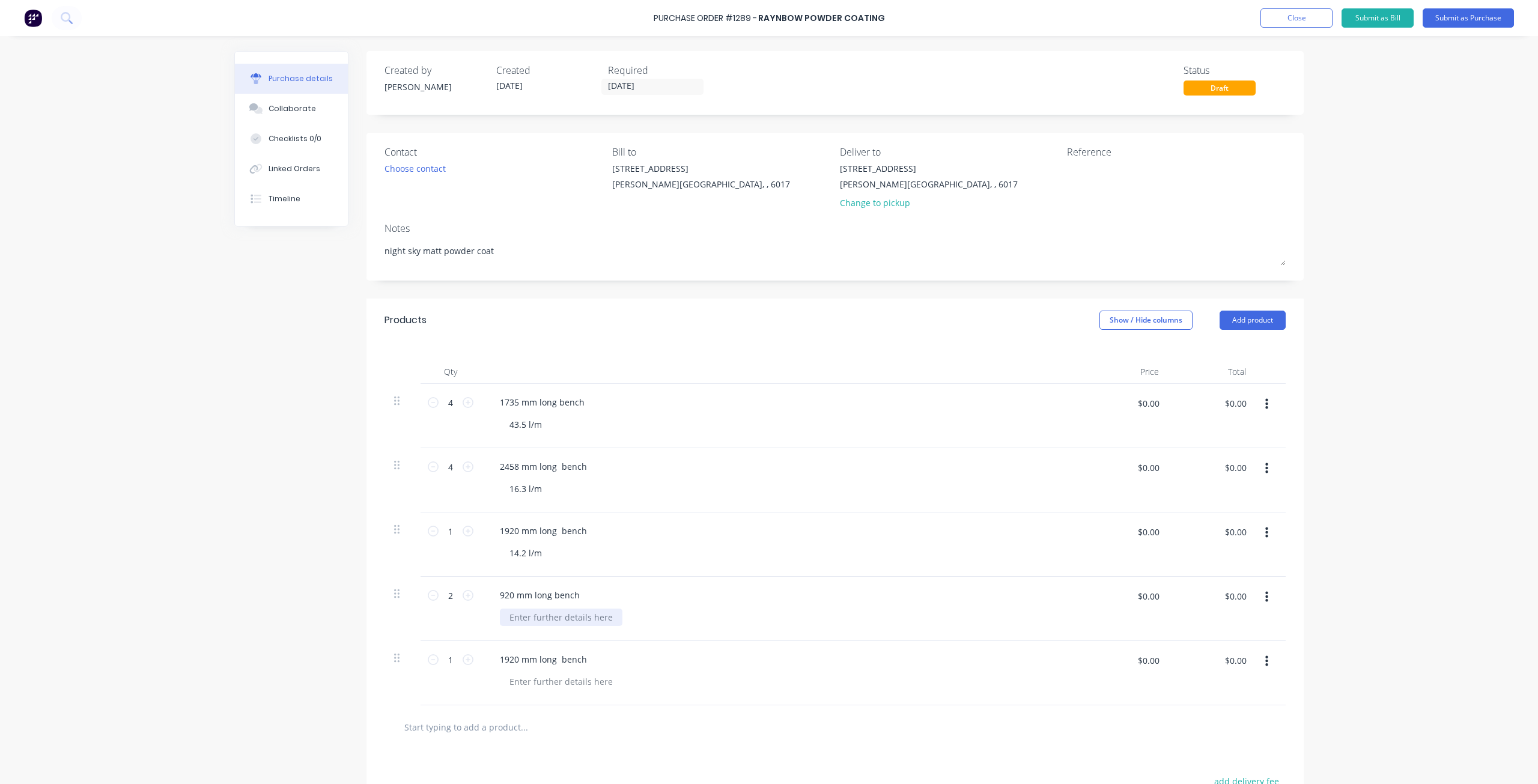
type textarea "x"
click at [529, 622] on div at bounding box center [561, 617] width 122 height 18
type textarea "x"
click at [551, 679] on div at bounding box center [561, 681] width 122 height 18
drag, startPoint x: 541, startPoint y: 490, endPoint x: 446, endPoint y: 484, distance: 95.2
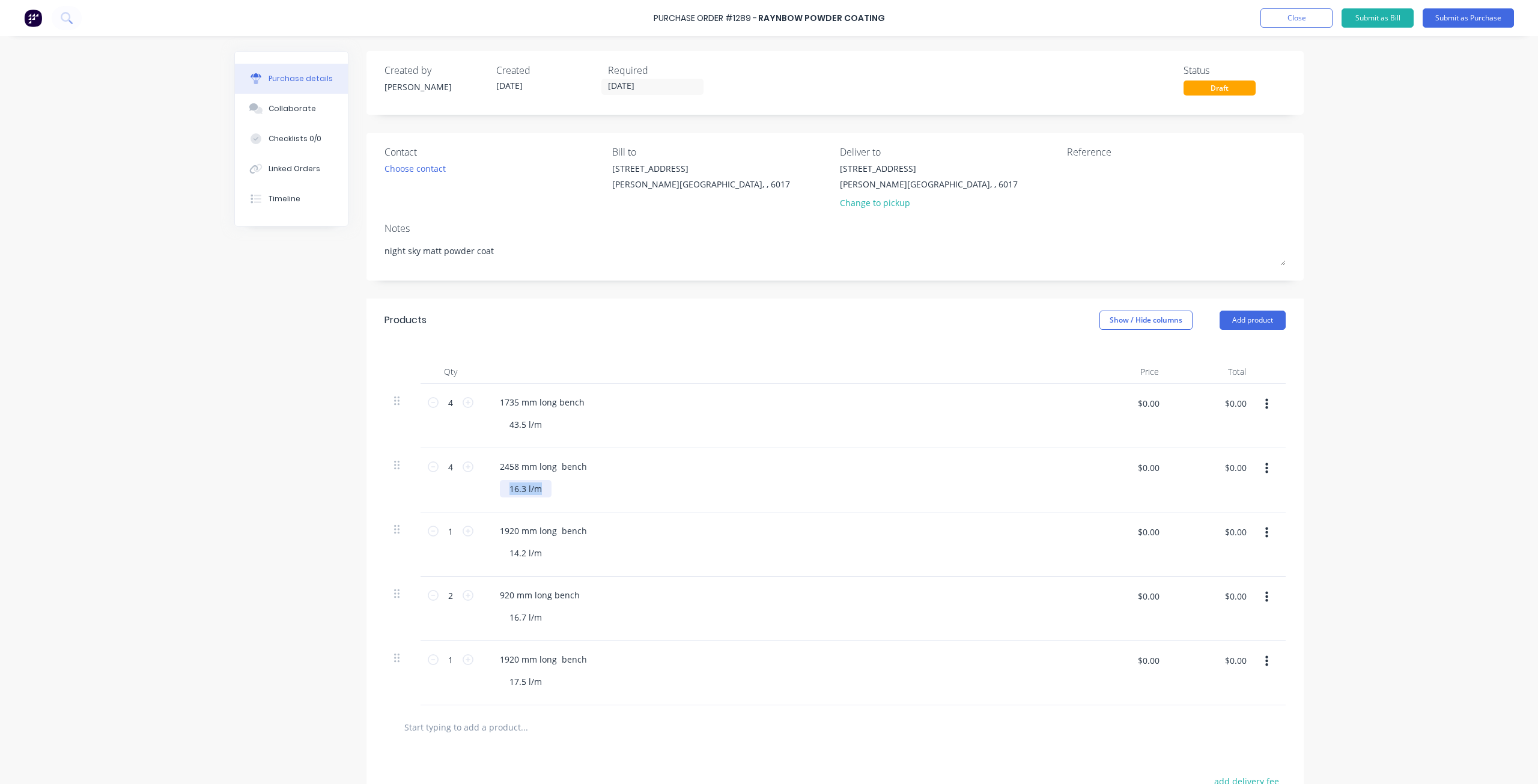
click at [446, 484] on div "4 4 2458 mm long bench 16.3 l/m $0.00 $0.00 $0.00 $0.00" at bounding box center [834, 480] width 901 height 64
type textarea "x"
click at [1104, 179] on textarea at bounding box center [1142, 176] width 150 height 27
type textarea "bf cabinets #1237"
type textarea "x"
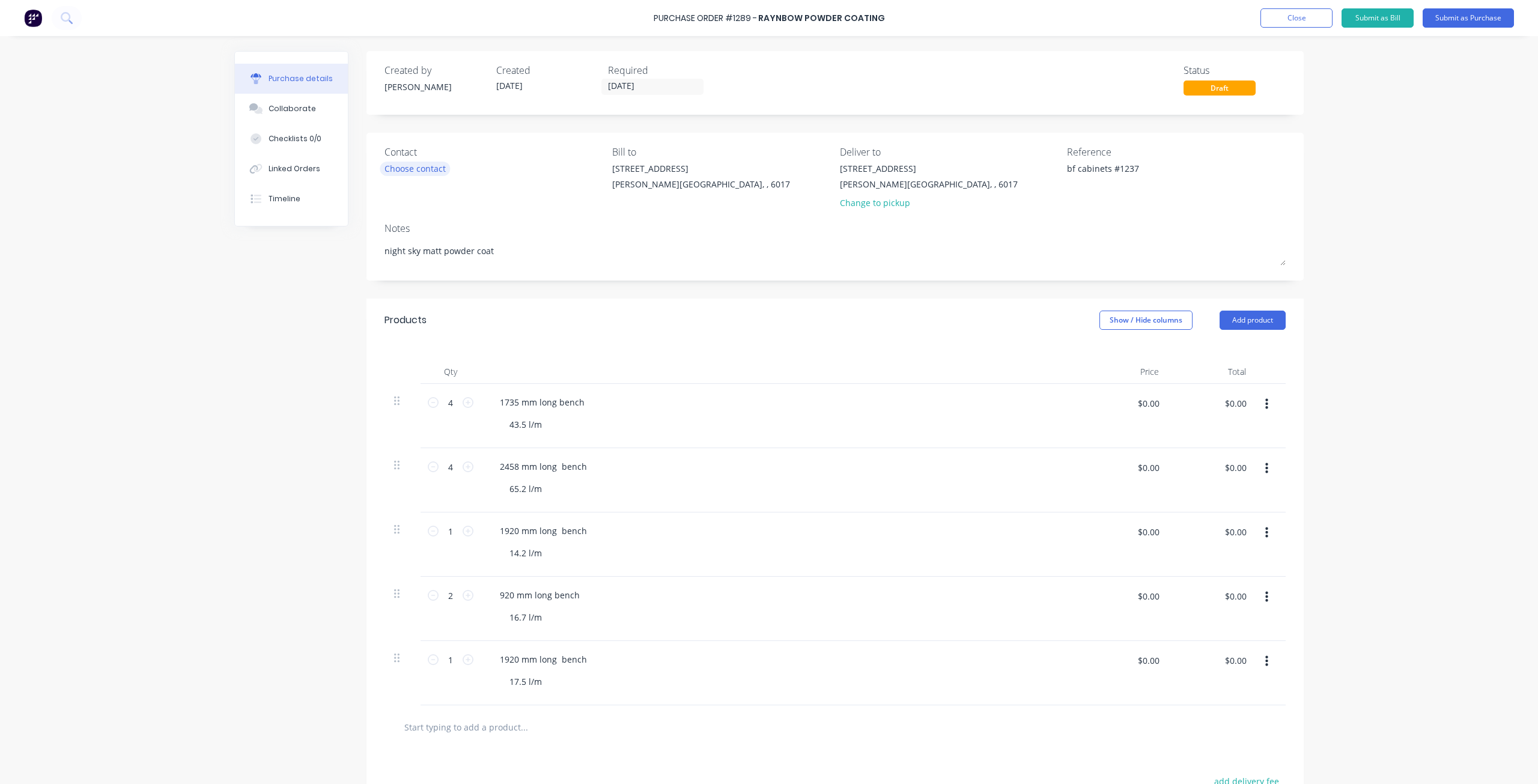
type textarea "bf cabinets #1237"
click at [402, 171] on div "Choose contact" at bounding box center [414, 168] width 61 height 13
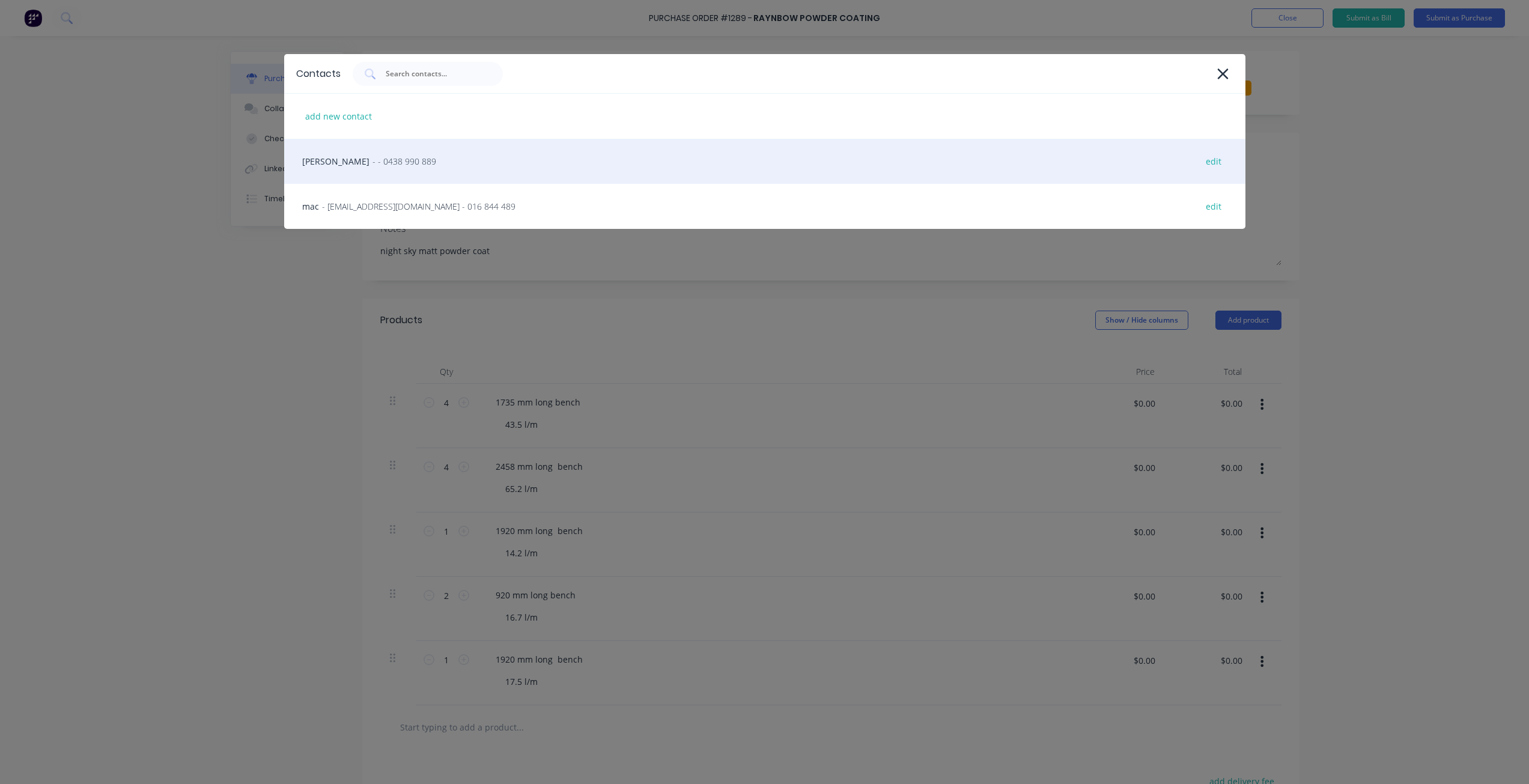
click at [401, 170] on div "andy - - 0438 990 889 edit" at bounding box center [765, 161] width 962 height 45
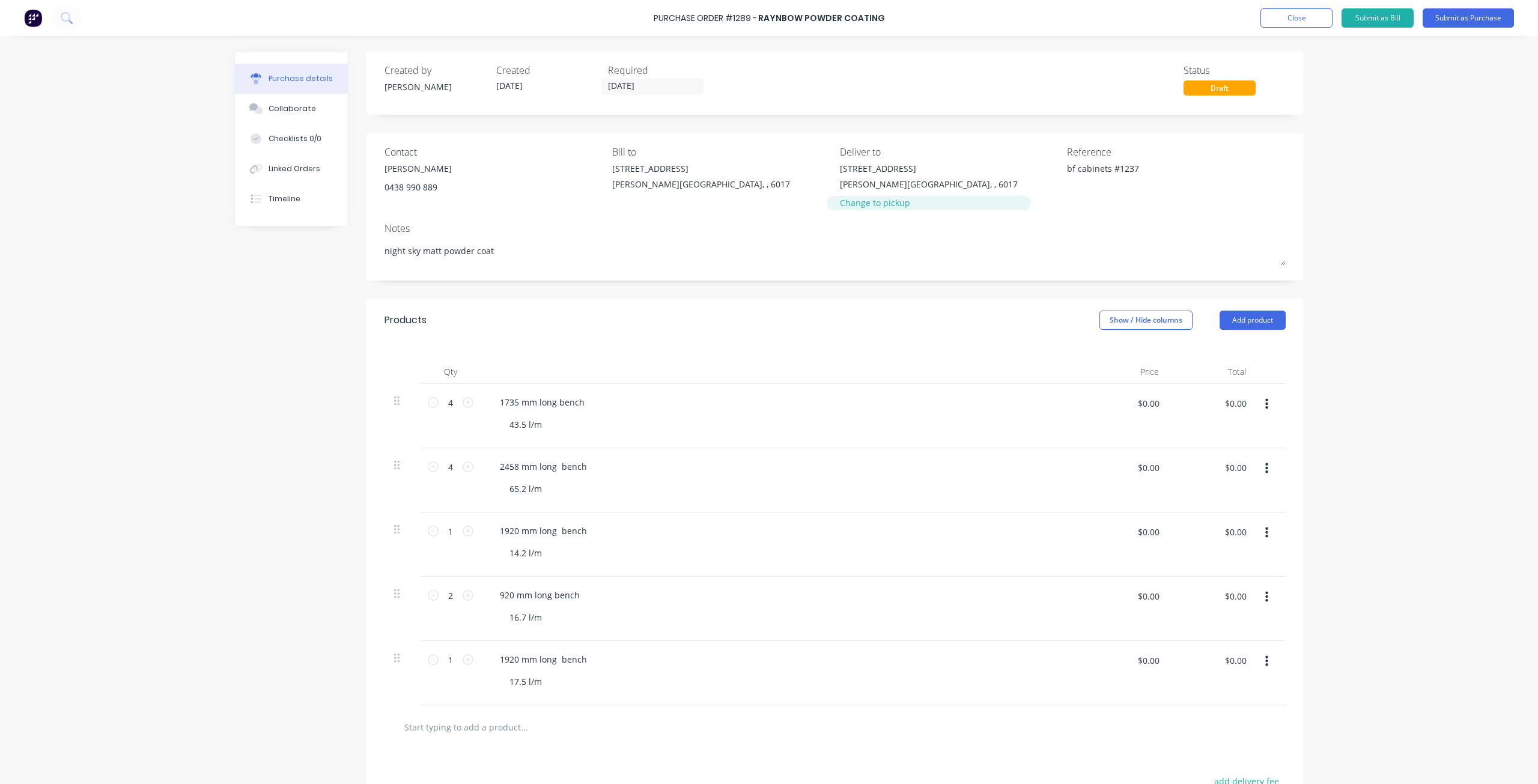
click at [870, 208] on div "Change to pickup" at bounding box center [929, 203] width 178 height 13
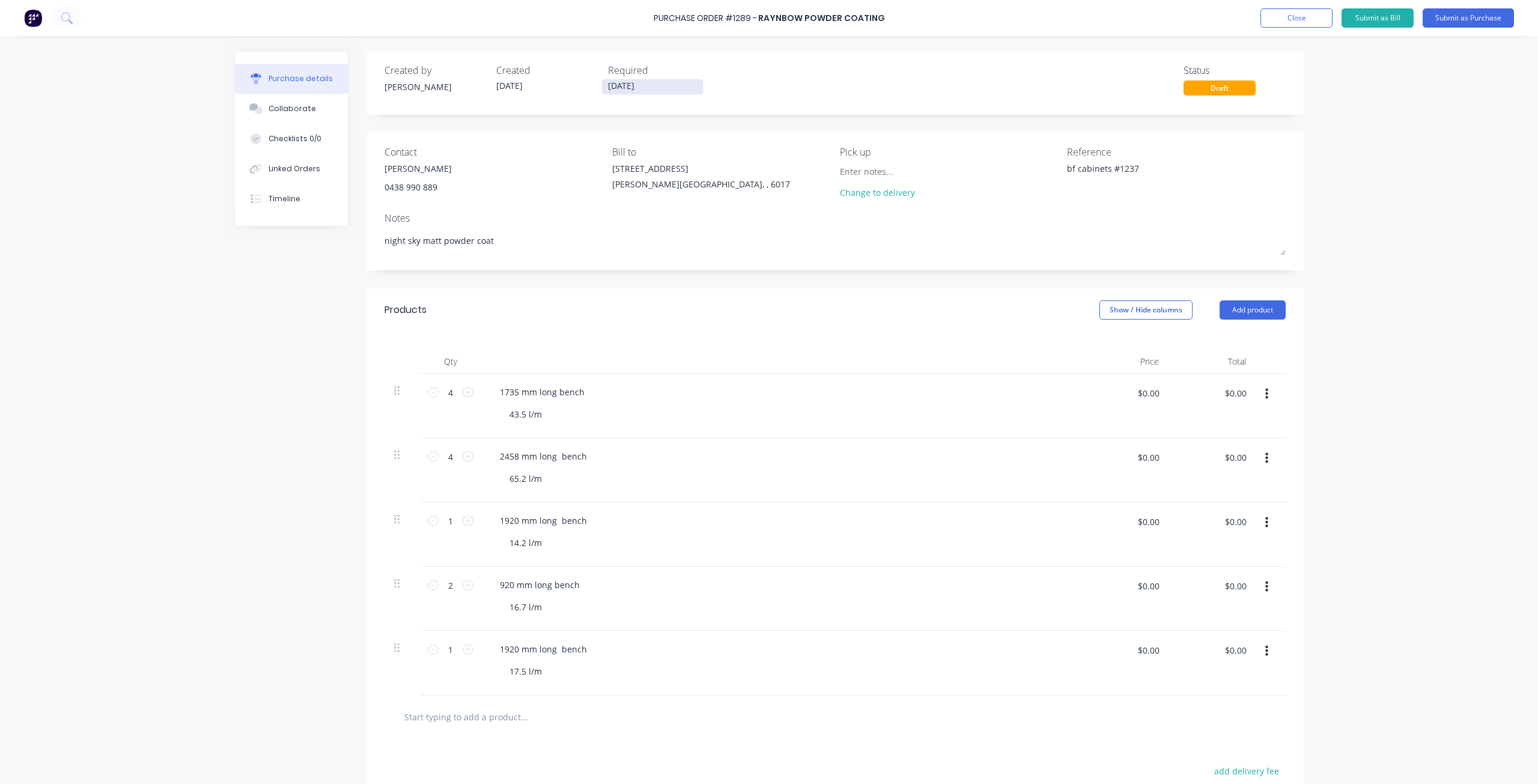
click at [632, 89] on input "10/08/25" at bounding box center [652, 86] width 101 height 15
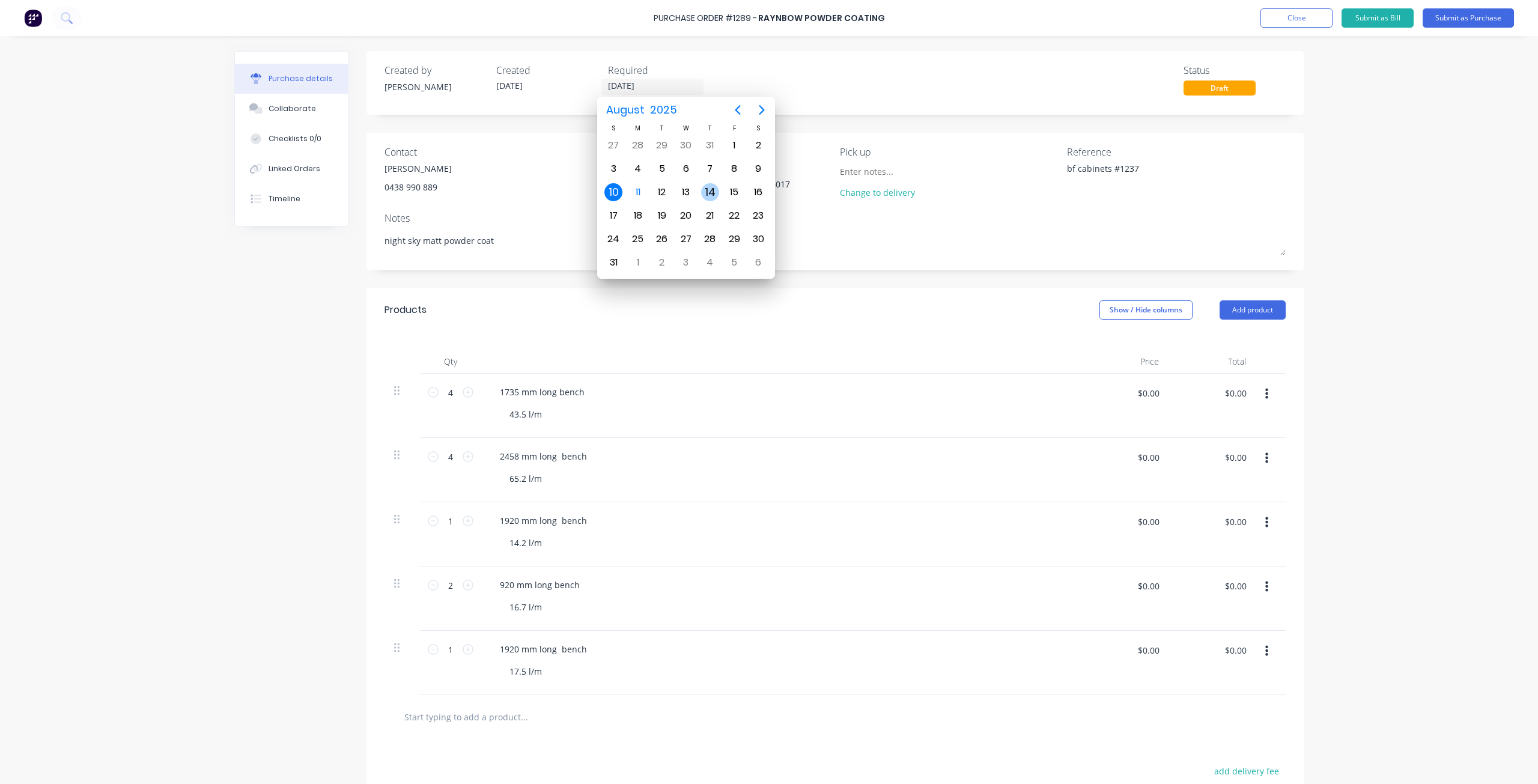
click at [714, 190] on div "14" at bounding box center [710, 192] width 18 height 18
type textarea "x"
type input "14/08/25"
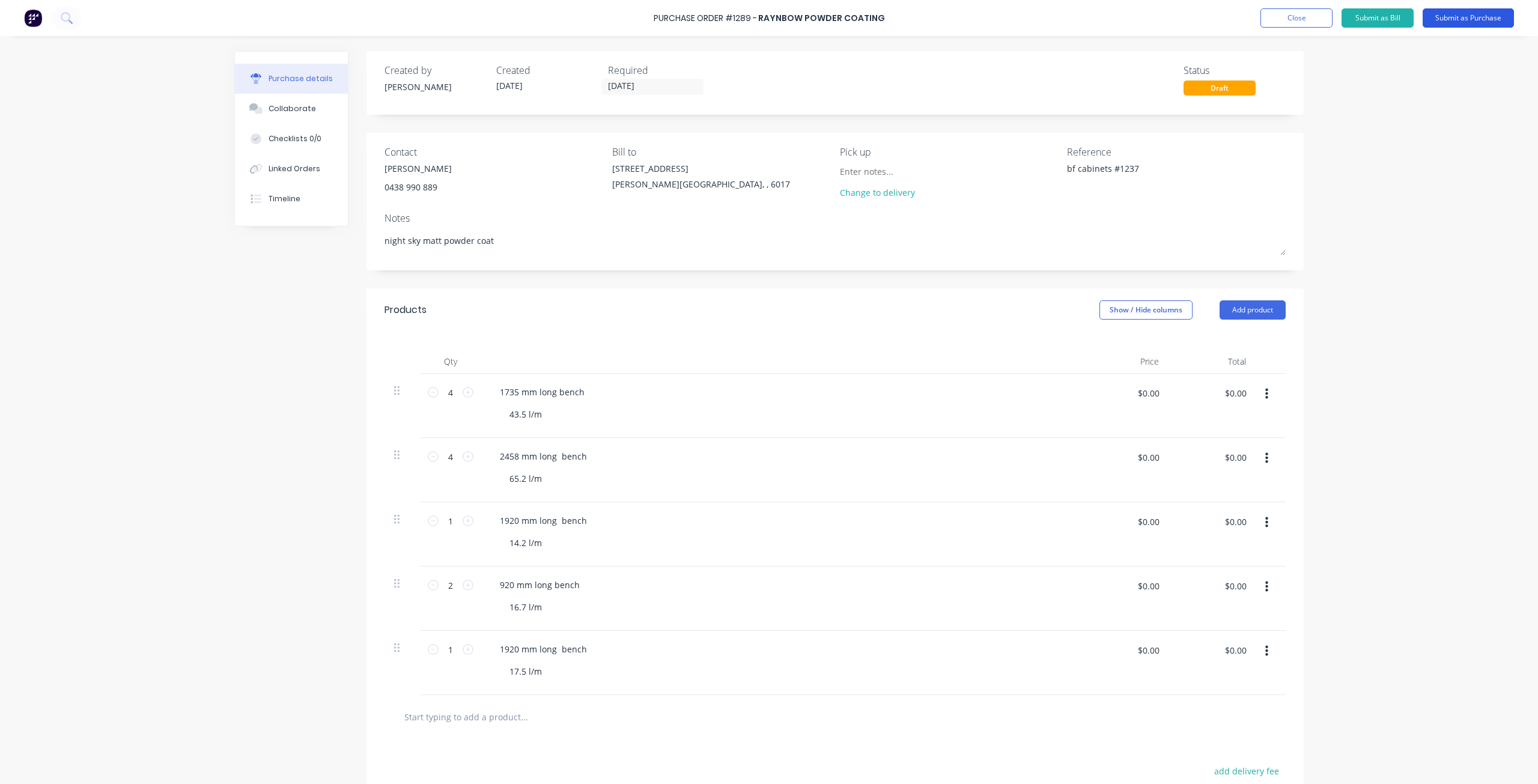
click at [1445, 17] on button "Submit as Purchase" at bounding box center [1468, 18] width 91 height 19
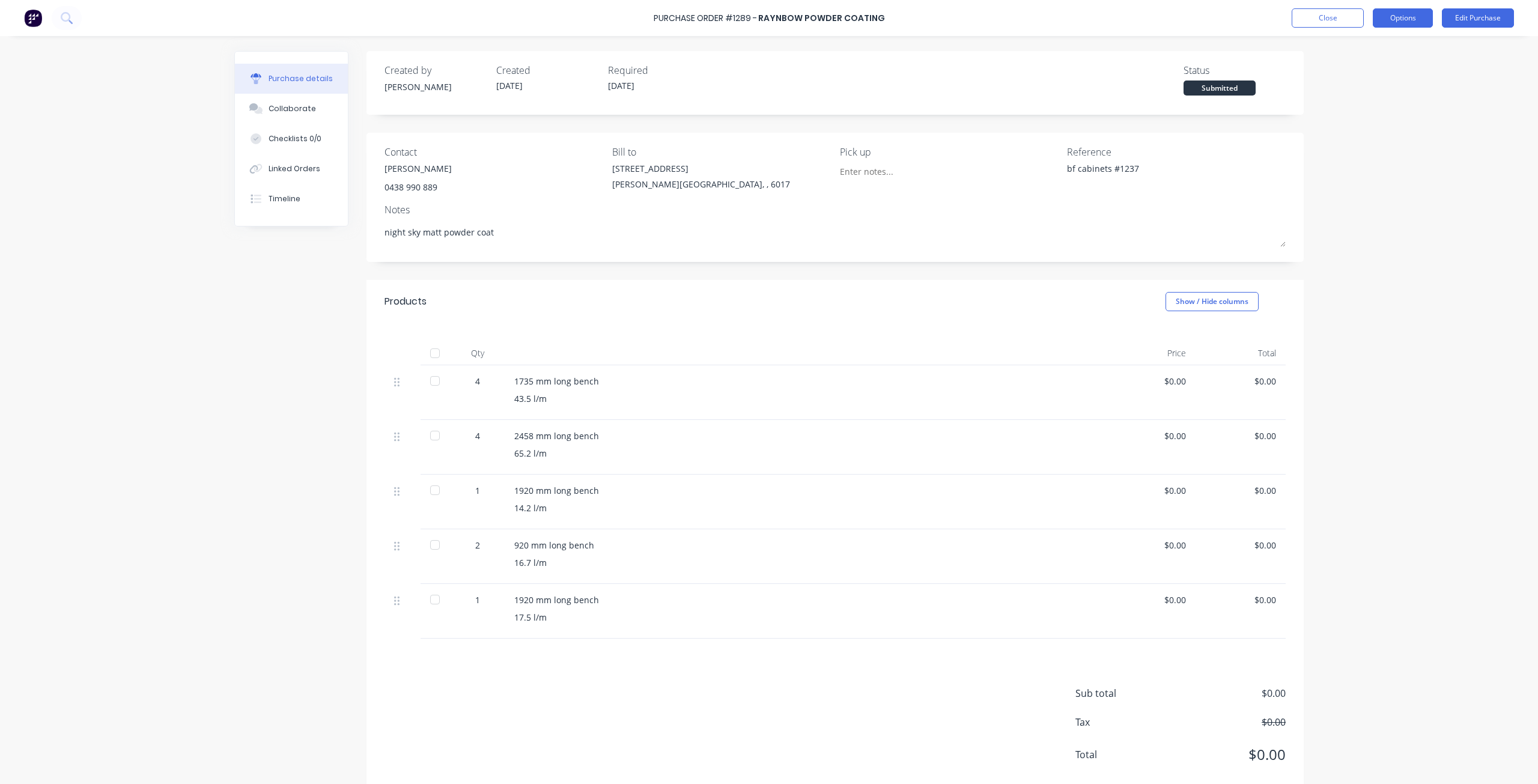
click at [1412, 20] on button "Options" at bounding box center [1402, 18] width 60 height 19
click at [1354, 53] on div "Print / Email" at bounding box center [1376, 49] width 93 height 18
click at [1356, 96] on div "Without pricing" at bounding box center [1376, 97] width 93 height 18
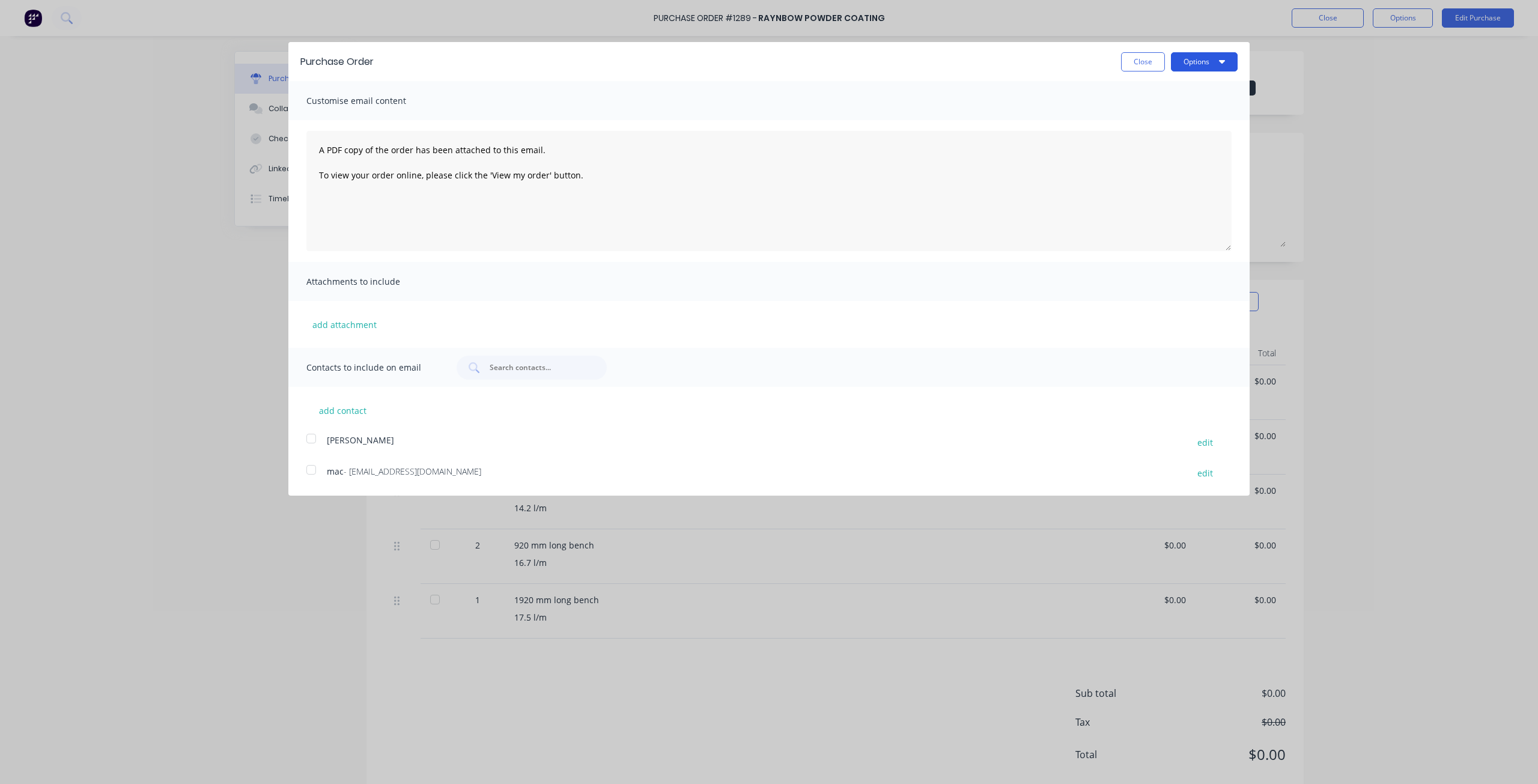
click at [1221, 60] on icon "button" at bounding box center [1222, 61] width 6 height 10
click at [1179, 95] on div "Print" at bounding box center [1180, 93] width 93 height 18
click at [1136, 57] on button "Close" at bounding box center [1143, 61] width 44 height 19
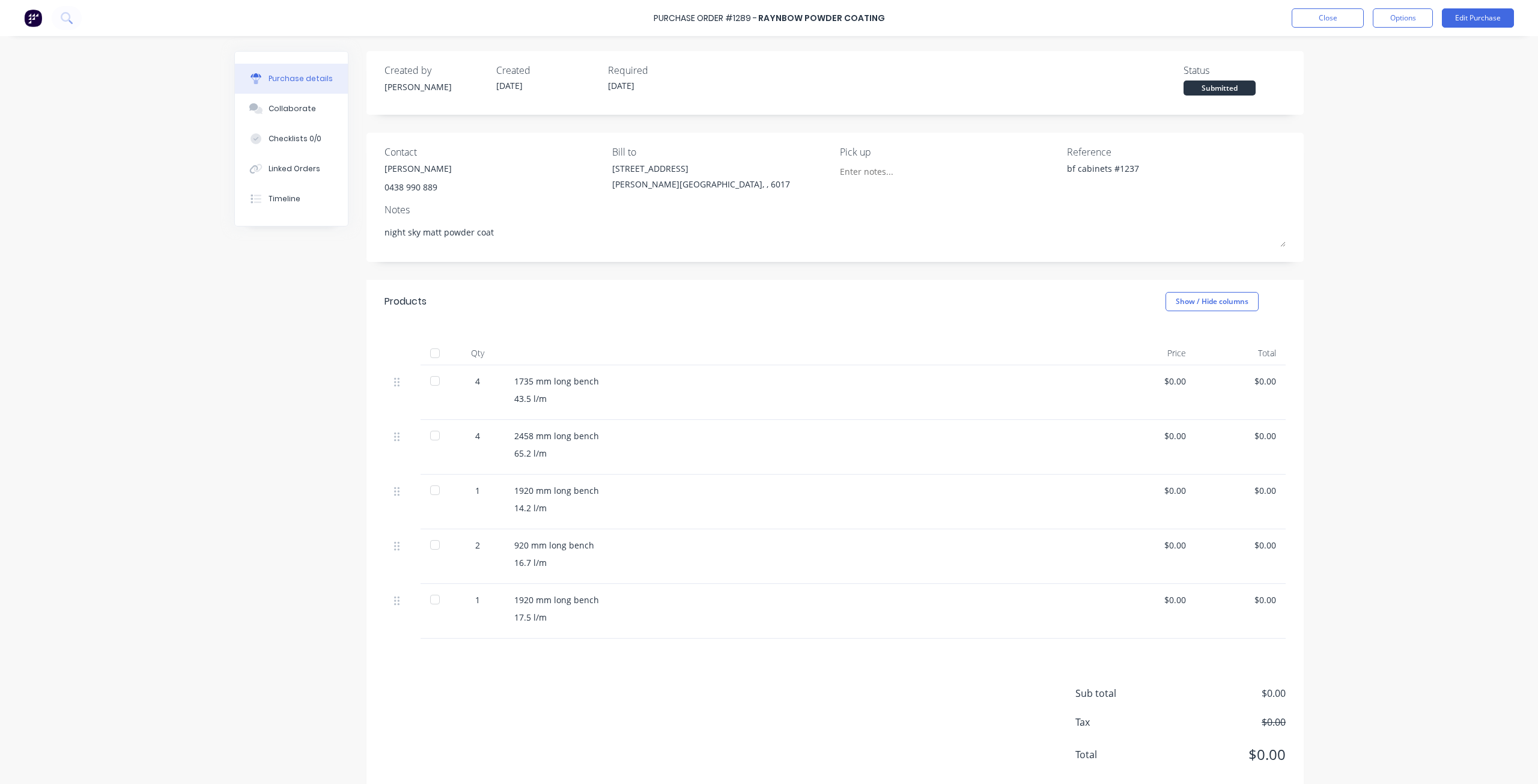
type textarea "x"
click at [1334, 14] on button "Close" at bounding box center [1327, 18] width 72 height 19
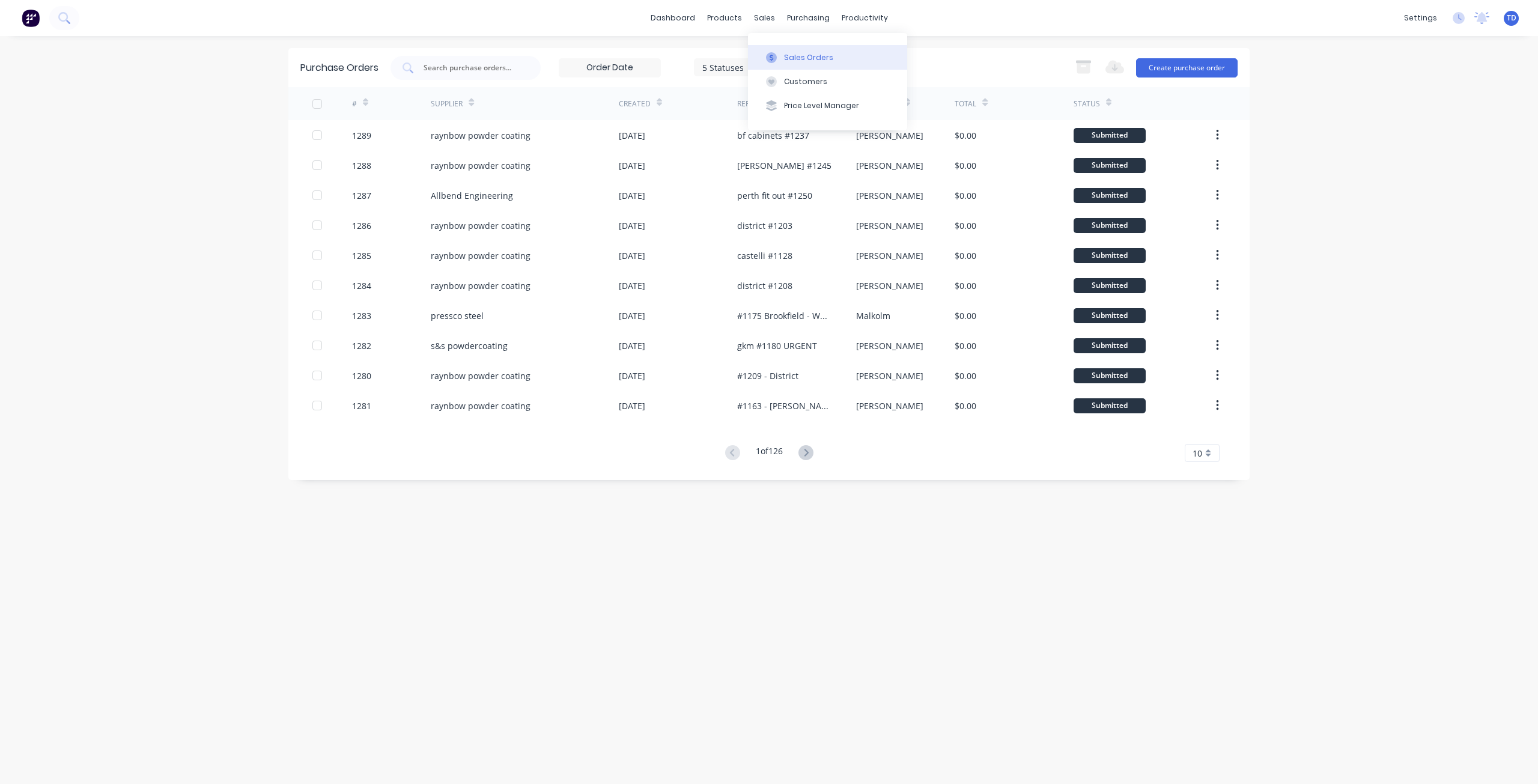
click at [779, 59] on div at bounding box center [771, 57] width 18 height 11
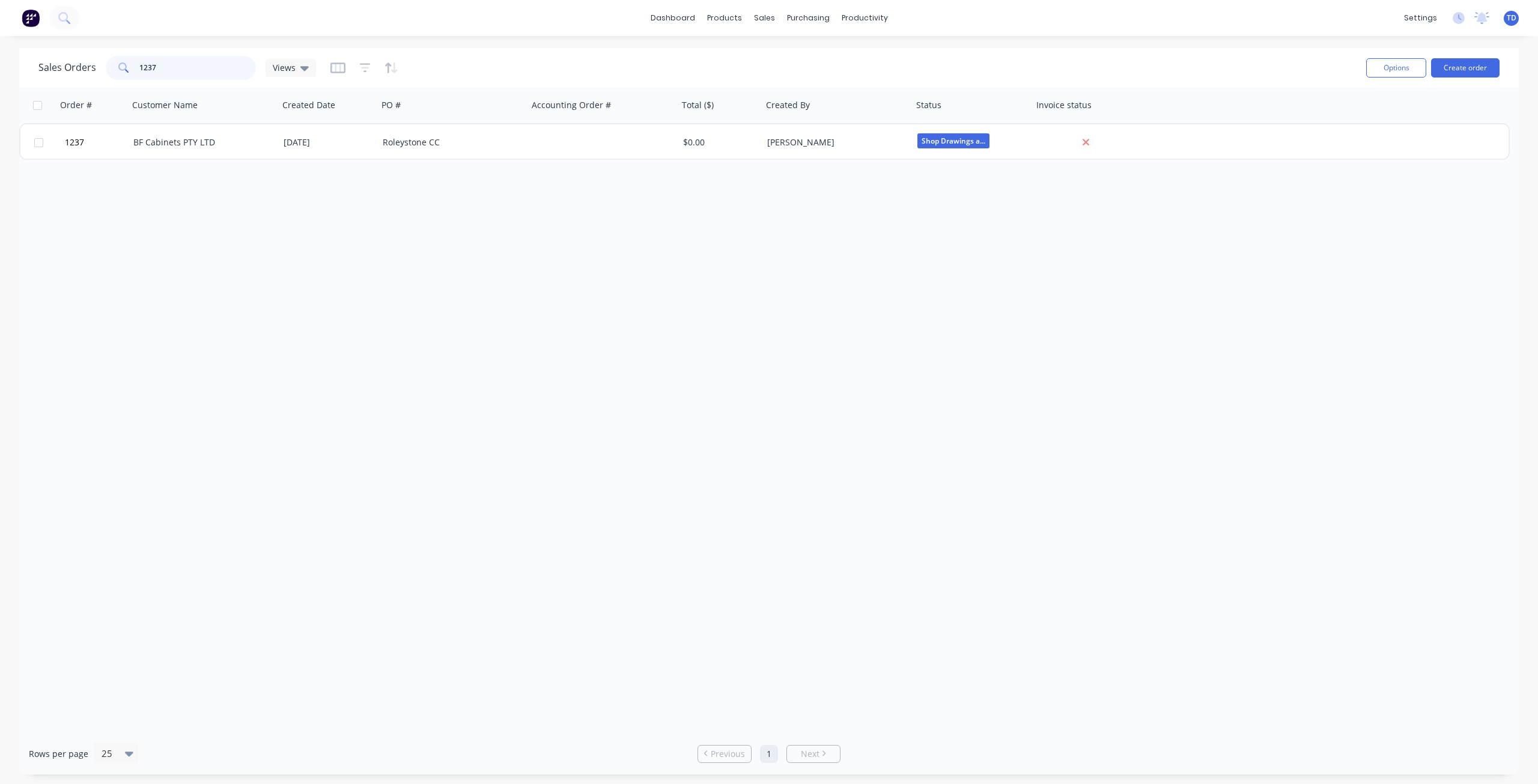
drag, startPoint x: 161, startPoint y: 61, endPoint x: 96, endPoint y: 73, distance: 66.1
click at [96, 73] on div "Sales Orders 1237 Views" at bounding box center [177, 68] width 278 height 24
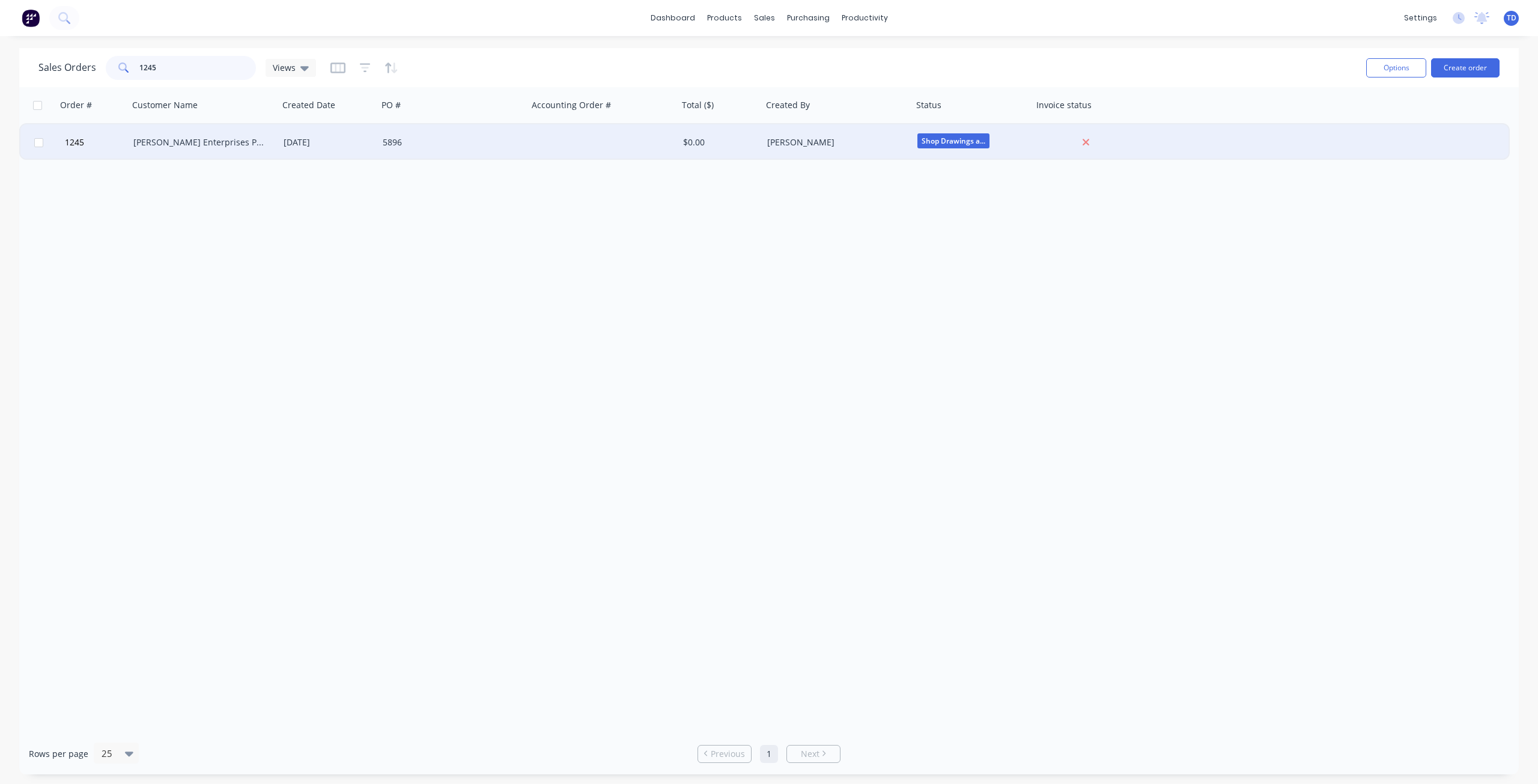
type input "1245"
click at [171, 135] on div "Jamel Enterprises PTY LTD" at bounding box center [204, 142] width 150 height 36
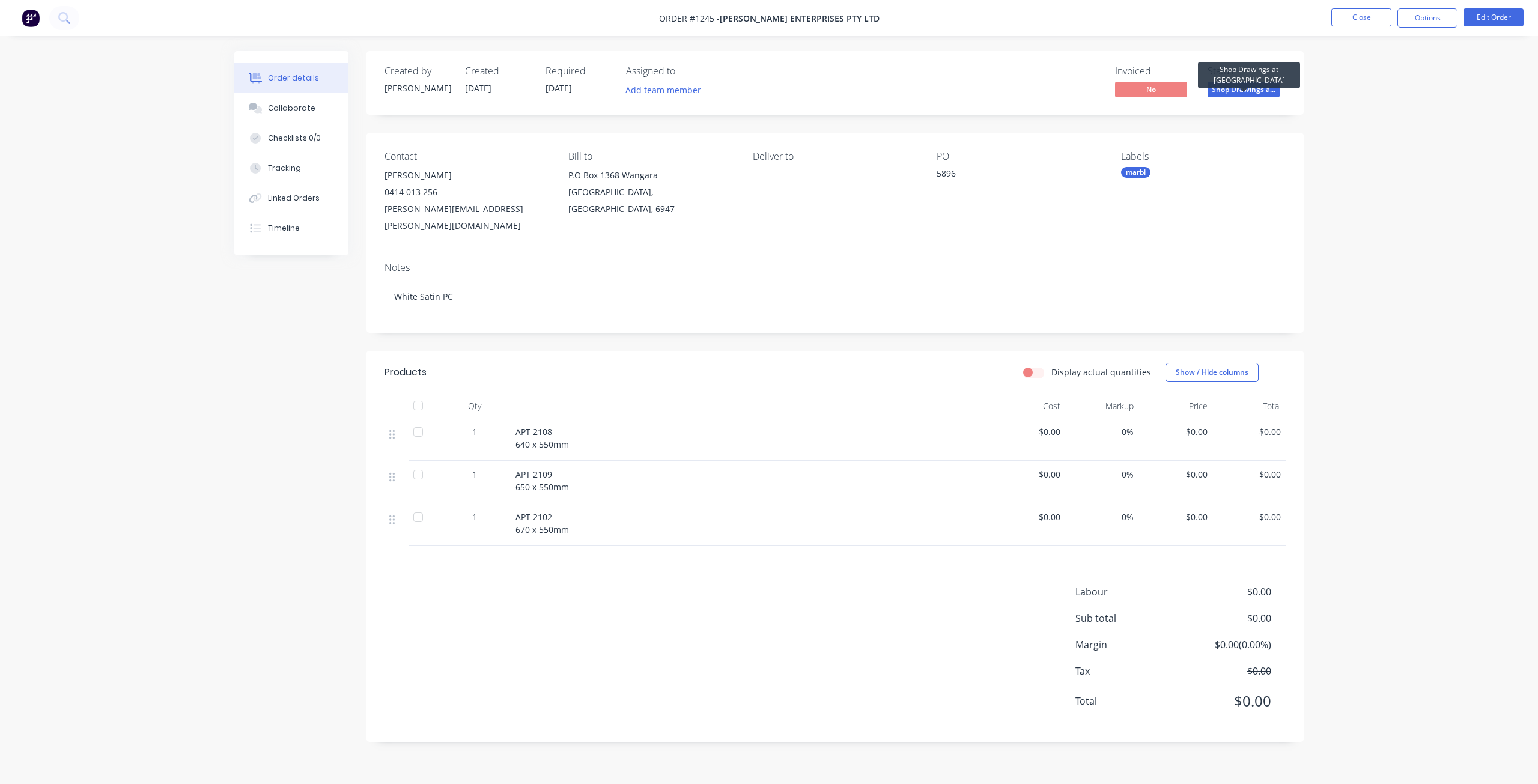
click at [1248, 90] on span "Shop Drawings a..." at bounding box center [1243, 89] width 72 height 15
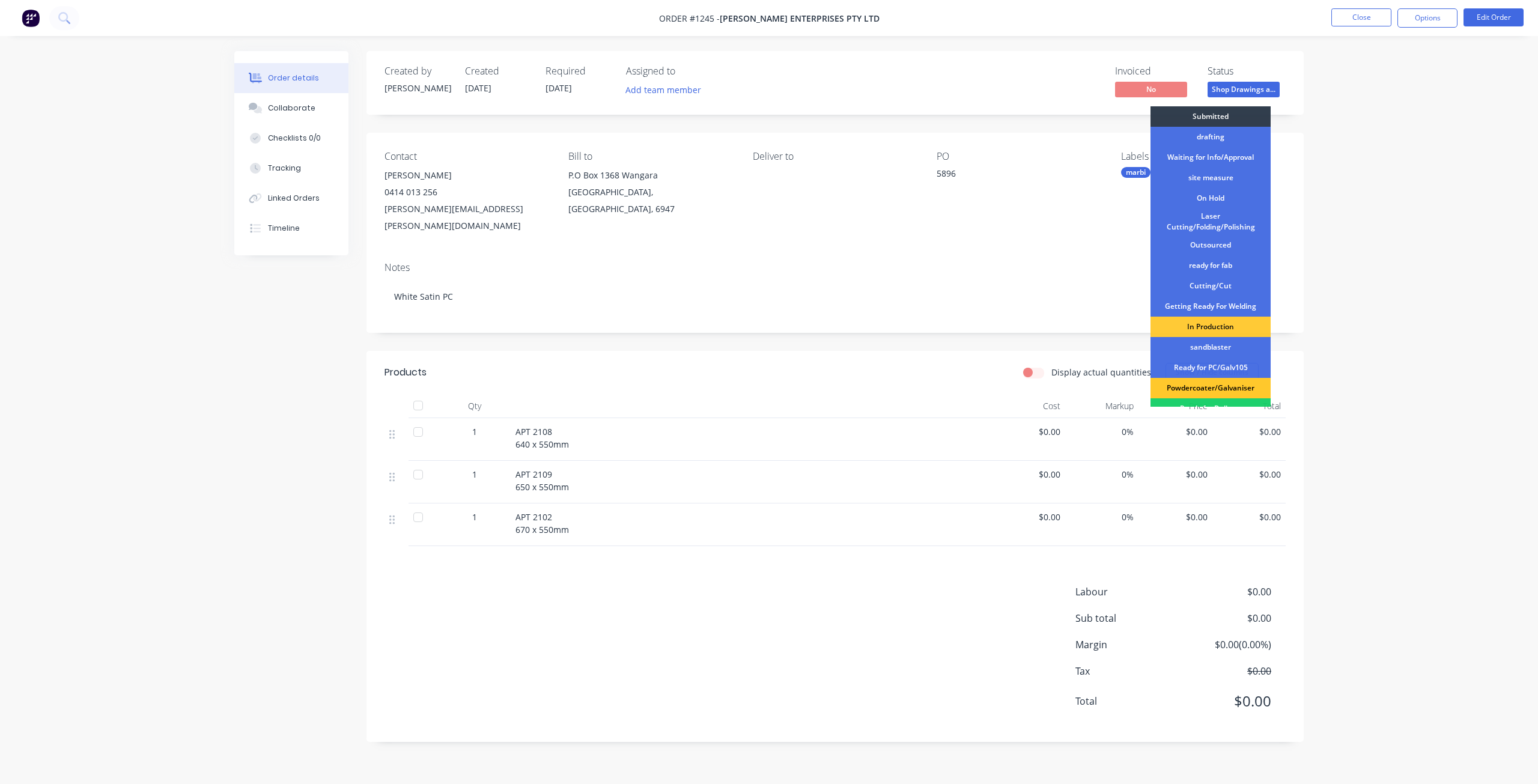
click at [1208, 394] on div "Powdercoater/Galvaniser" at bounding box center [1210, 388] width 120 height 21
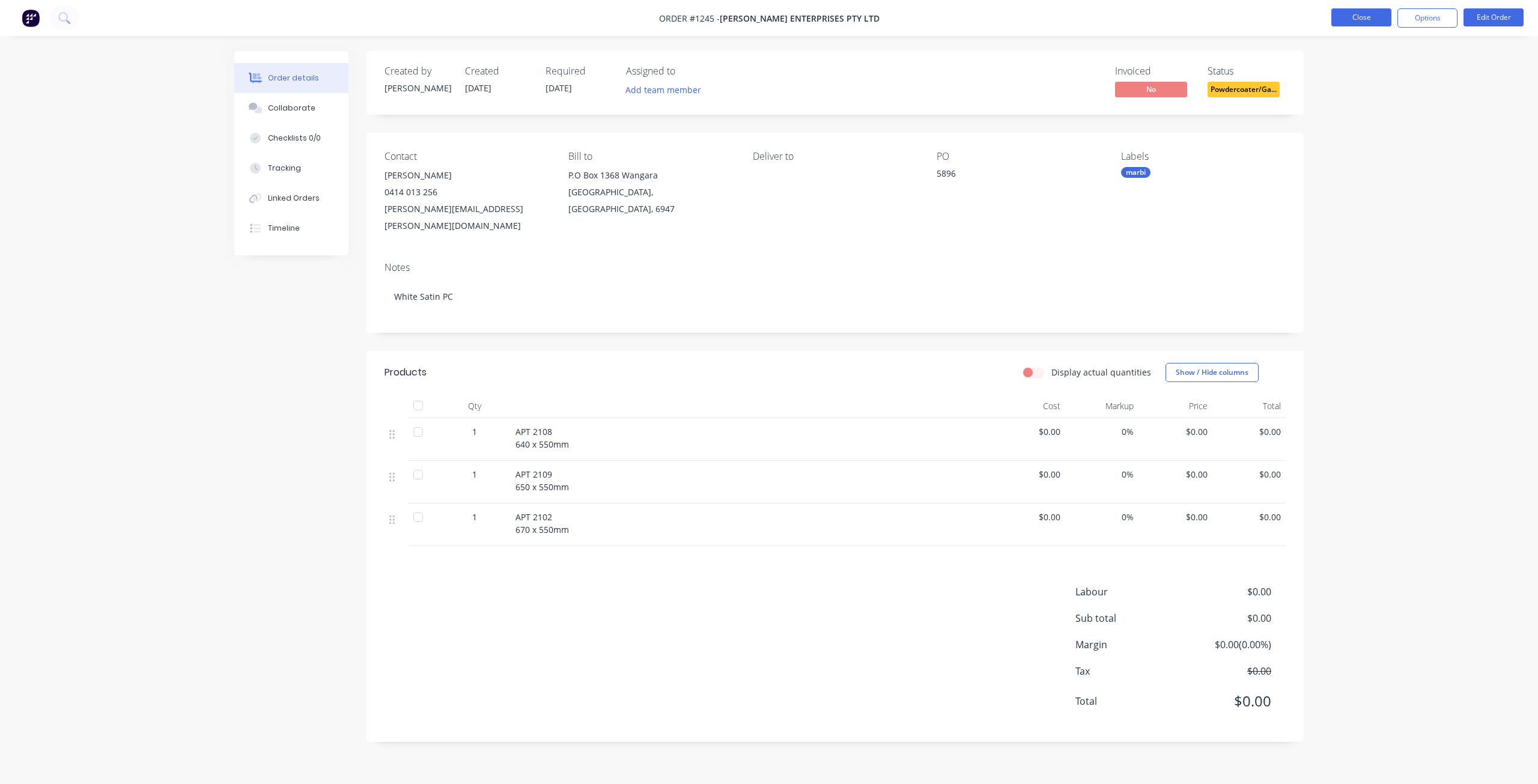
click at [1356, 25] on button "Close" at bounding box center [1361, 18] width 60 height 18
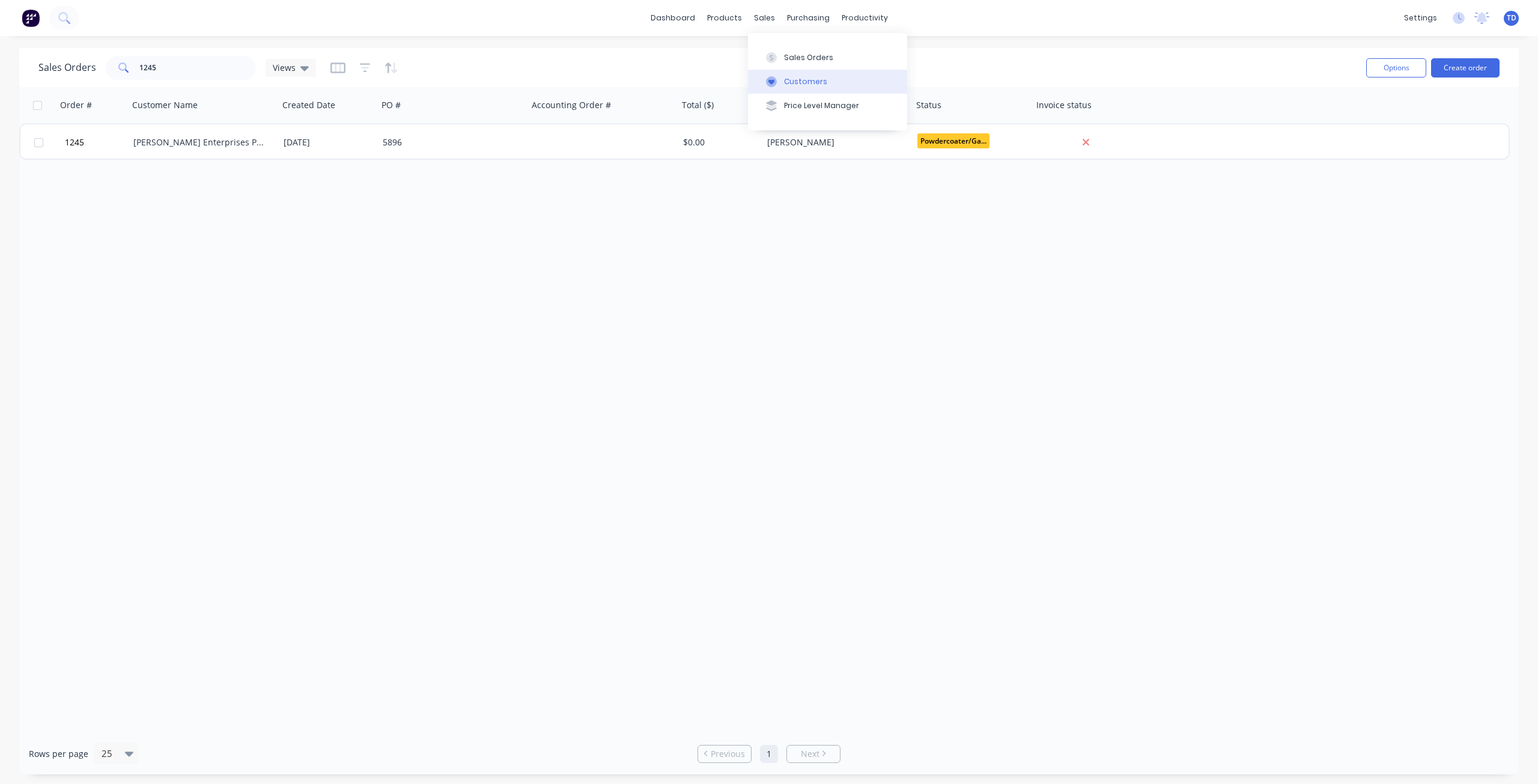
click at [775, 85] on icon at bounding box center [771, 82] width 11 height 11
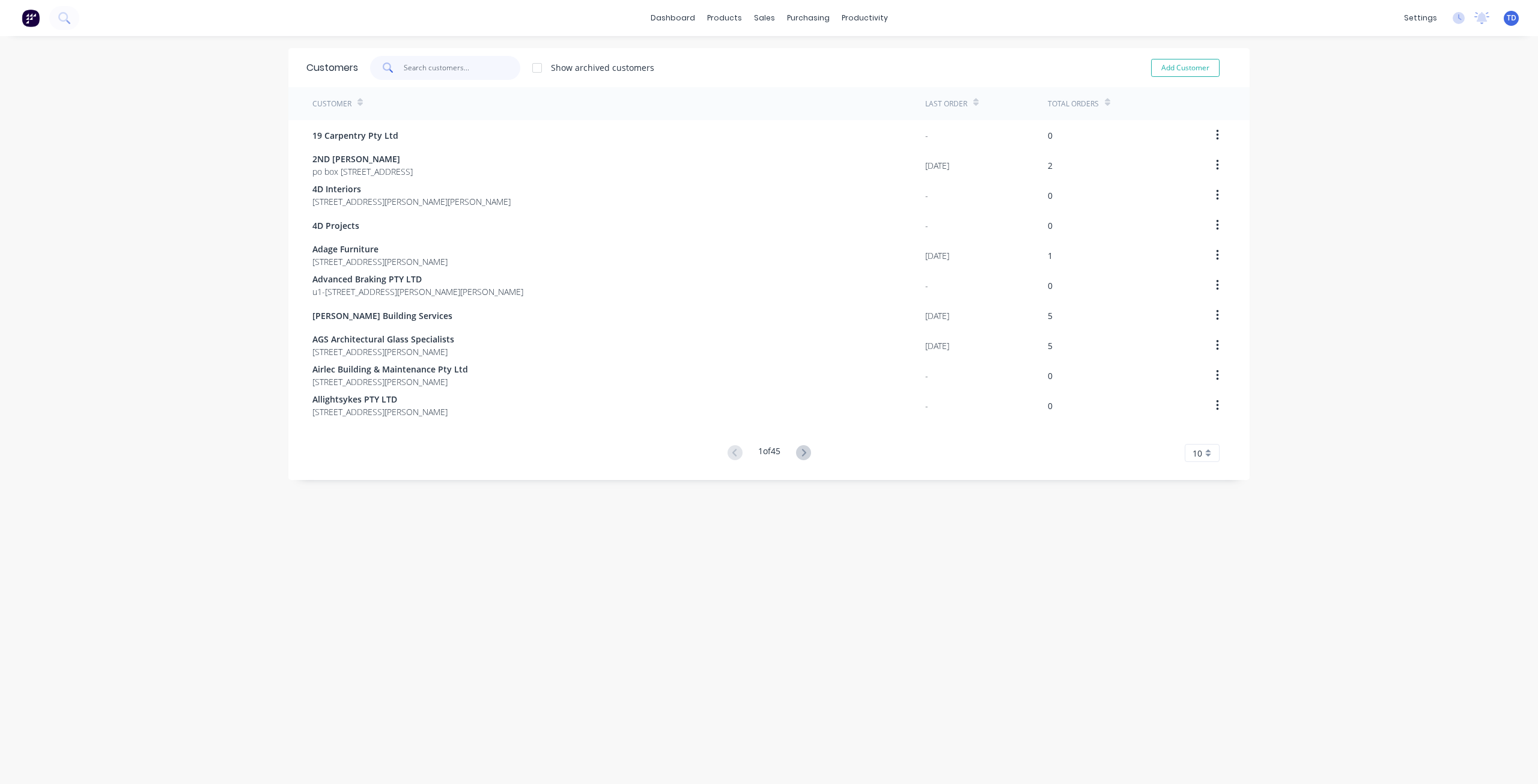
click at [434, 67] on input "text" at bounding box center [462, 68] width 117 height 24
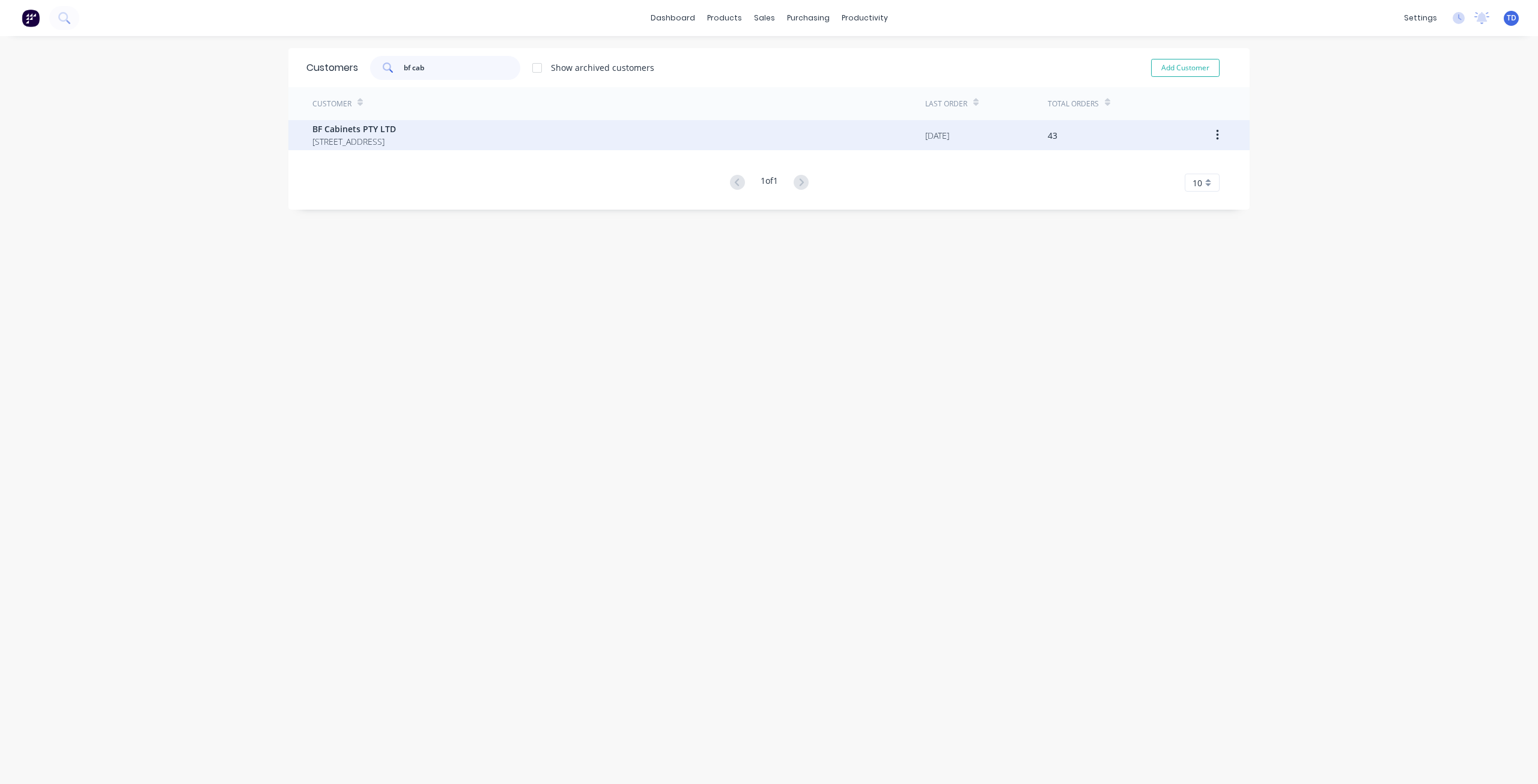
type input "bf cab"
click at [386, 124] on span "BF Cabinets PTY LTD" at bounding box center [354, 129] width 84 height 13
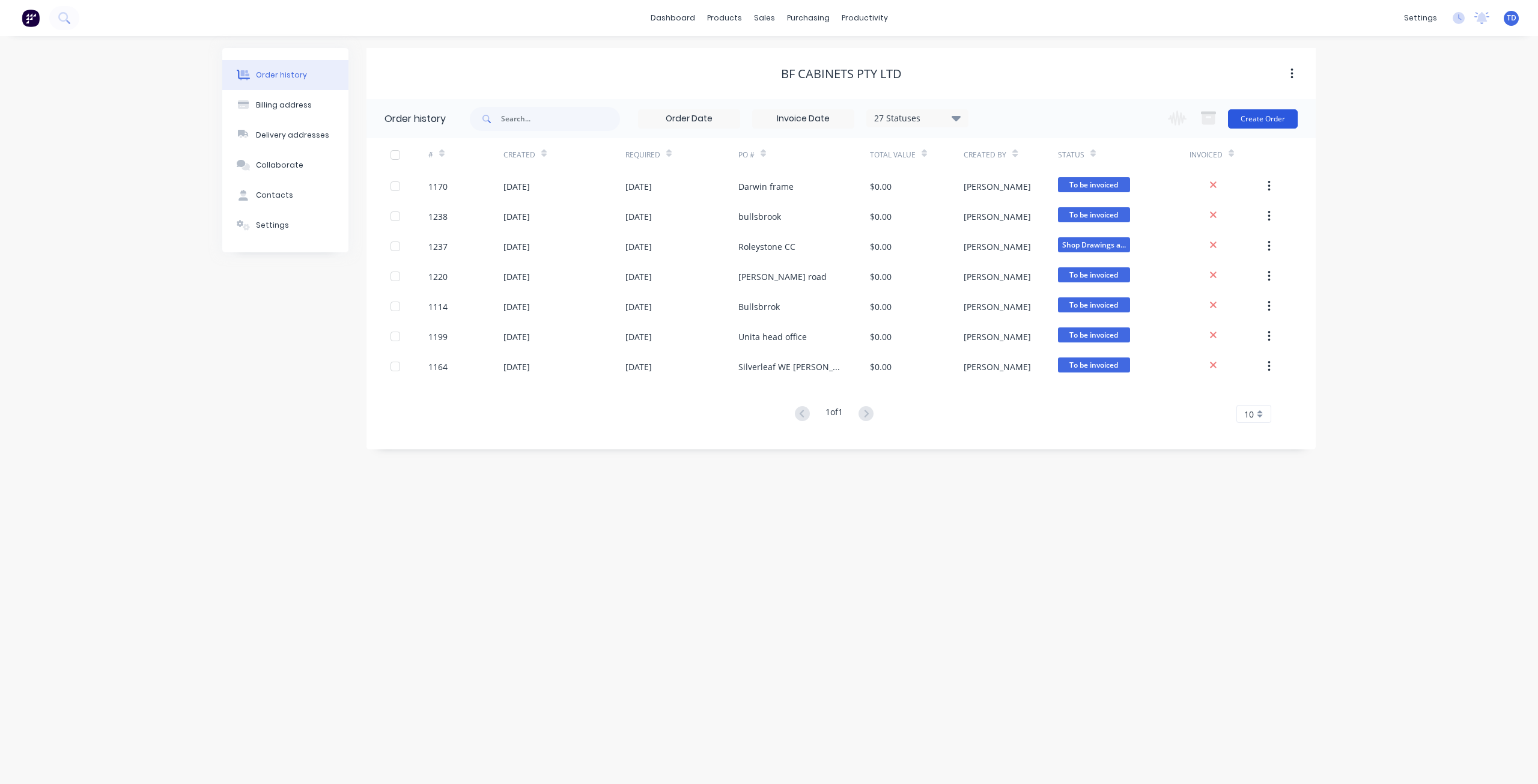
click at [1264, 125] on button "Create Order" at bounding box center [1262, 119] width 69 height 19
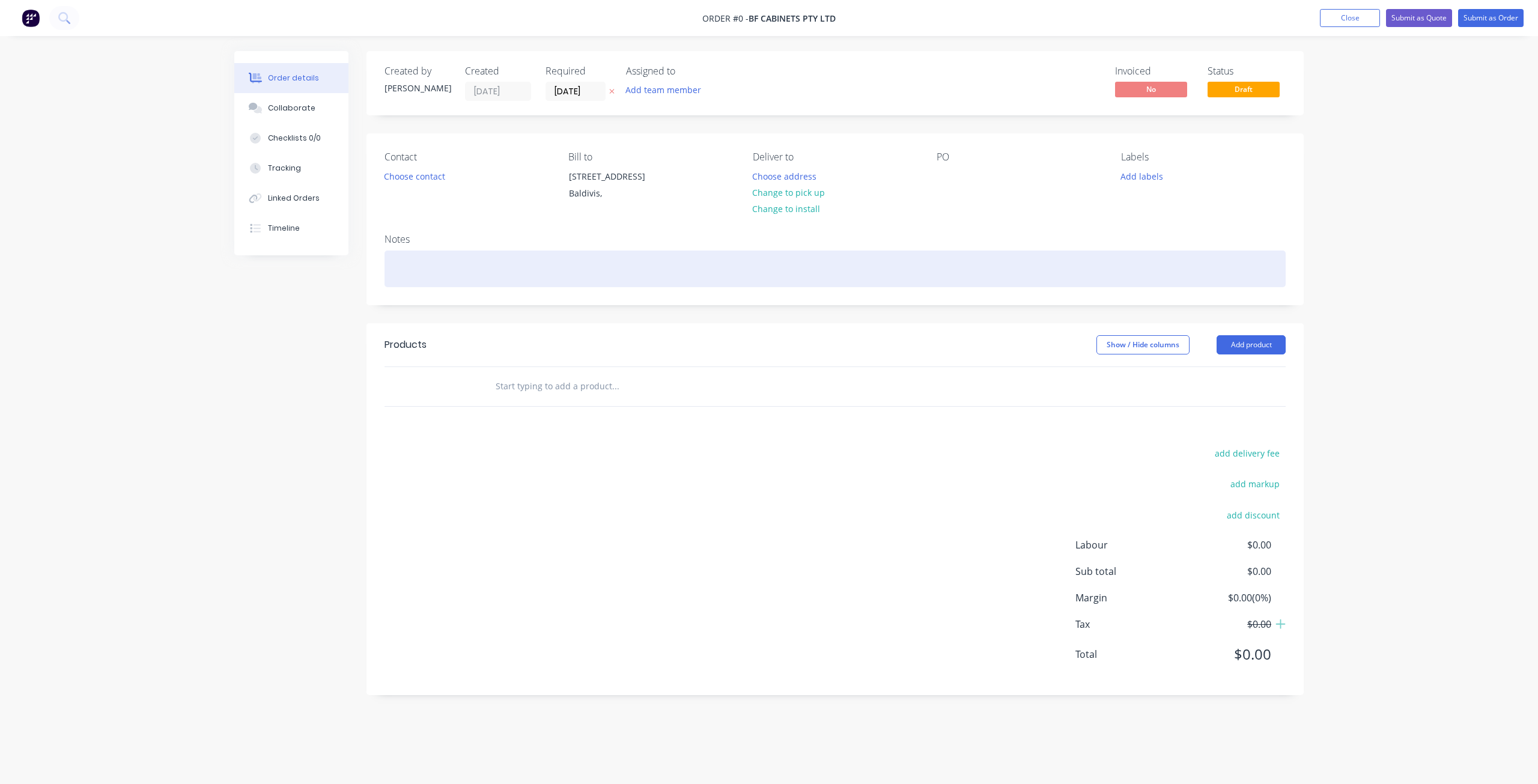
click at [408, 271] on div at bounding box center [834, 269] width 901 height 37
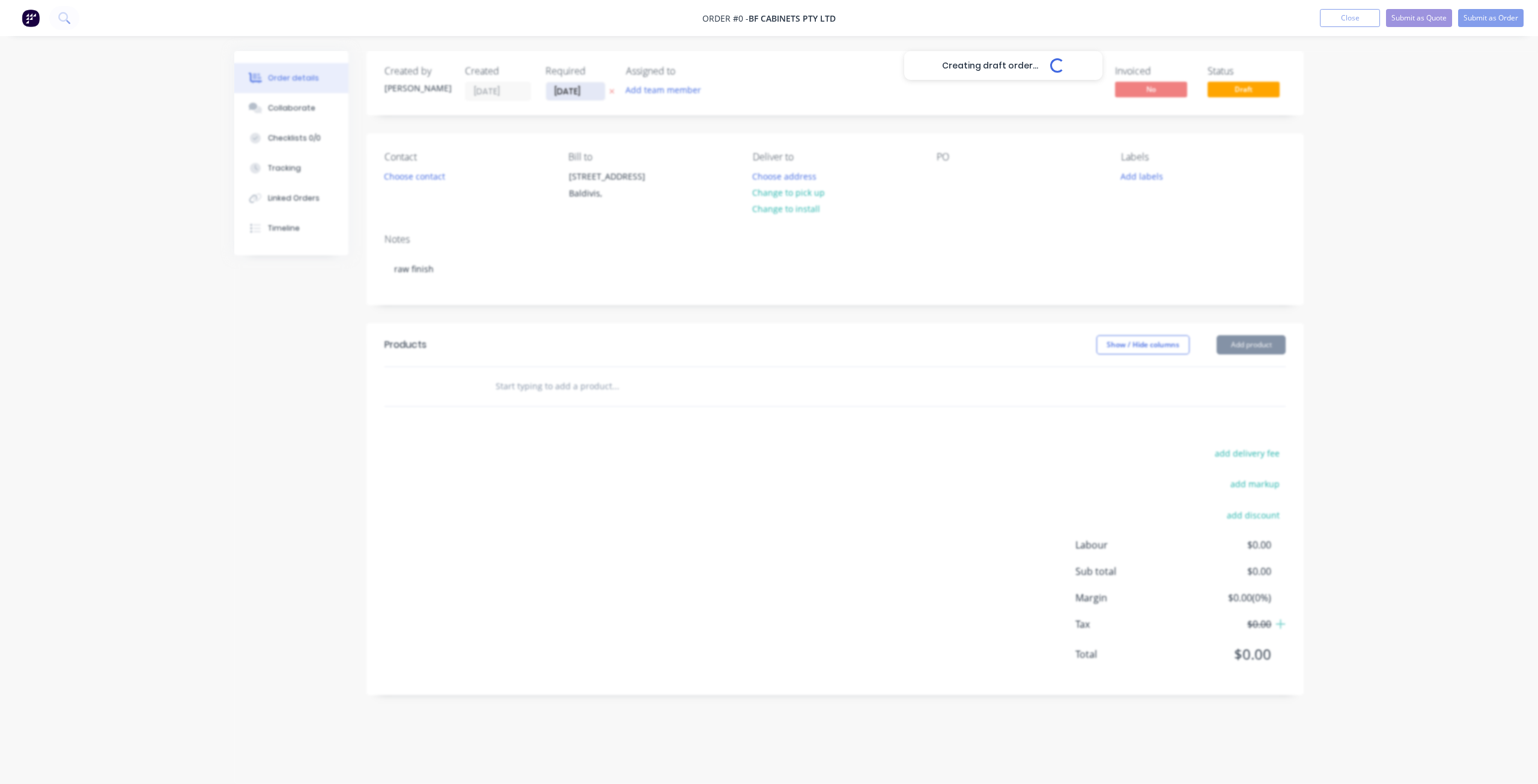
click at [590, 89] on div "Creating draft order... Loading... Order details Collaborate Checklists 0/0 Tra…" at bounding box center [768, 382] width 1093 height 662
click at [592, 88] on input "11/08/25" at bounding box center [576, 91] width 59 height 18
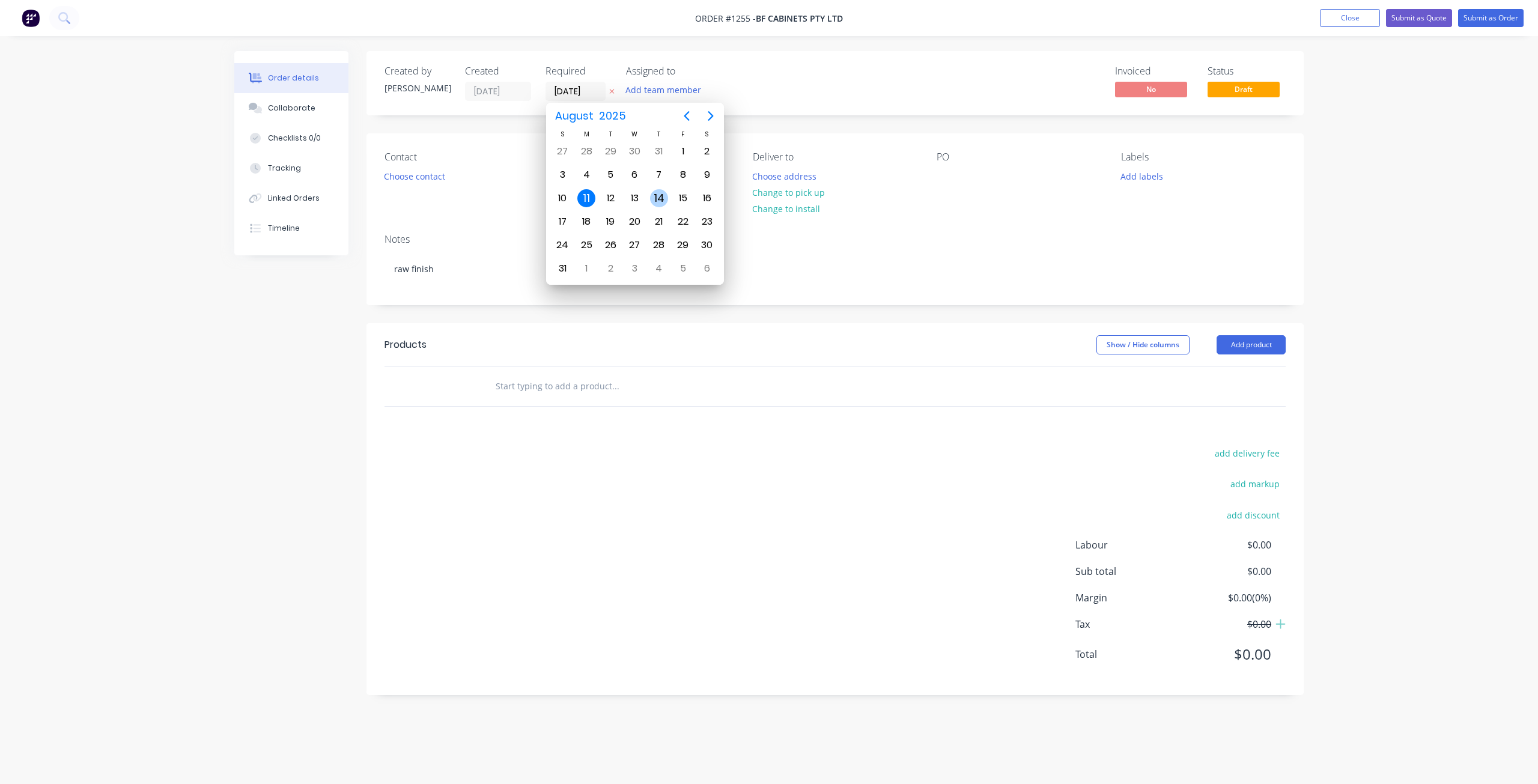
click at [657, 197] on div "14" at bounding box center [659, 198] width 18 height 18
type input "14/08/25"
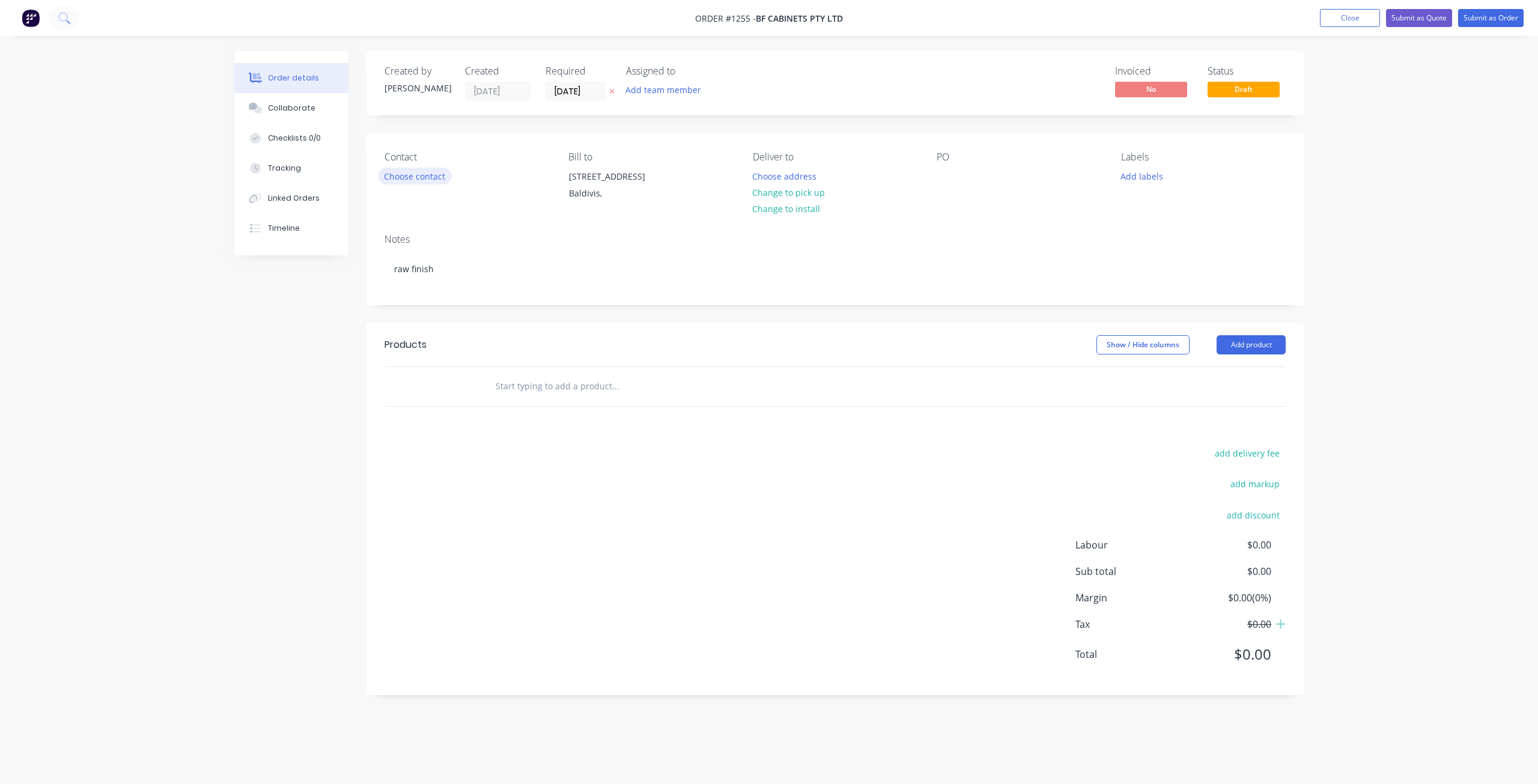
click at [433, 181] on button "Choose contact" at bounding box center [414, 176] width 74 height 16
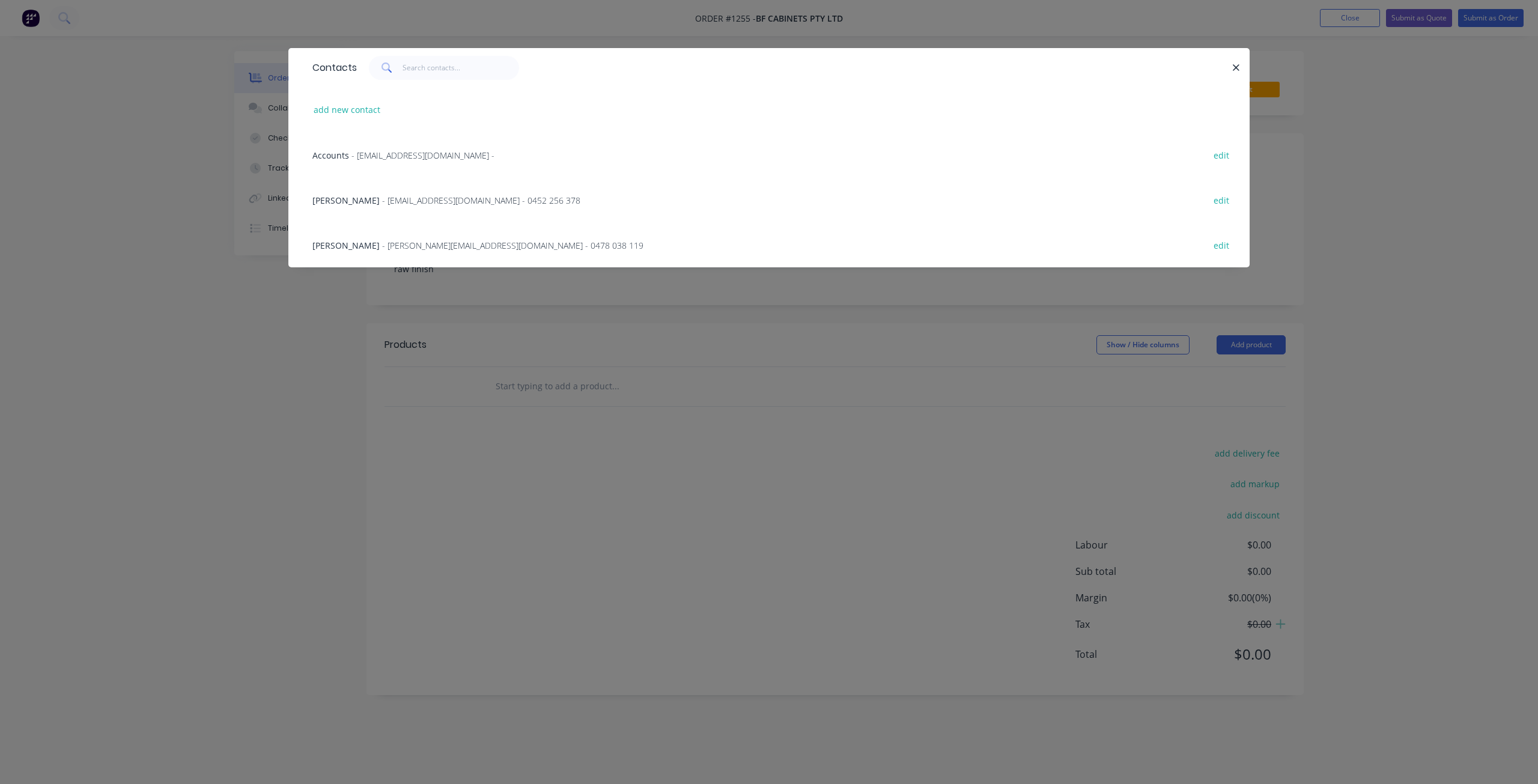
click at [382, 246] on span "- Liam@bfcabinets.com.au - 0478 038 119" at bounding box center [512, 245] width 261 height 11
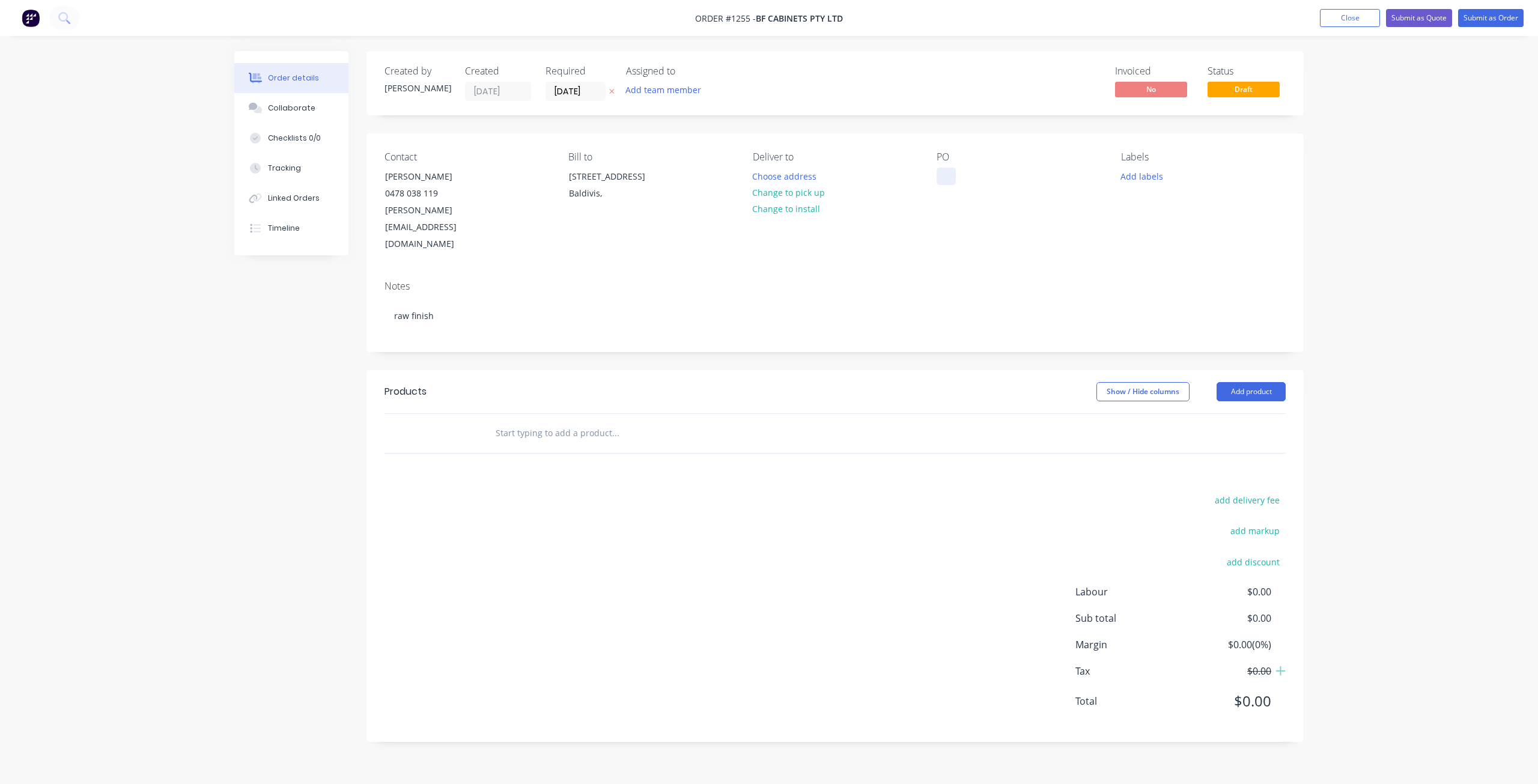
click at [946, 180] on div at bounding box center [946, 176] width 19 height 18
click at [1255, 382] on button "Add product" at bounding box center [1251, 391] width 69 height 19
click at [1228, 438] on div "Basic product" at bounding box center [1228, 446] width 93 height 18
click at [435, 445] on input "1" at bounding box center [440, 453] width 31 height 18
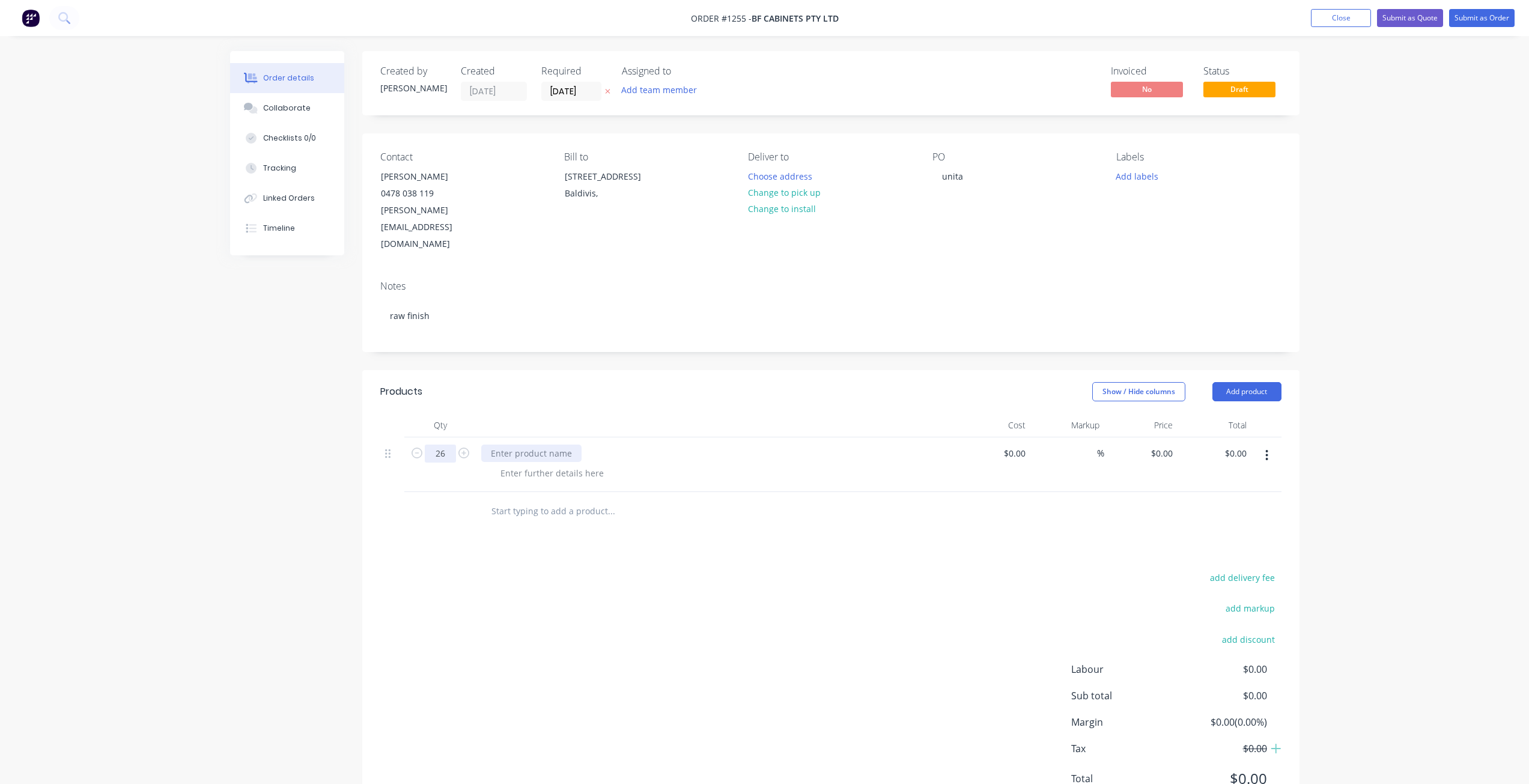
type input "26"
click at [558, 445] on div at bounding box center [532, 453] width 101 height 18
click at [564, 464] on div at bounding box center [552, 473] width 122 height 18
click at [1150, 176] on button "Add labels" at bounding box center [1137, 176] width 55 height 16
click at [1272, 152] on div "Labels" at bounding box center [1199, 157] width 165 height 11
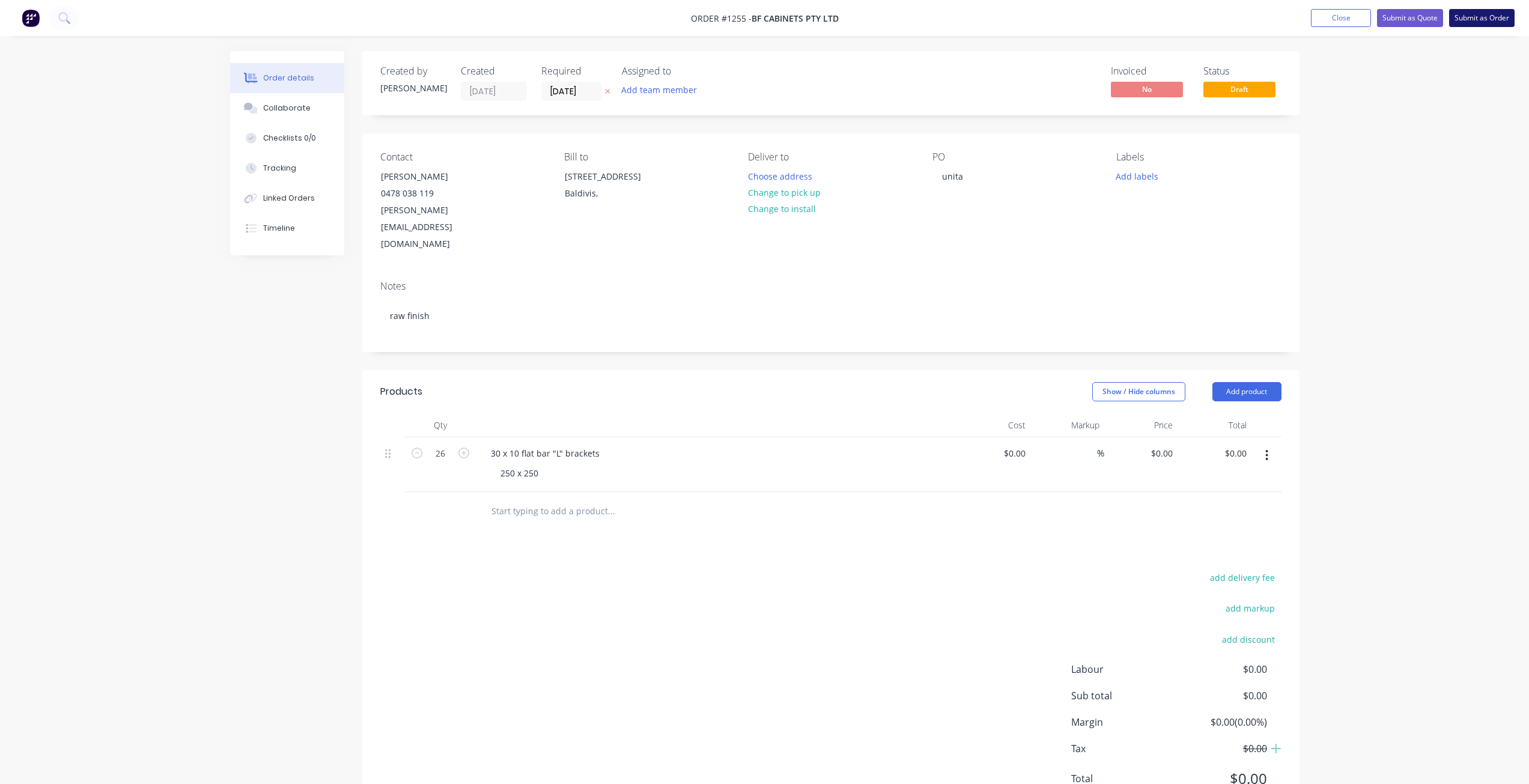
click at [1470, 18] on button "Submit as Order" at bounding box center [1482, 18] width 66 height 18
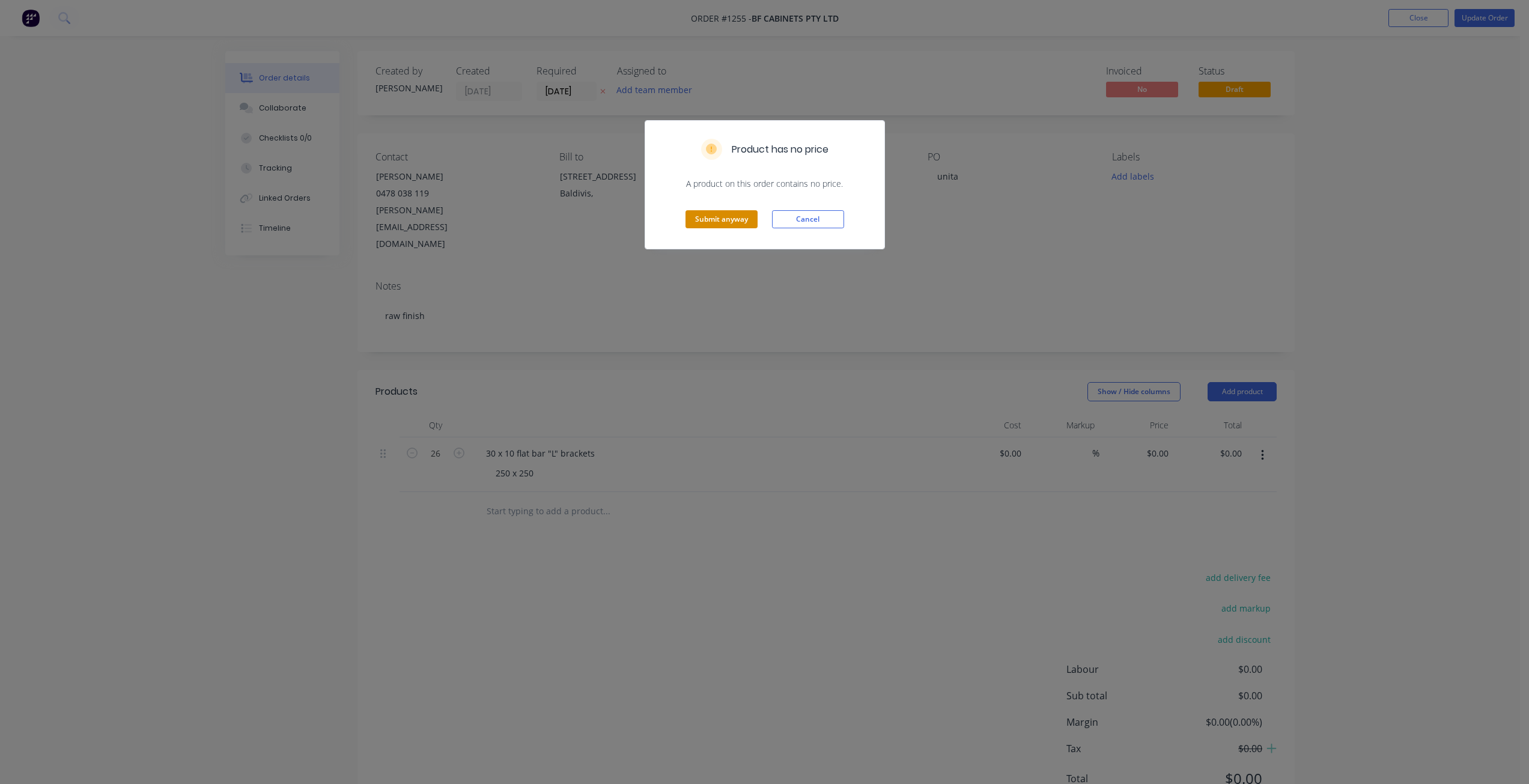
click at [726, 221] on button "Submit anyway" at bounding box center [721, 219] width 72 height 18
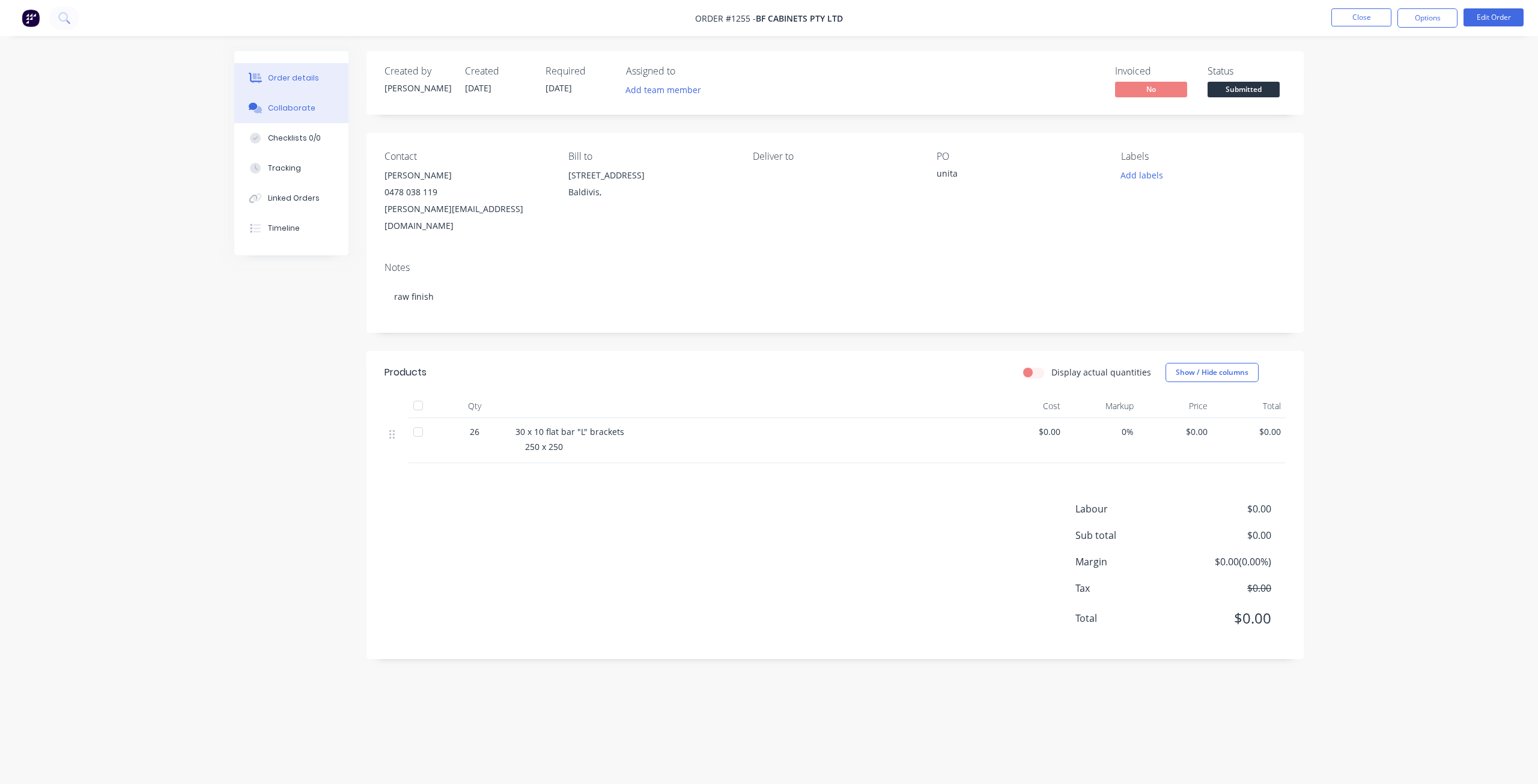
click at [300, 105] on div "Collaborate" at bounding box center [291, 109] width 47 height 11
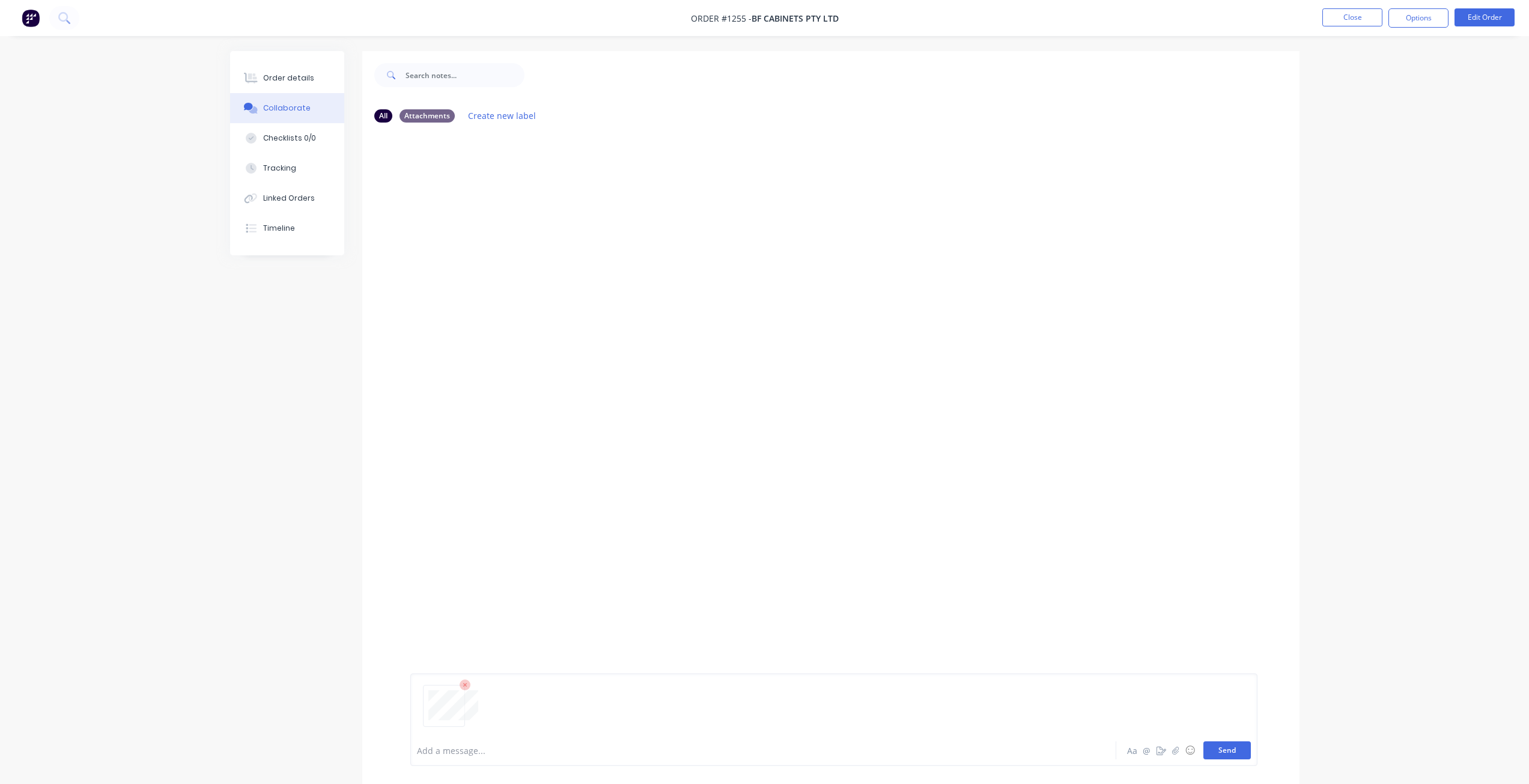
click at [1224, 753] on button "Send" at bounding box center [1227, 750] width 47 height 18
click at [296, 77] on div "Order details" at bounding box center [288, 78] width 51 height 11
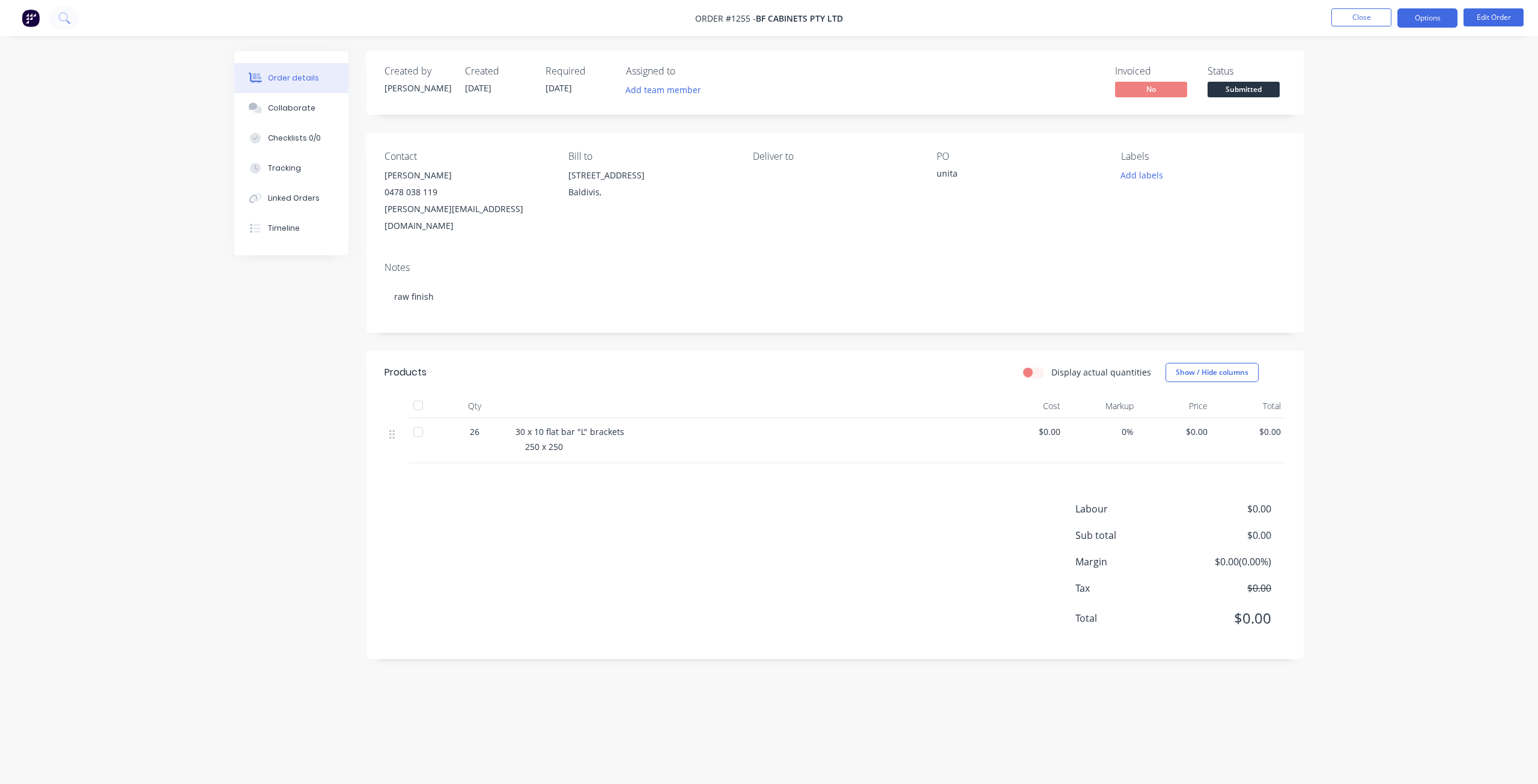
click at [1451, 18] on button "Options" at bounding box center [1427, 18] width 60 height 19
click at [1259, 143] on div "Contact Liam Gray 0478 038 119 Liam@bfcabinets.com.au Bill to 805 Eighy rd Bald…" at bounding box center [834, 192] width 937 height 120
click at [1247, 89] on span "Submitted" at bounding box center [1243, 89] width 72 height 15
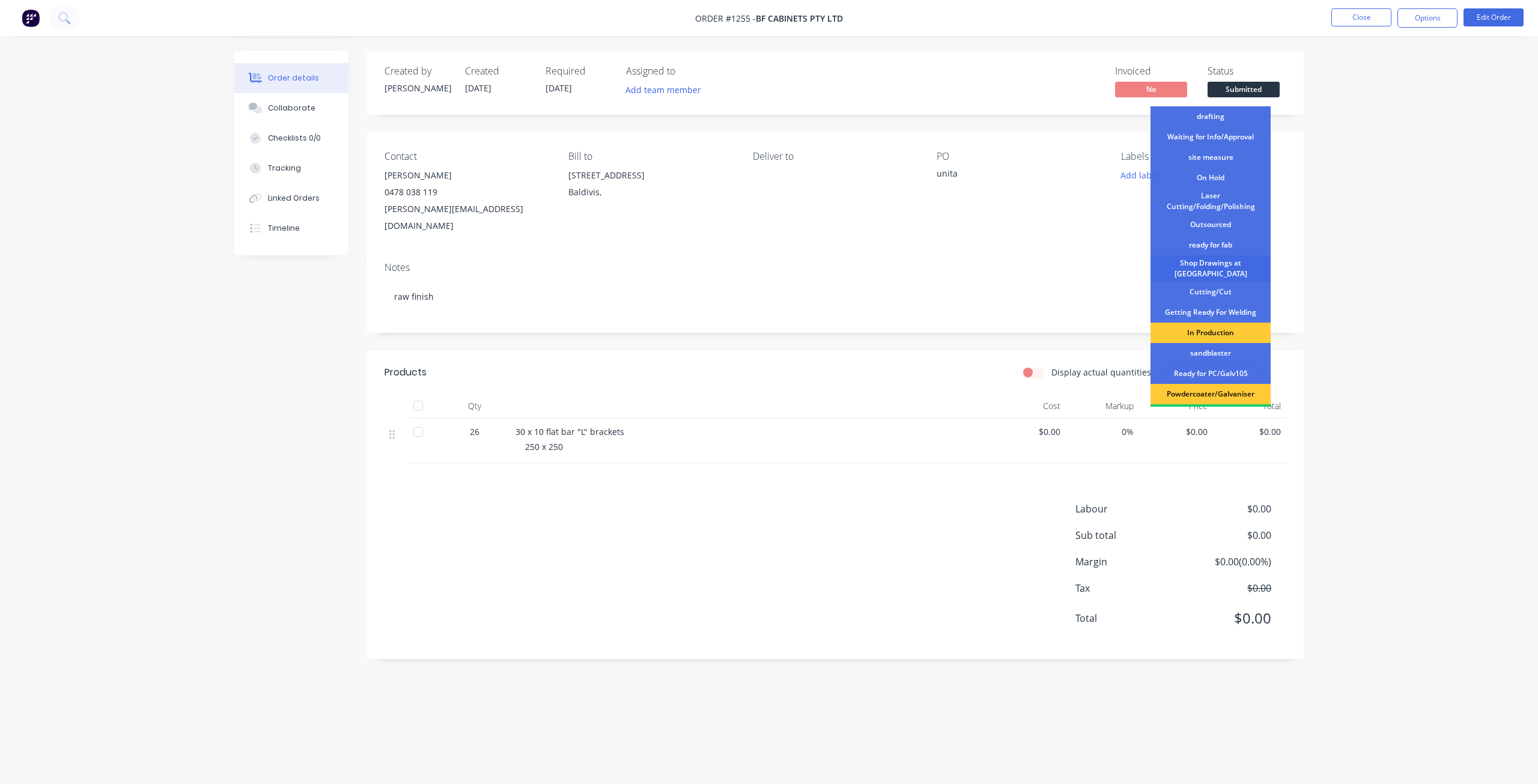
click at [1207, 264] on div "Shop Drawings at Cutter" at bounding box center [1210, 268] width 120 height 26
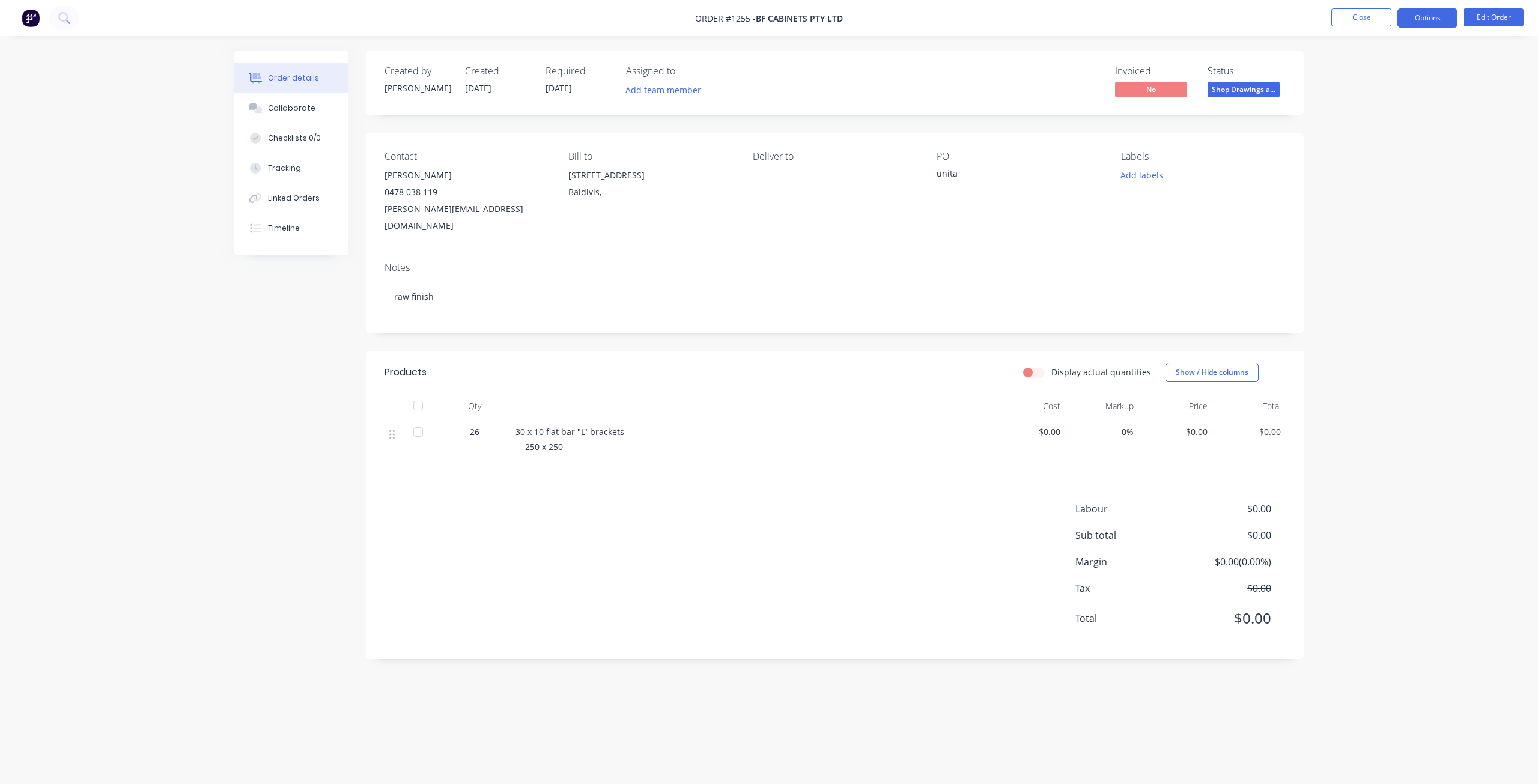
click at [1442, 17] on button "Options" at bounding box center [1427, 18] width 60 height 19
click at [1373, 149] on div "Work Order" at bounding box center [1391, 145] width 110 height 18
click at [1376, 121] on div "Without pricing" at bounding box center [1391, 121] width 110 height 18
click at [1370, 11] on button "Close" at bounding box center [1361, 18] width 60 height 18
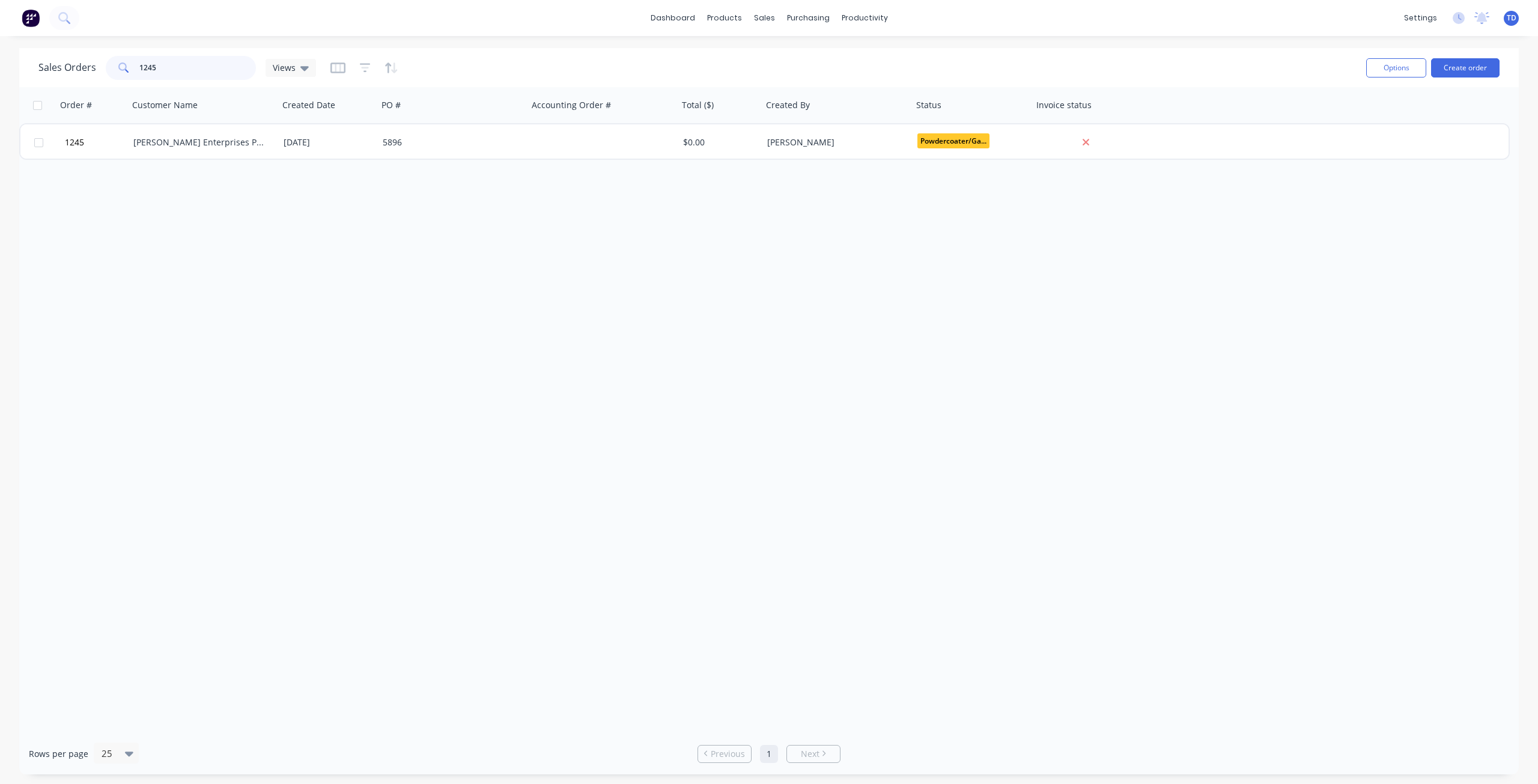
drag, startPoint x: 168, startPoint y: 65, endPoint x: -43, endPoint y: 72, distance: 211.1
click at [0, 72] on html "dashboard products sales purchasing productivity dashboard products Product Cat…" at bounding box center [769, 392] width 1538 height 784
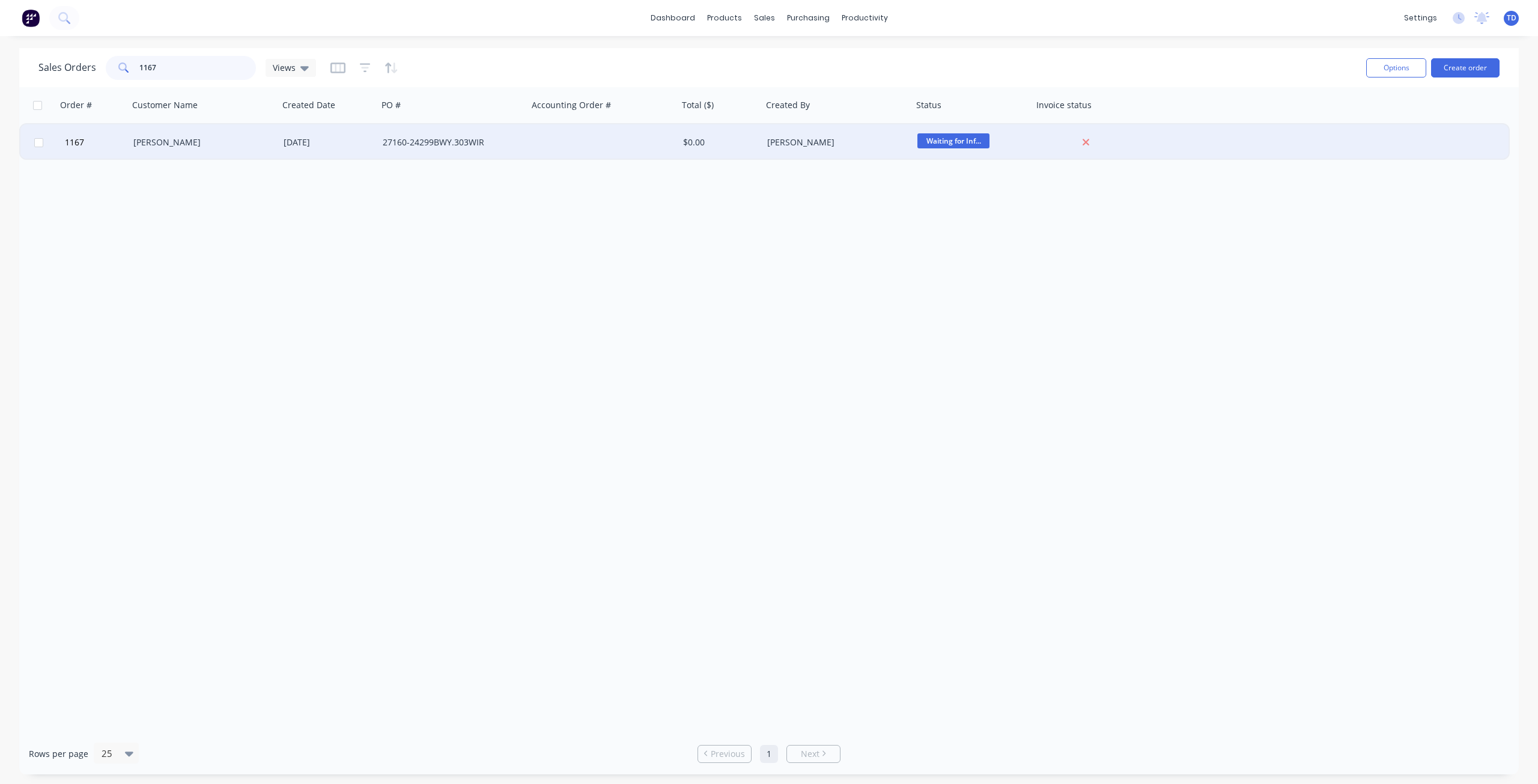
type input "1167"
click at [196, 145] on div "Zeel Kitchens" at bounding box center [200, 142] width 133 height 12
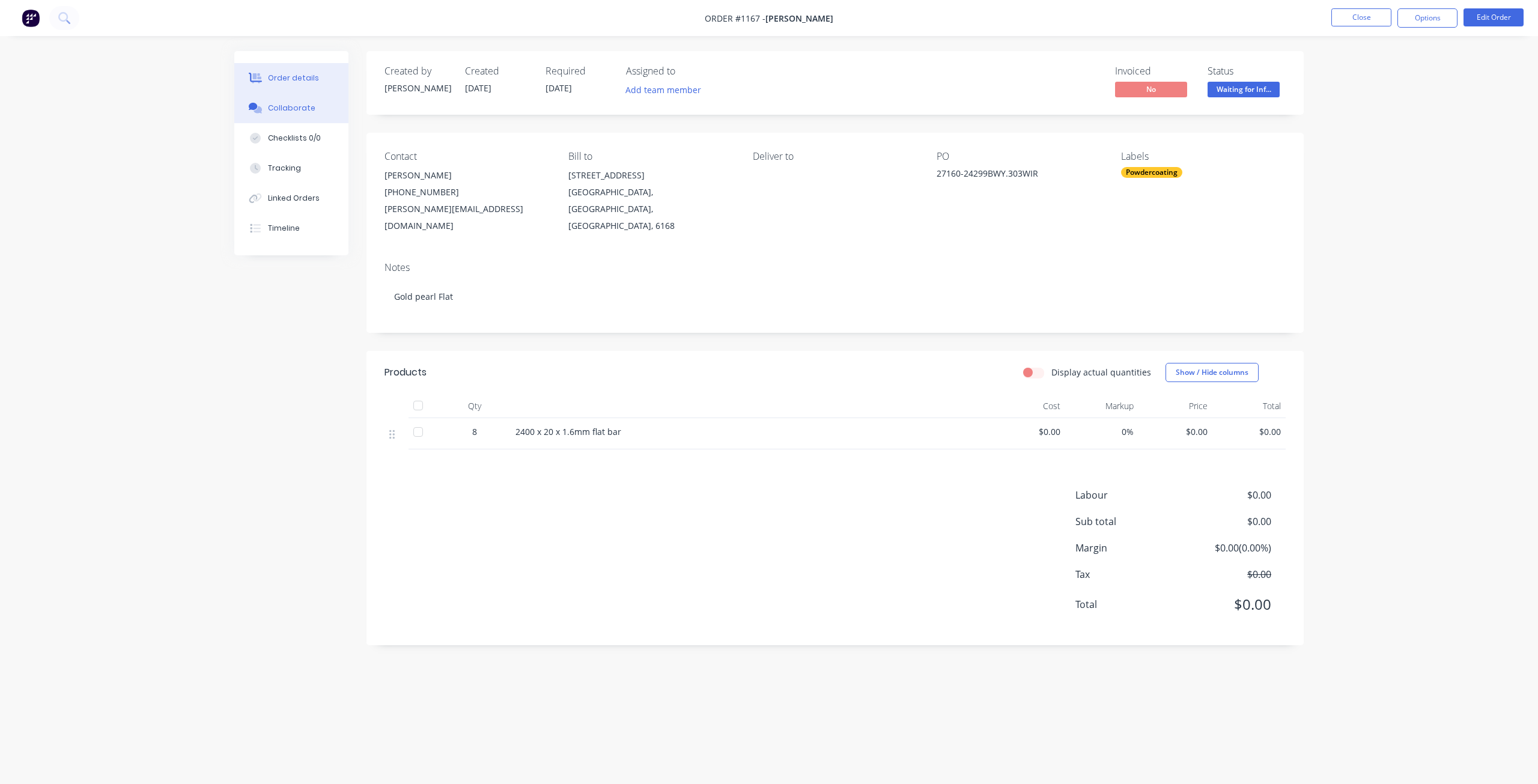
click at [292, 116] on button "Collaborate" at bounding box center [291, 109] width 114 height 30
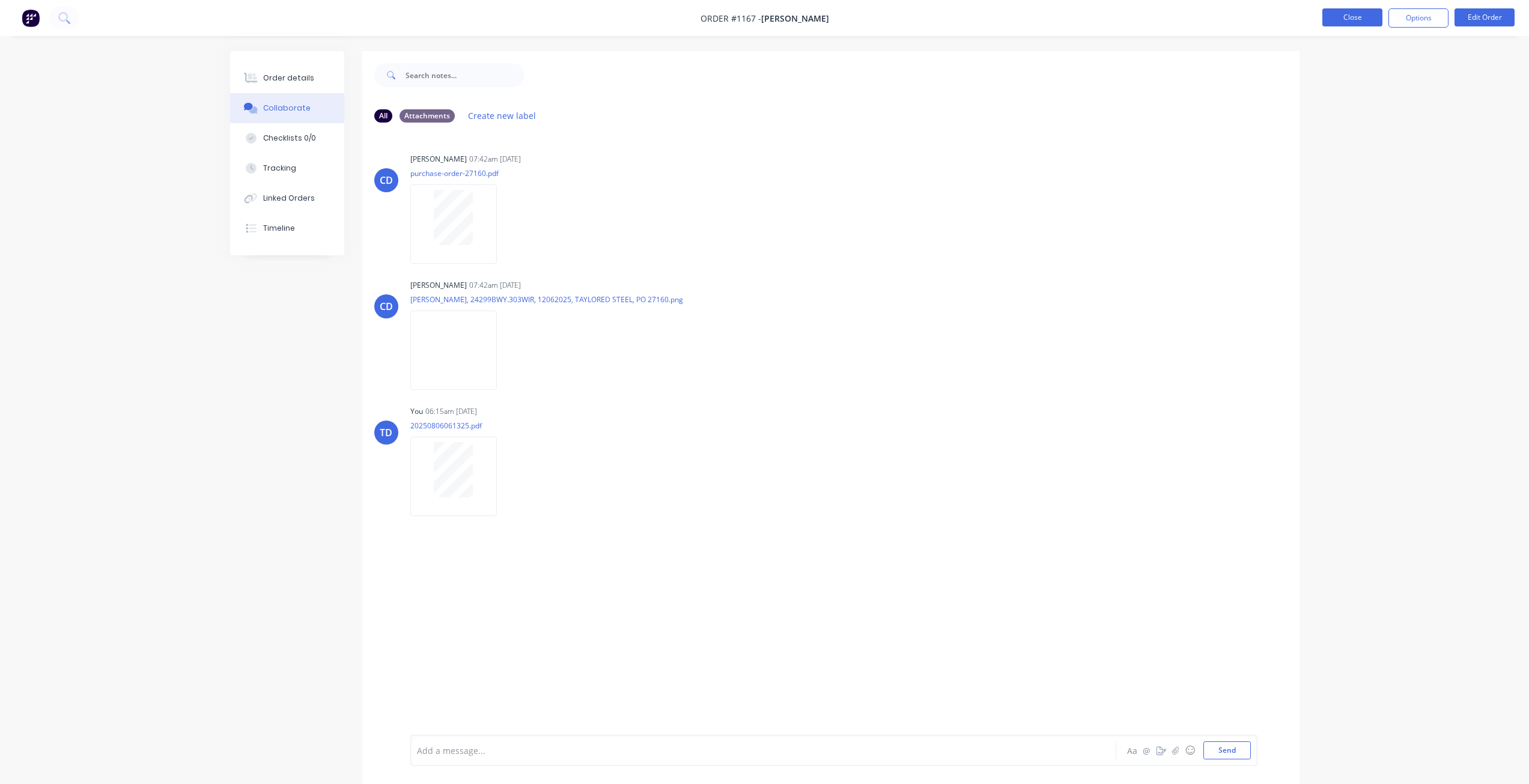
click at [1353, 15] on button "Close" at bounding box center [1352, 18] width 60 height 18
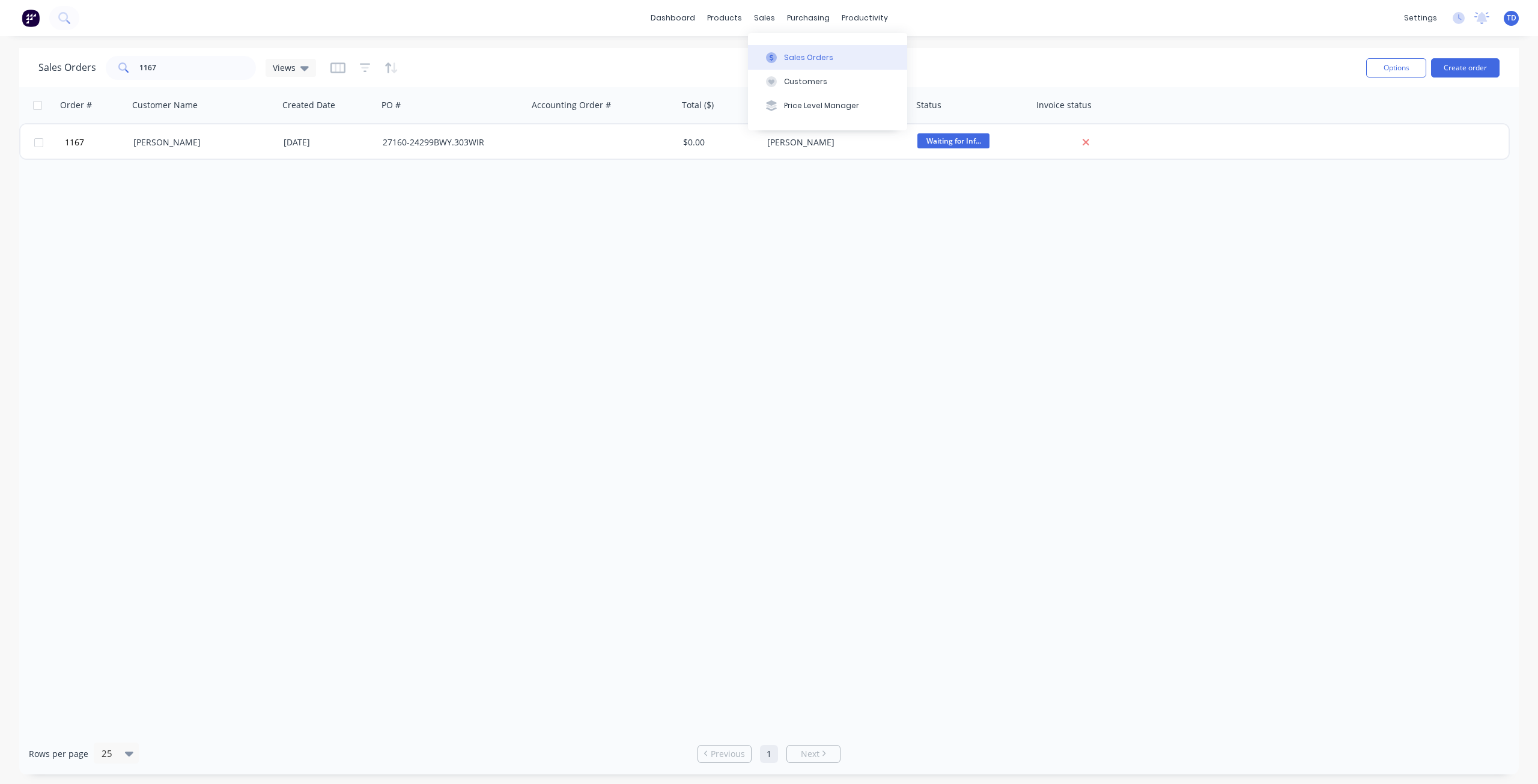
click at [788, 59] on div "Sales Orders" at bounding box center [809, 57] width 50 height 11
click at [784, 81] on div "Customers" at bounding box center [806, 82] width 43 height 11
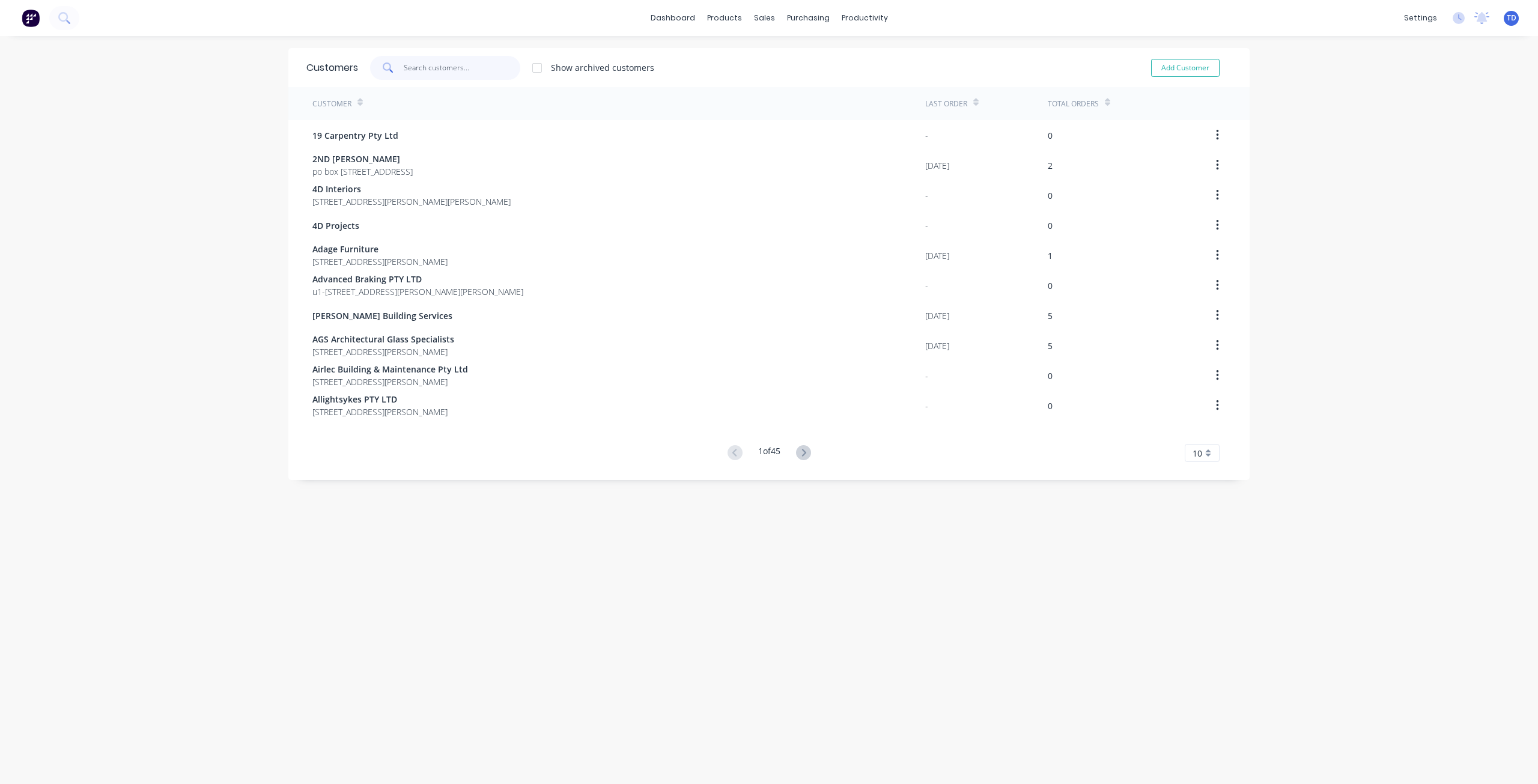
click at [443, 69] on input "text" at bounding box center [462, 68] width 117 height 24
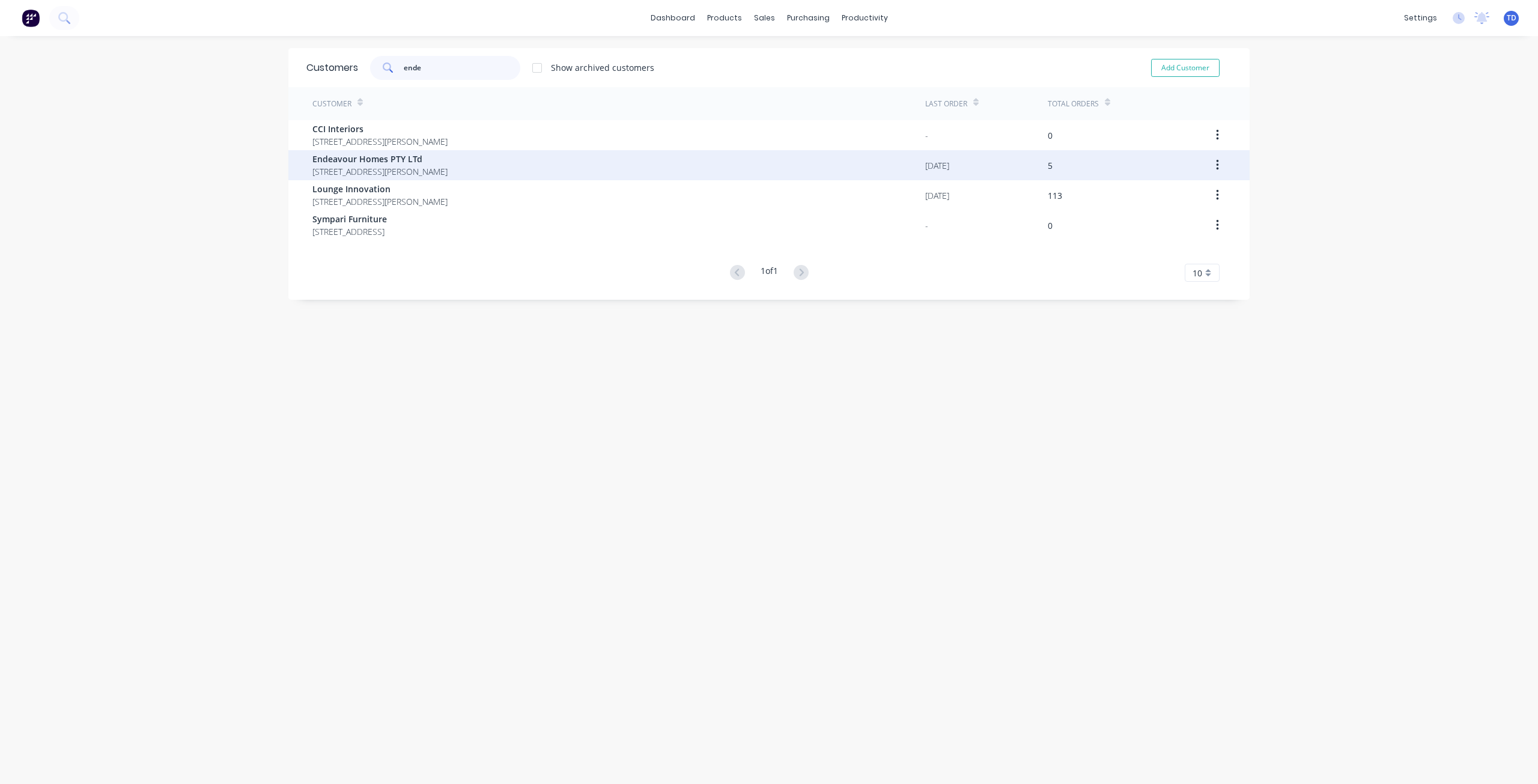
type input "ende"
click at [410, 156] on span "Endeavour Homes PTY LTd" at bounding box center [379, 159] width 135 height 13
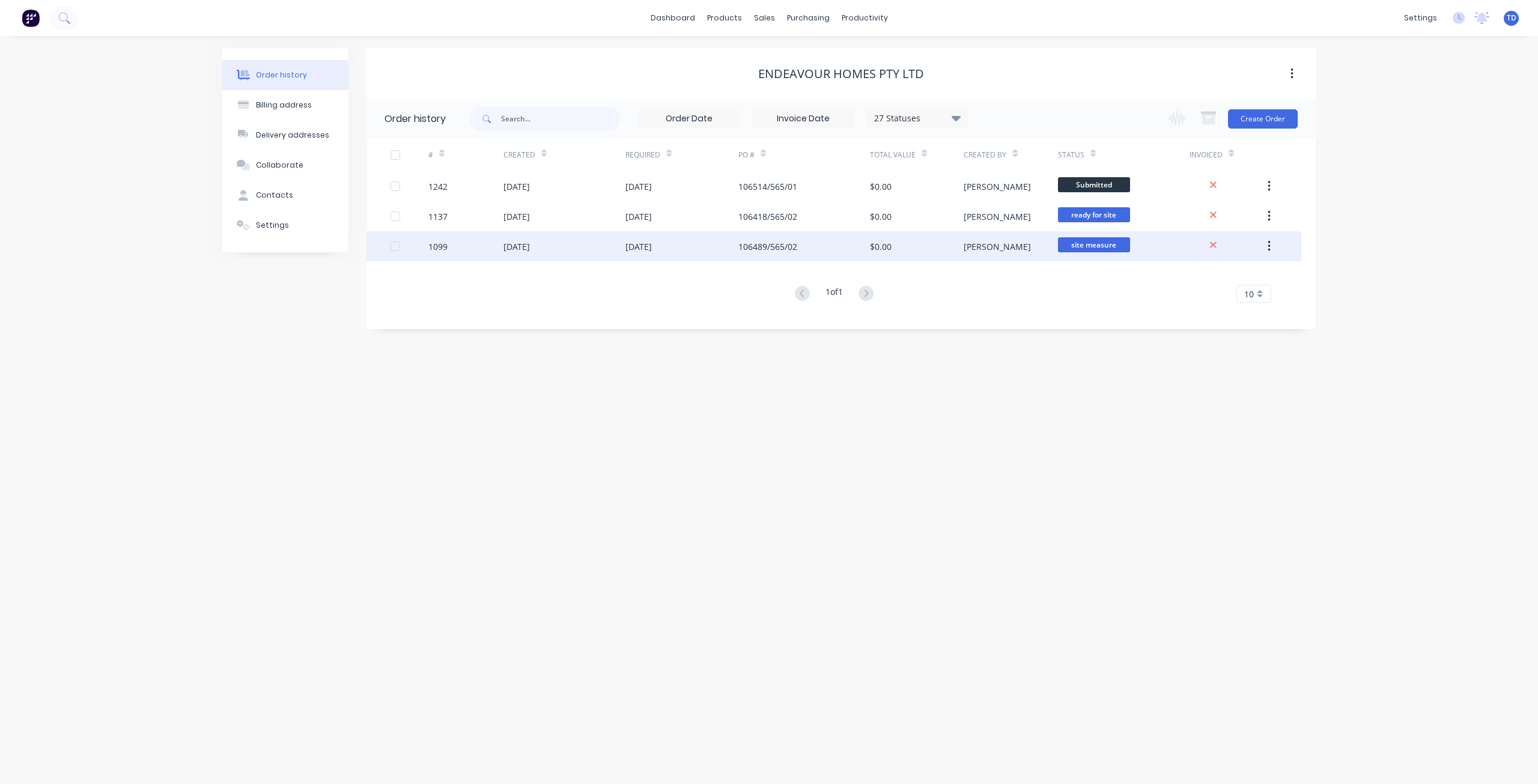
click at [584, 246] on div "07 May 2025" at bounding box center [564, 247] width 122 height 30
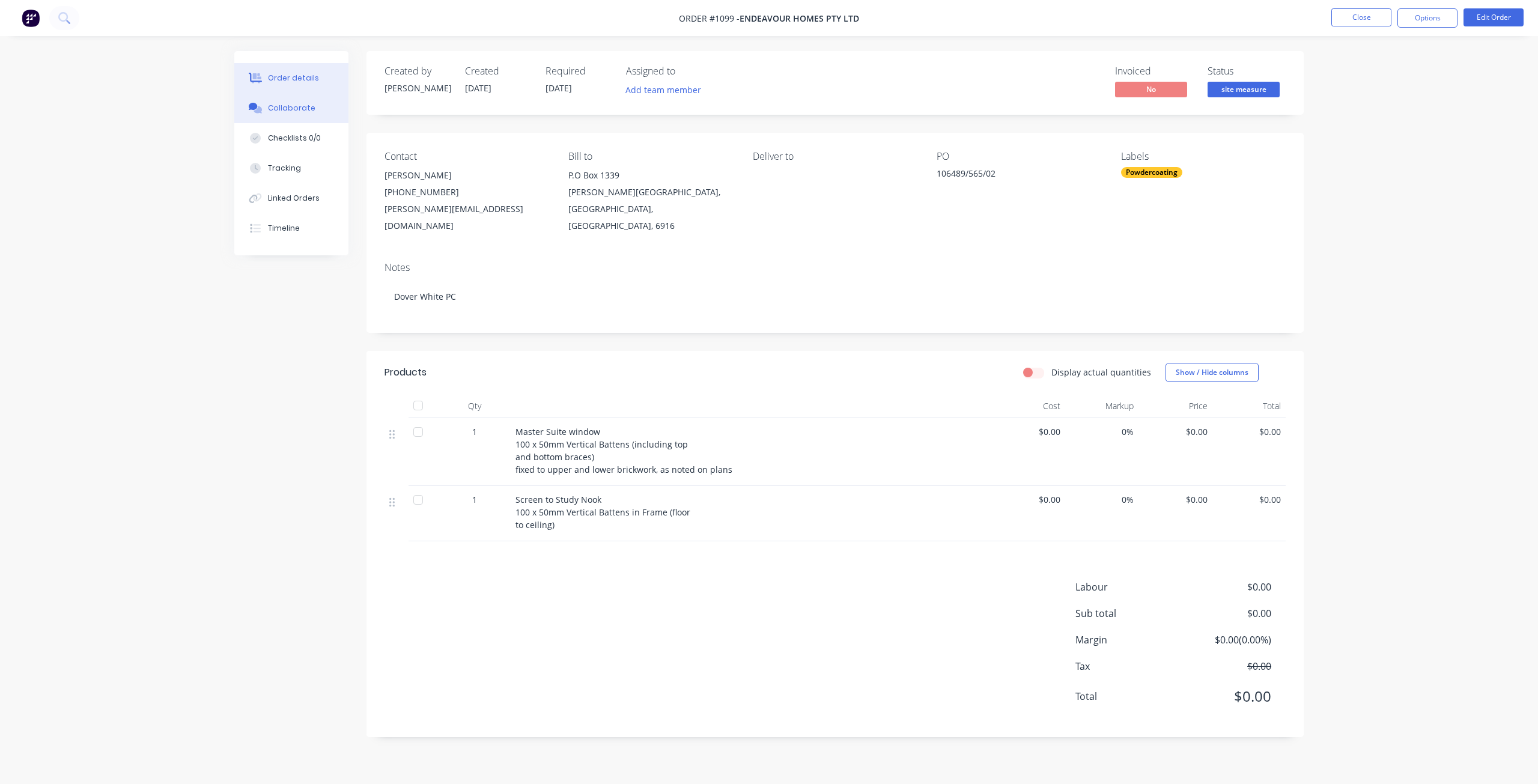
click at [281, 105] on div "Collaborate" at bounding box center [291, 109] width 47 height 11
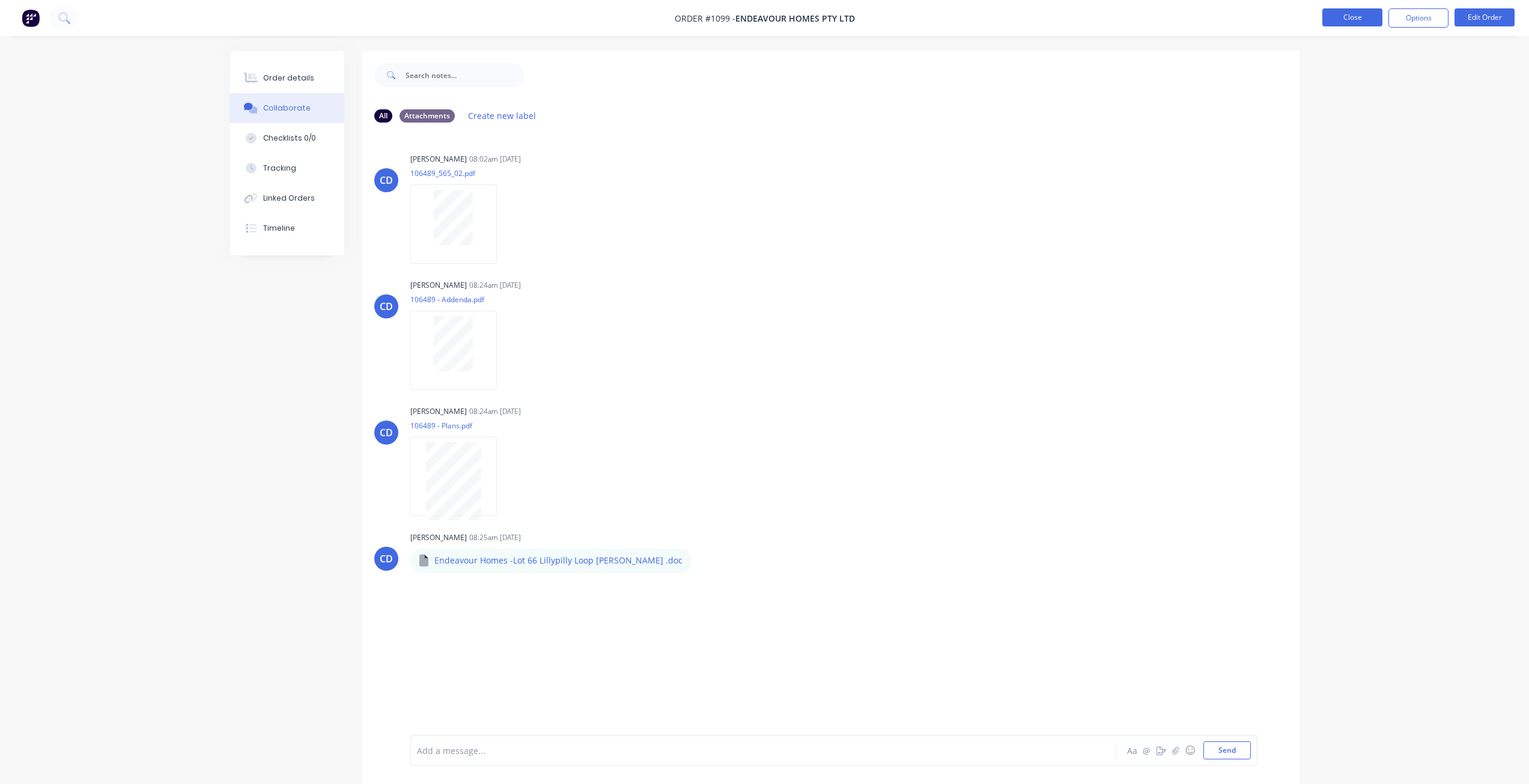
click at [1359, 18] on button "Close" at bounding box center [1352, 18] width 60 height 18
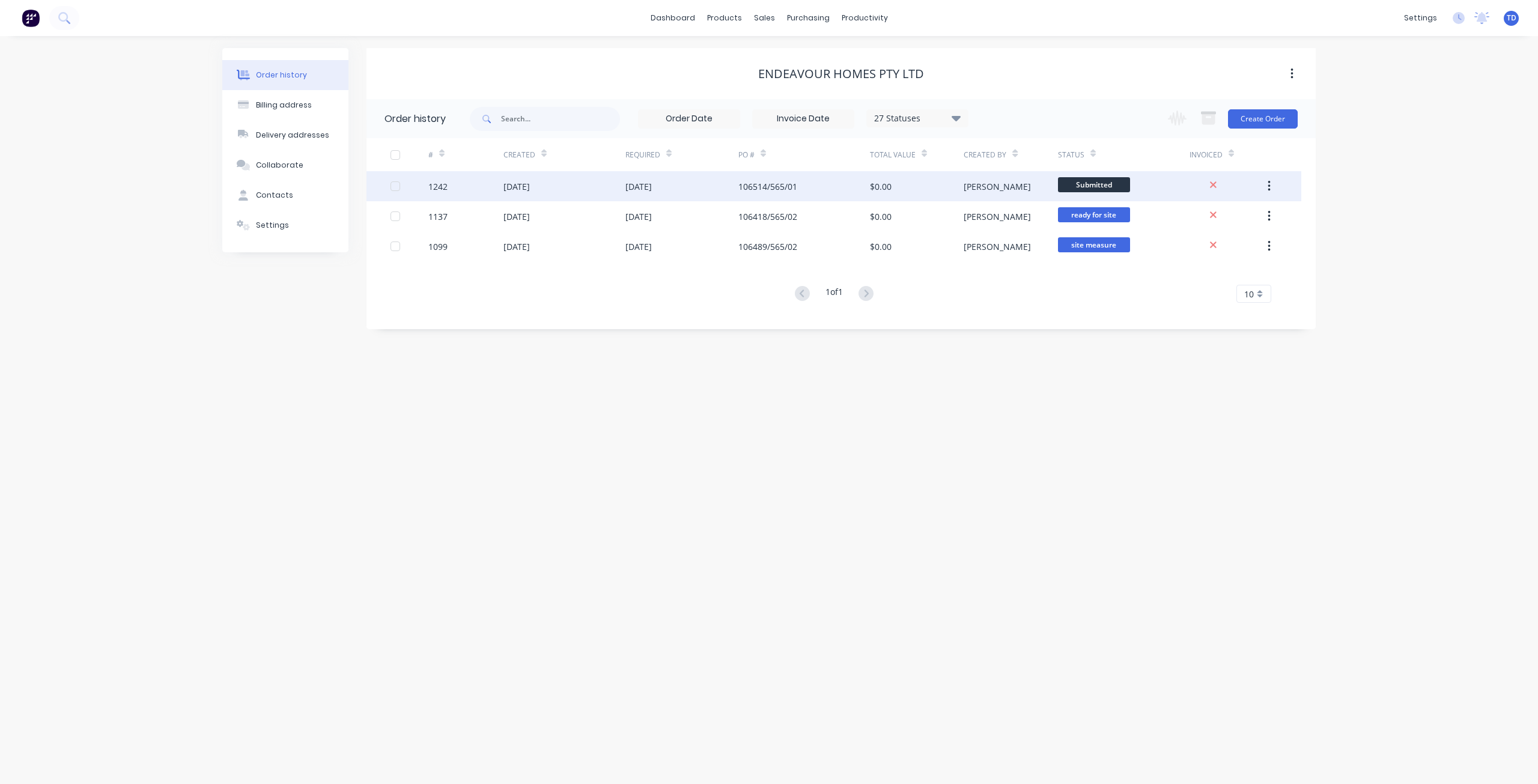
click at [749, 191] on div "106514/565/01" at bounding box center [767, 187] width 59 height 13
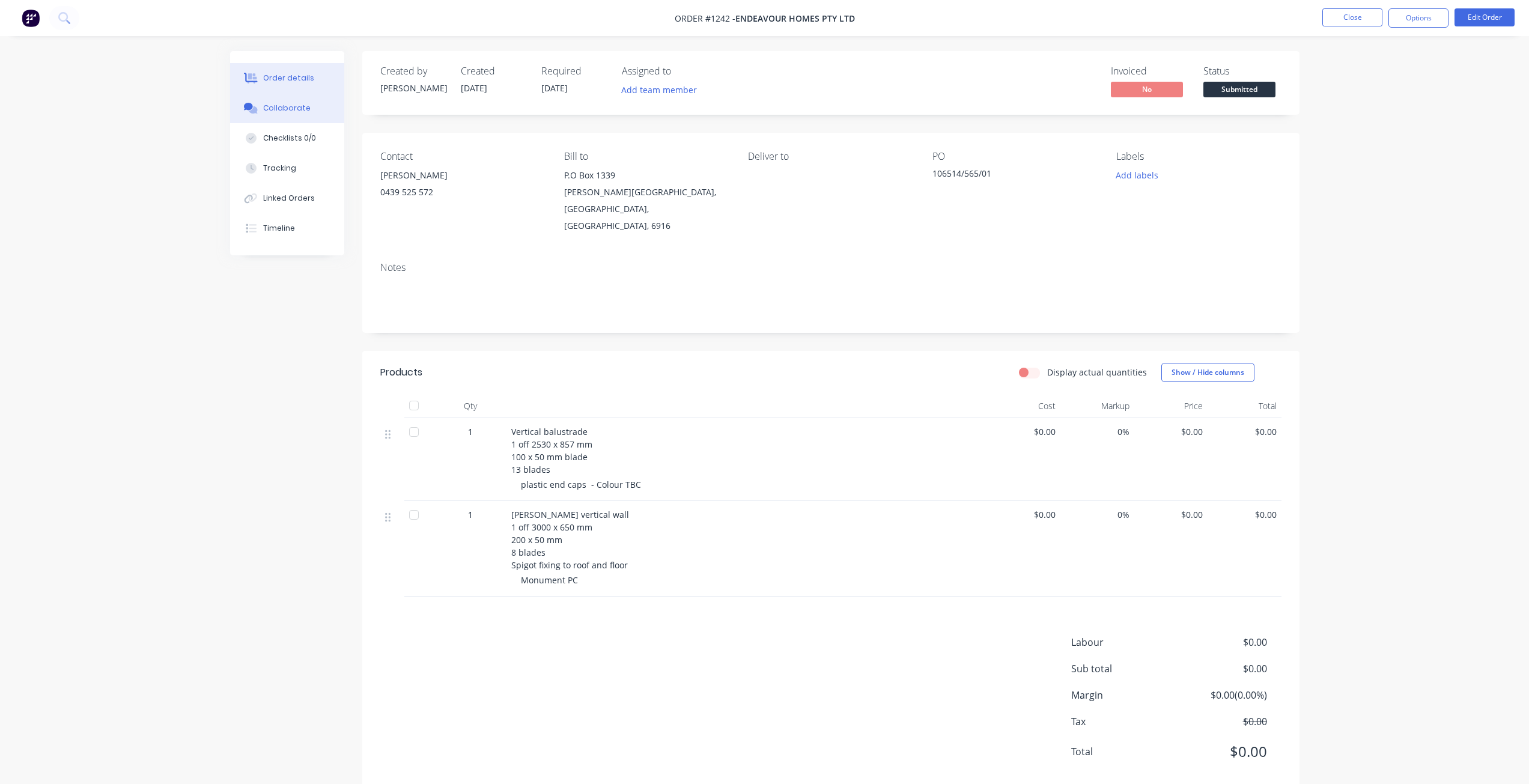
click at [276, 110] on div "Collaborate" at bounding box center [286, 109] width 47 height 11
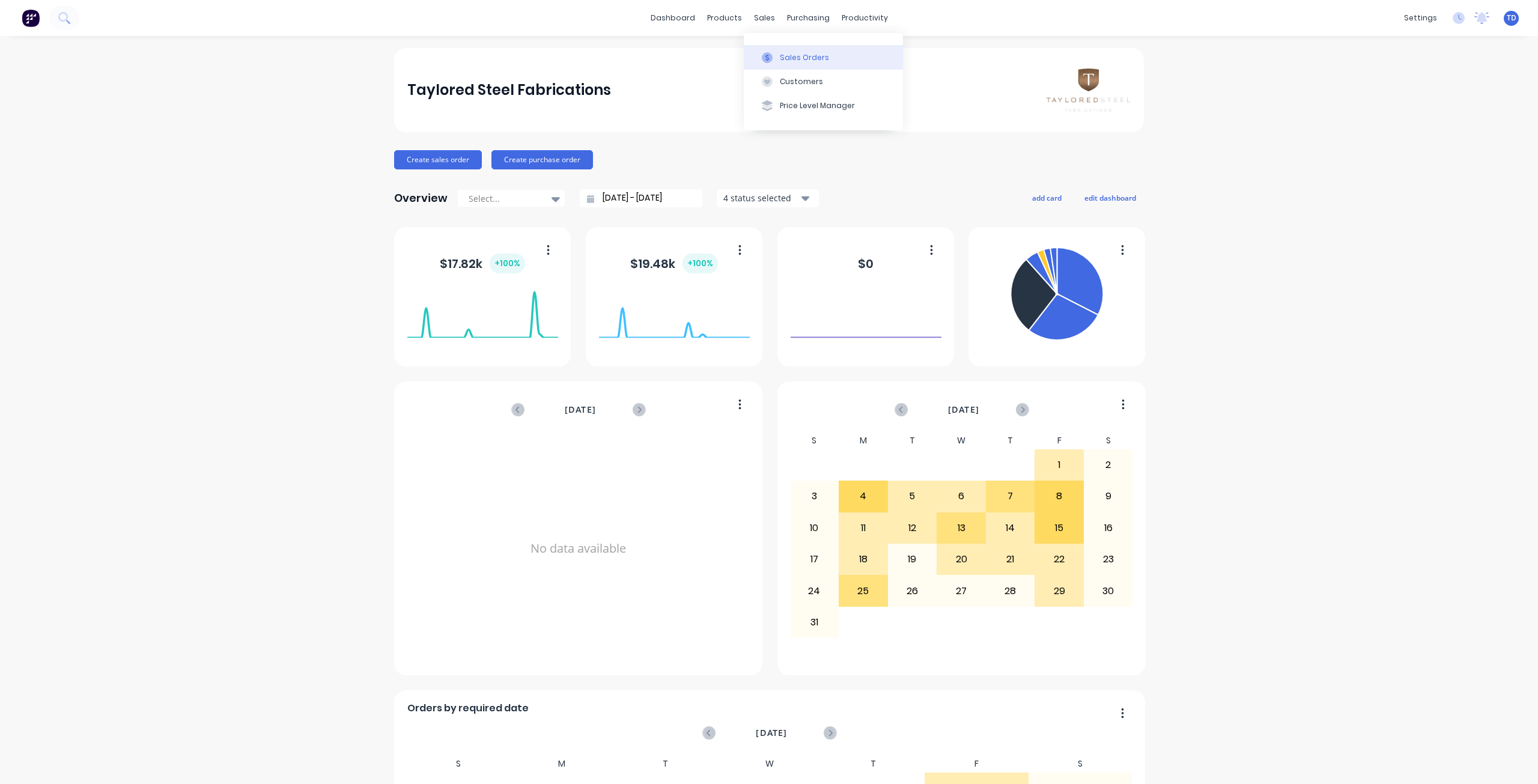
click at [766, 61] on icon at bounding box center [767, 57] width 11 height 11
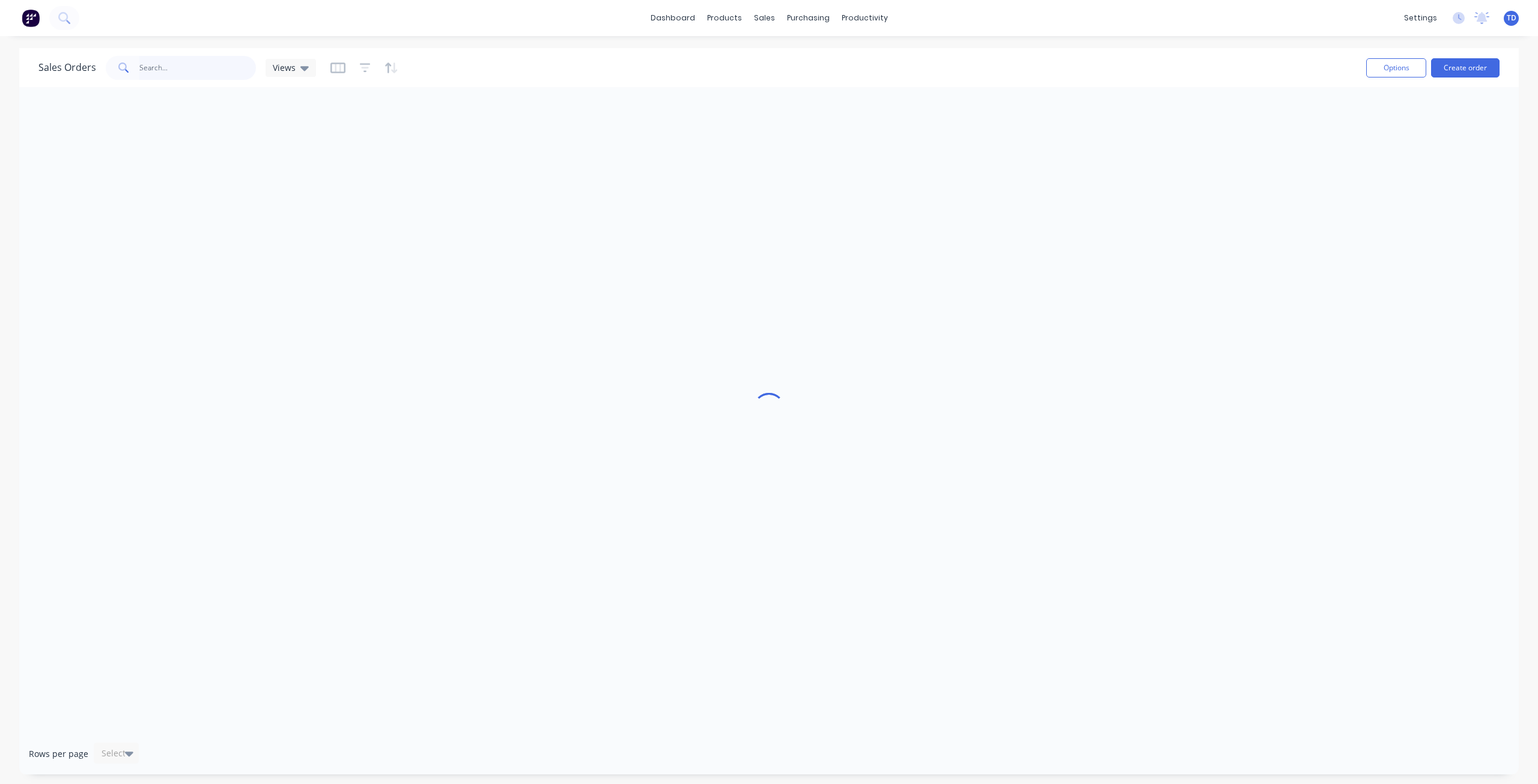
click at [188, 74] on input "text" at bounding box center [198, 68] width 117 height 24
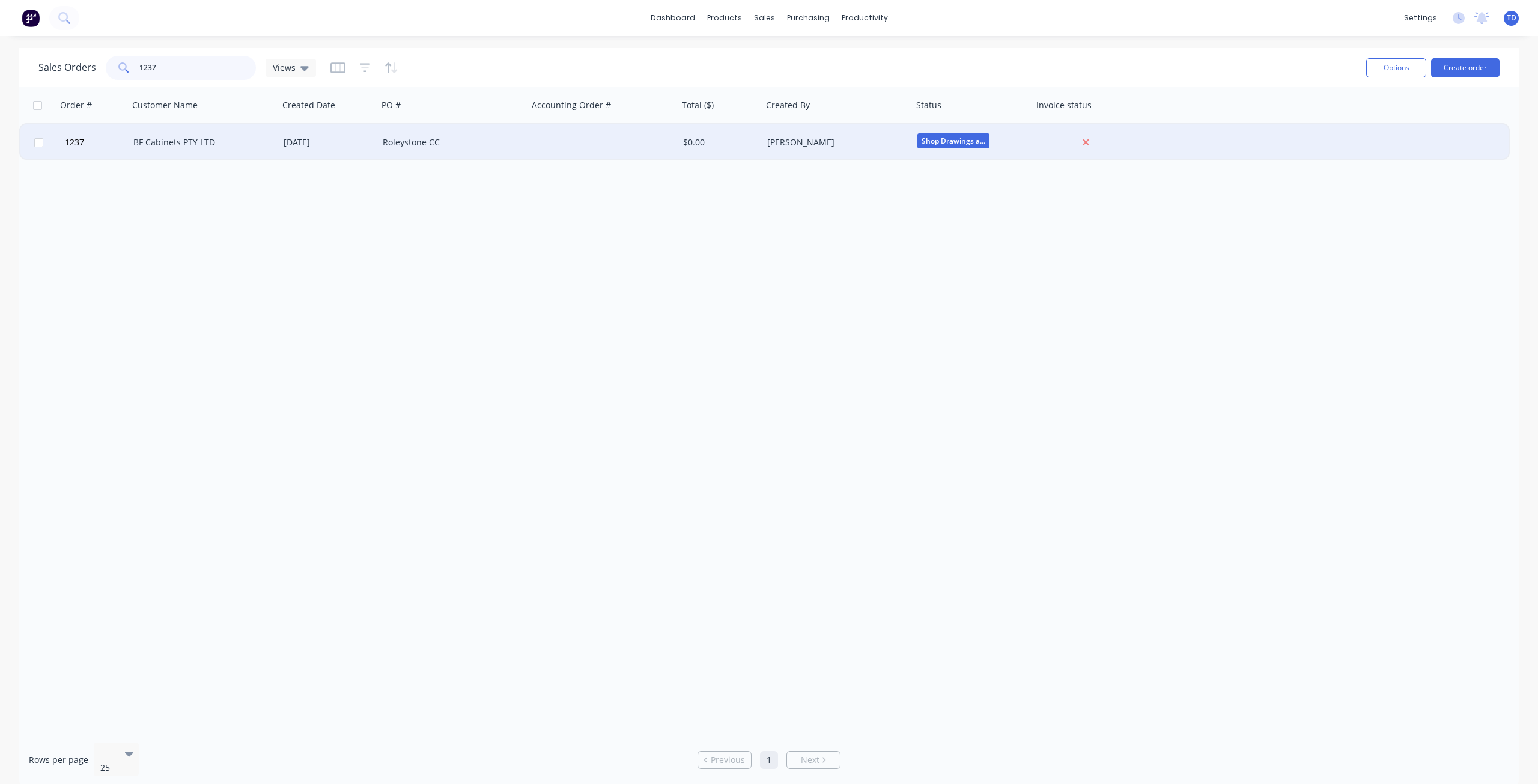
type input "1237"
click at [154, 148] on div "BF Cabinets PTY LTD" at bounding box center [204, 142] width 150 height 36
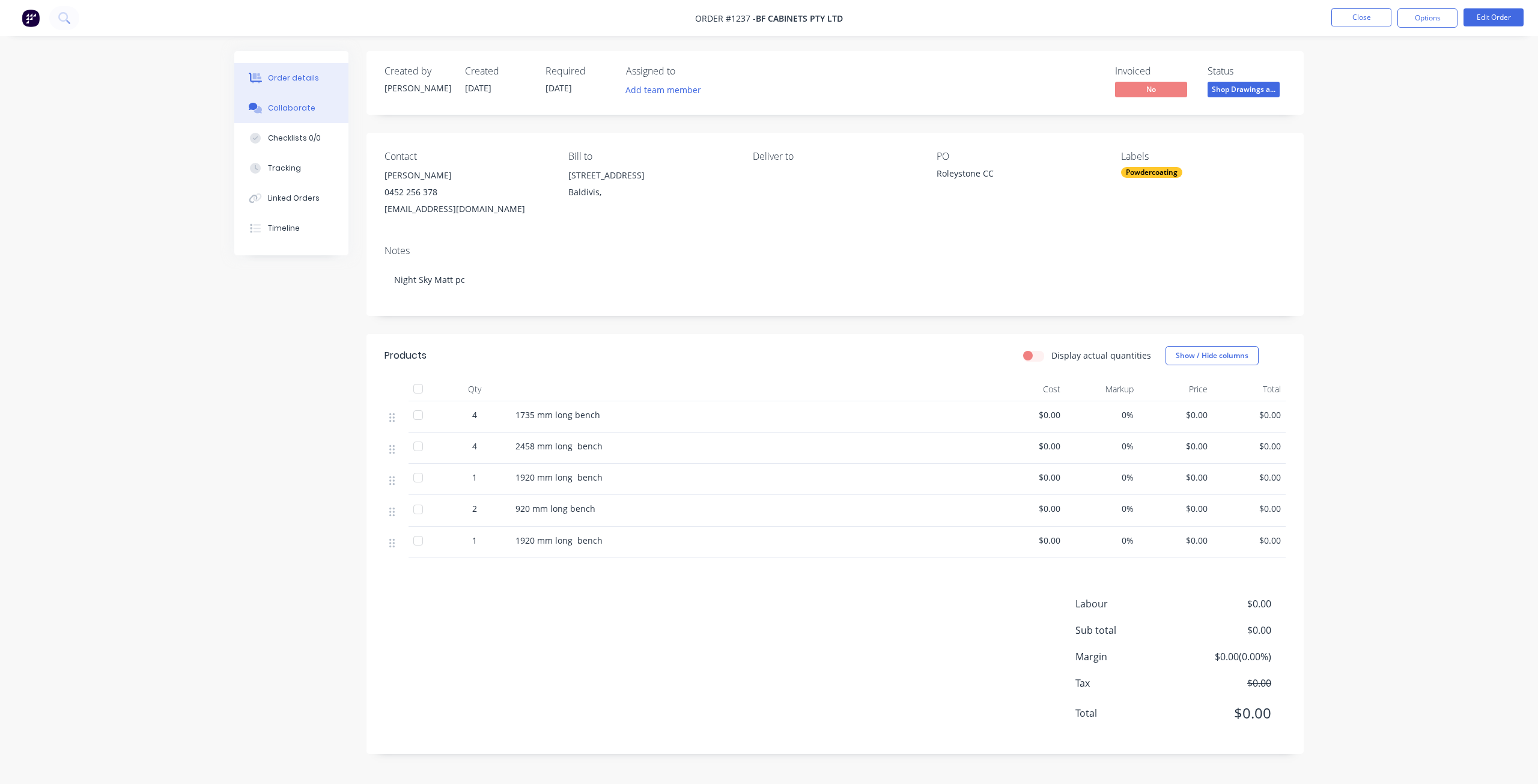
click at [299, 108] on div "Collaborate" at bounding box center [291, 109] width 47 height 11
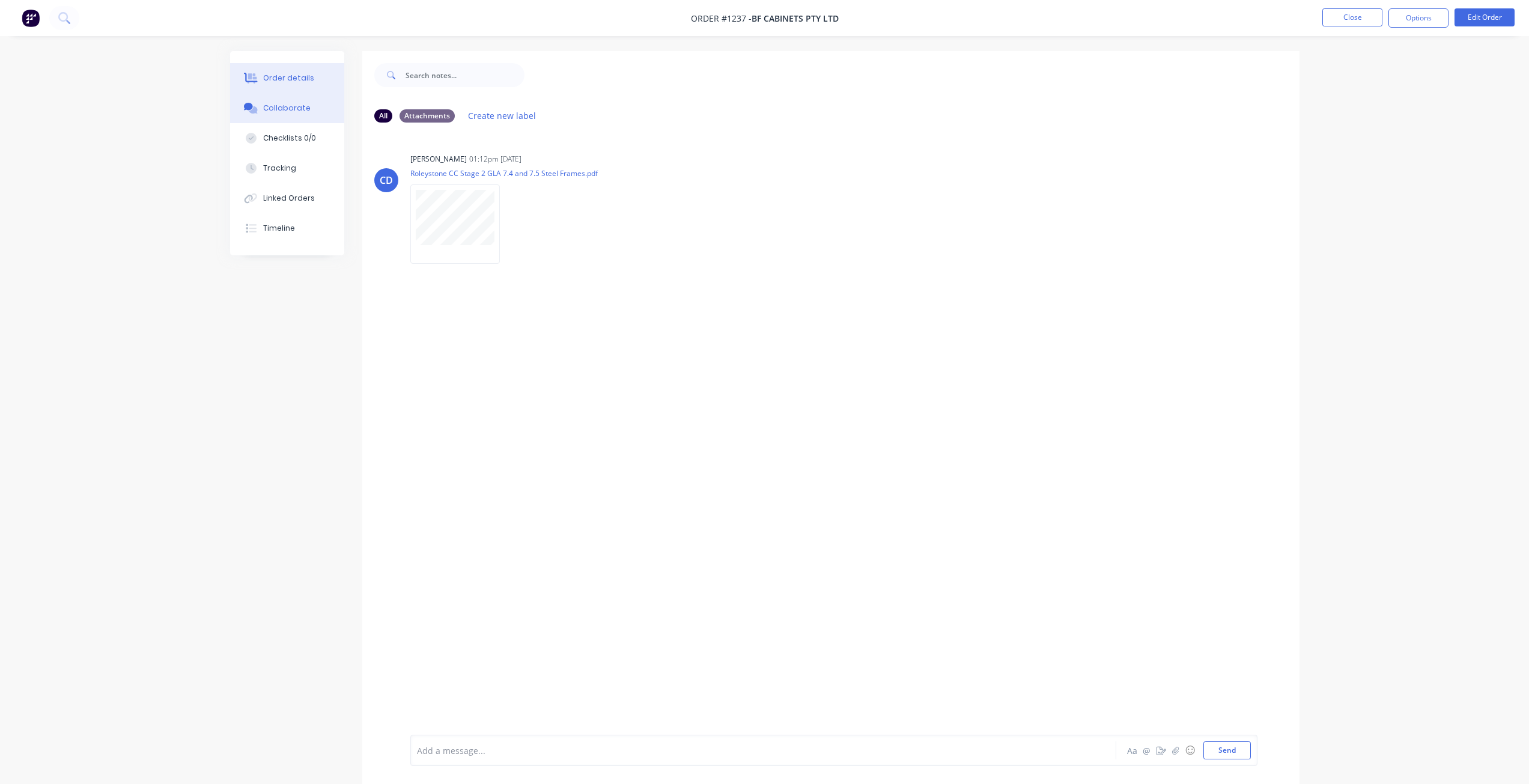
click at [272, 73] on div "Order details" at bounding box center [288, 78] width 51 height 11
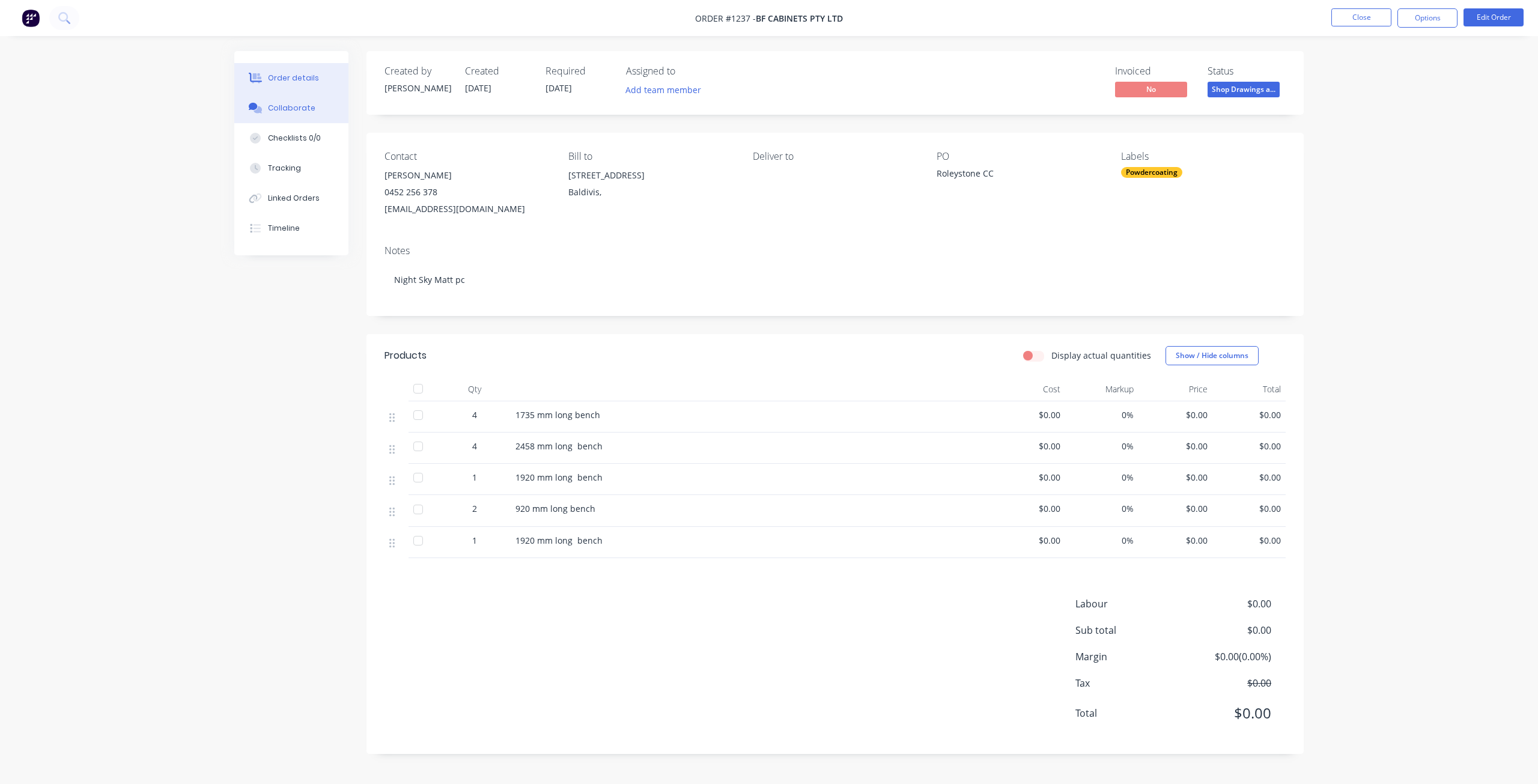
click at [290, 109] on div "Collaborate" at bounding box center [291, 109] width 47 height 11
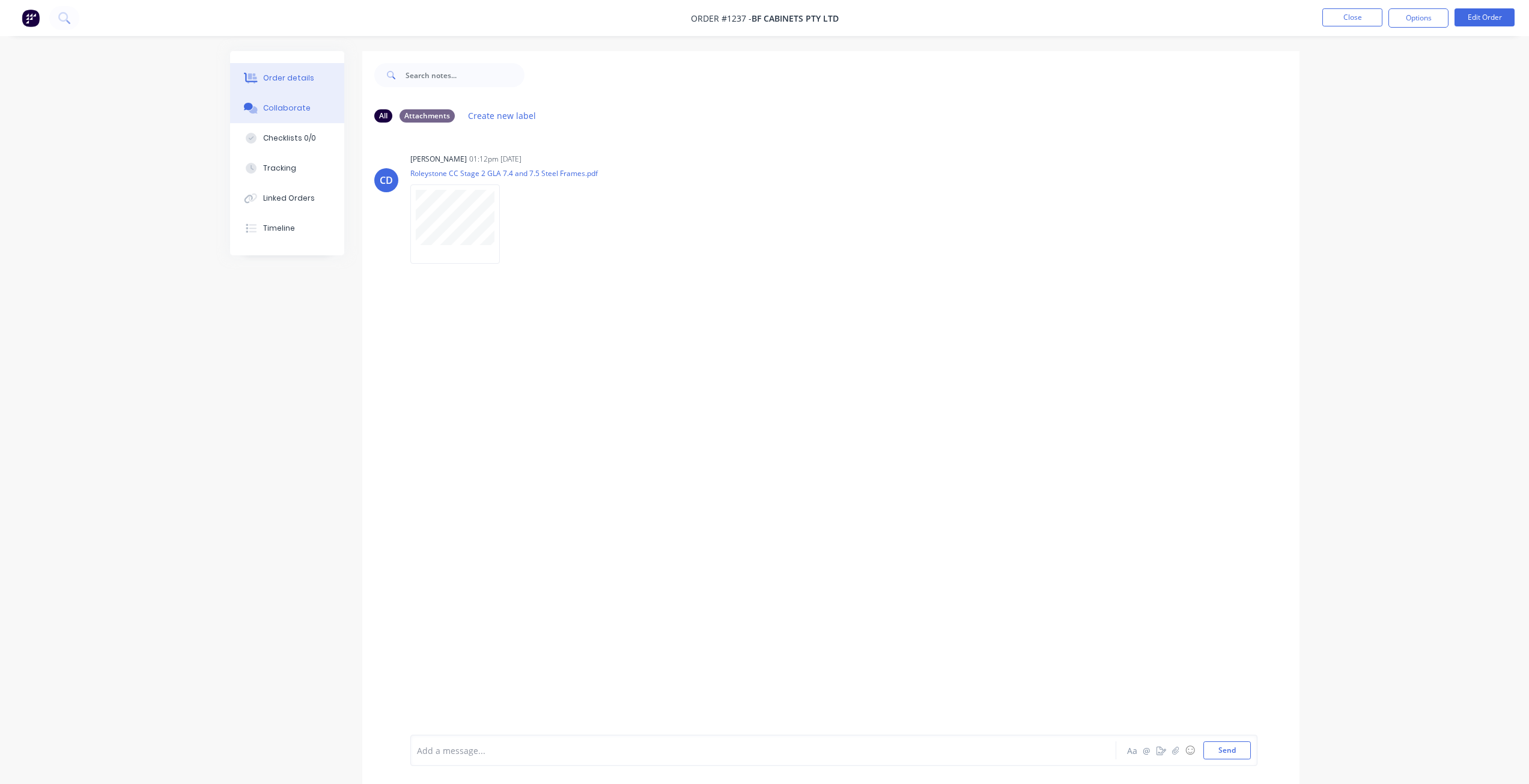
click at [263, 84] on button "Order details" at bounding box center [287, 78] width 114 height 30
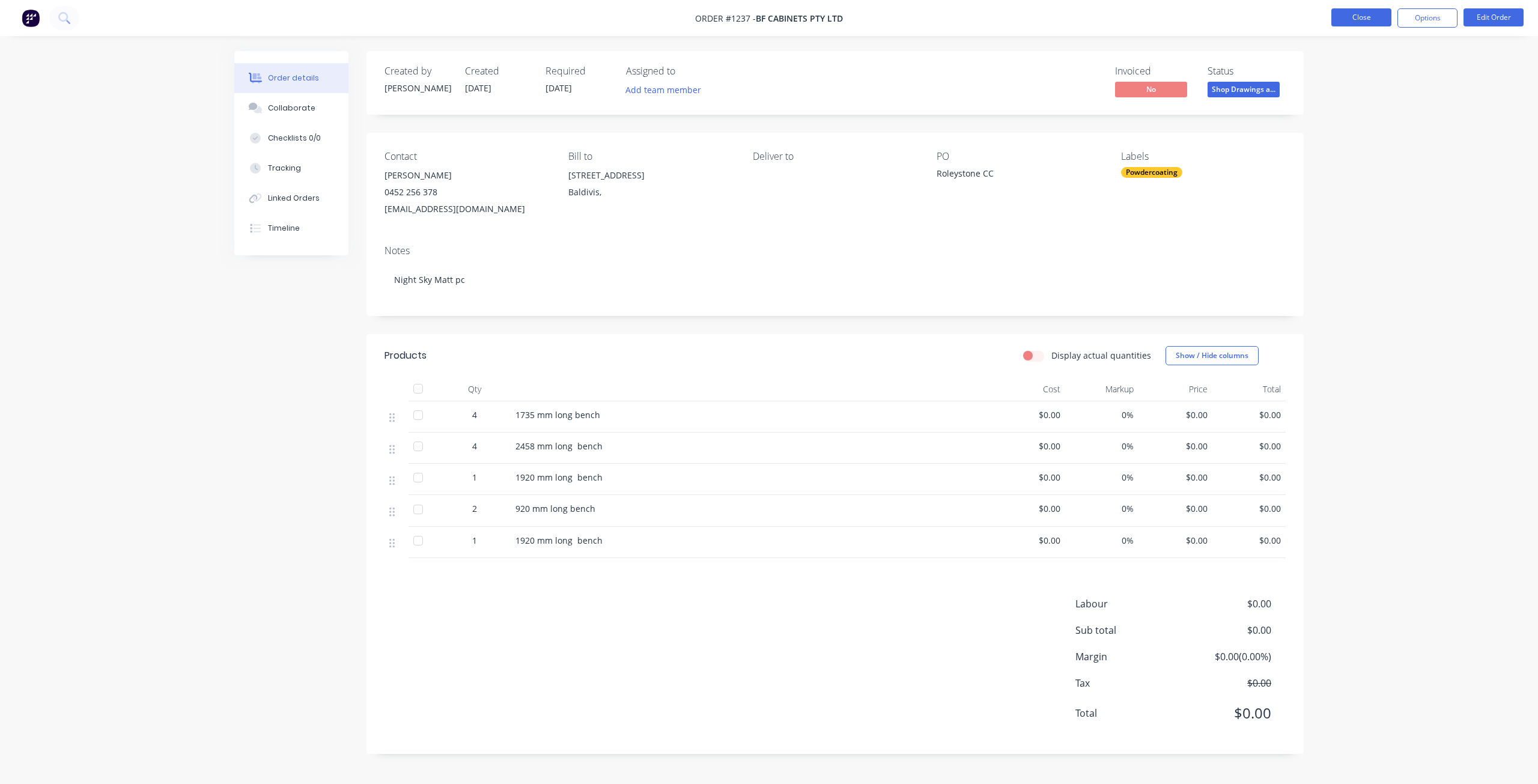
click at [1361, 16] on button "Close" at bounding box center [1361, 18] width 60 height 18
